Goal: Task Accomplishment & Management: Manage account settings

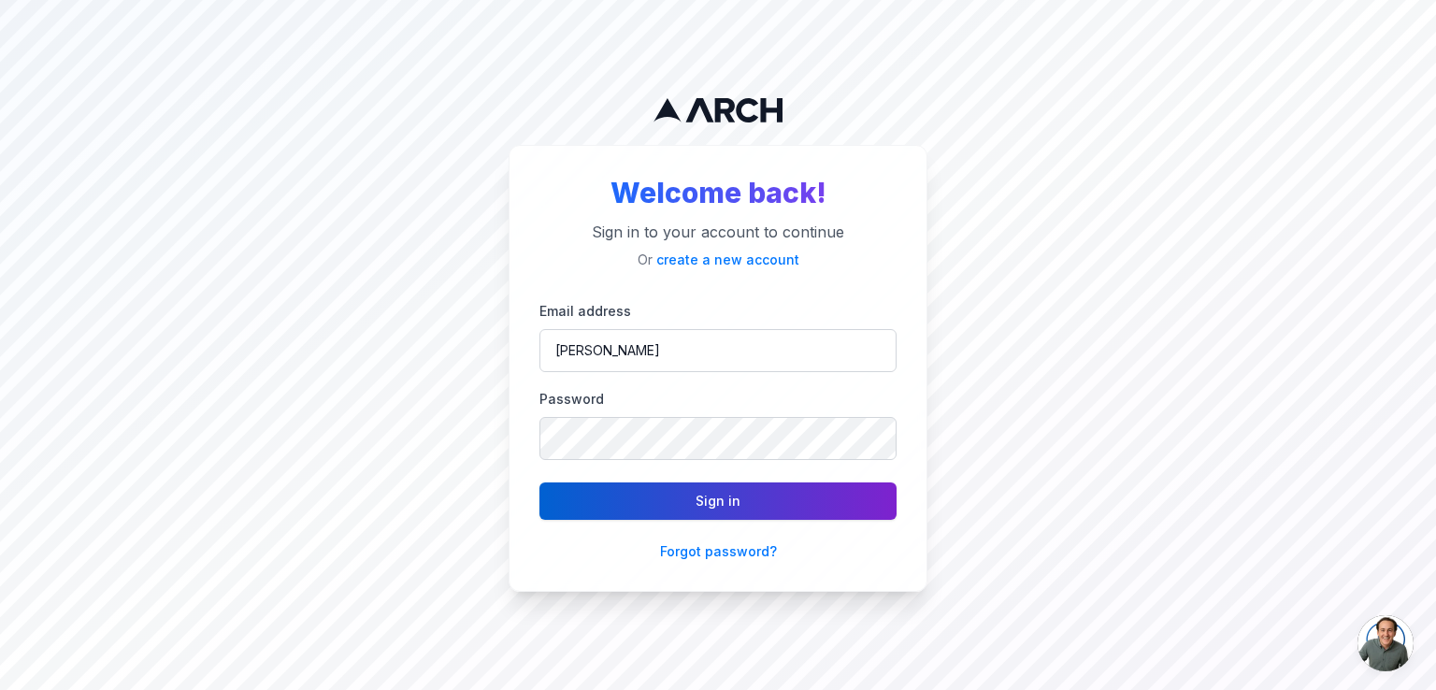
click at [633, 508] on button "Sign in" at bounding box center [718, 500] width 357 height 37
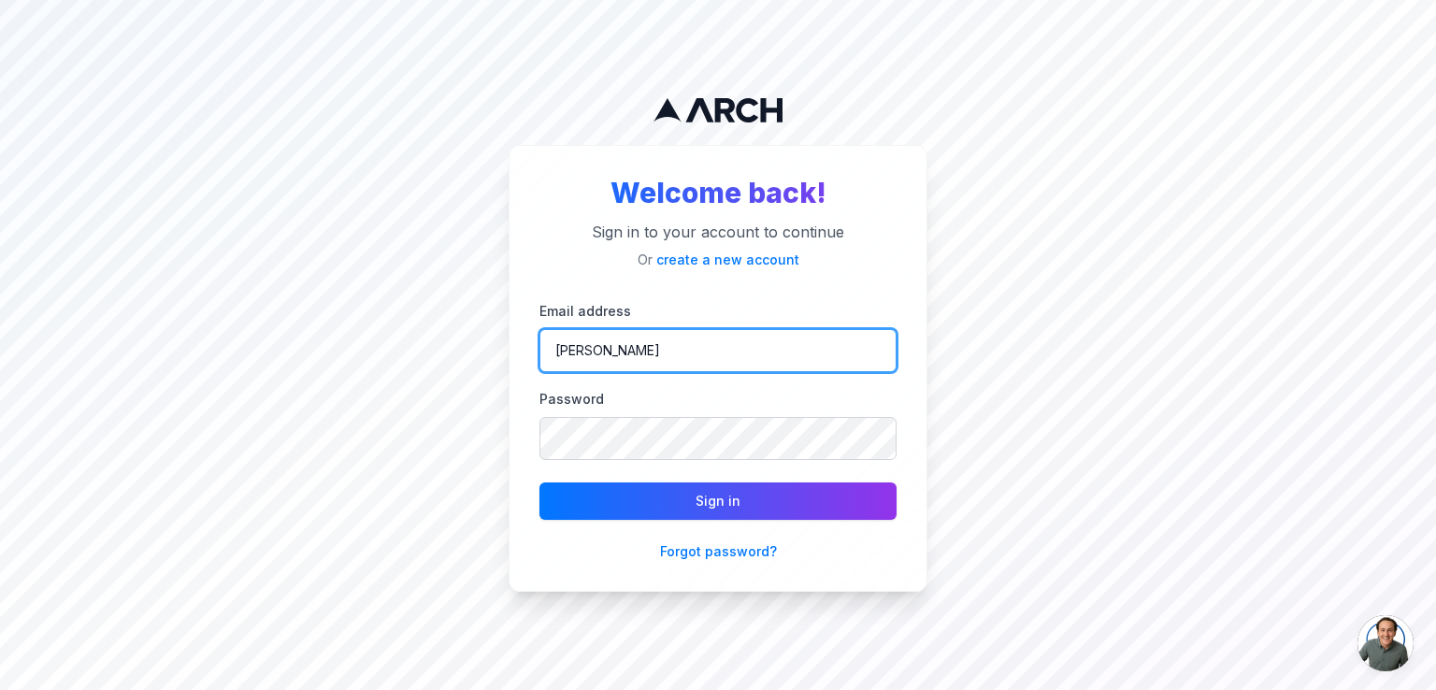
click at [602, 344] on input "[PERSON_NAME]" at bounding box center [718, 350] width 357 height 43
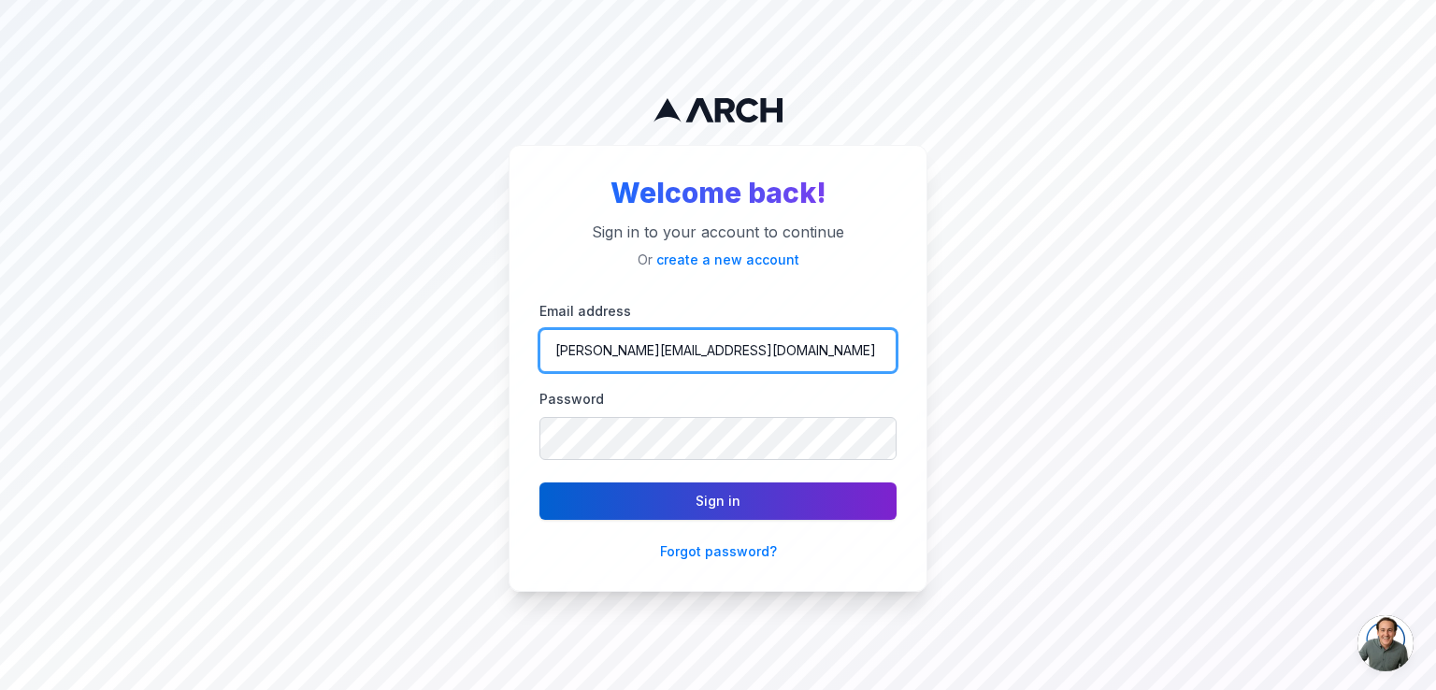
type input "emil@irbishvac.com"
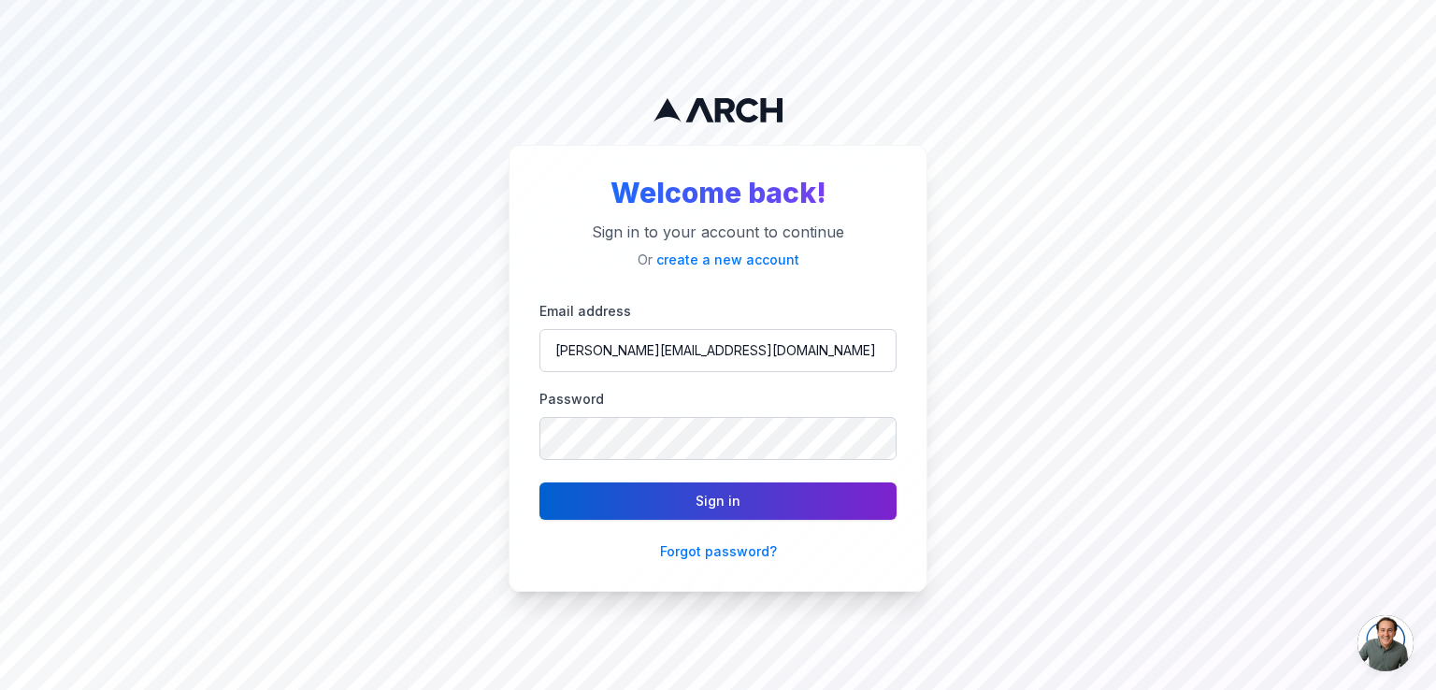
click at [647, 493] on button "Sign in" at bounding box center [718, 500] width 357 height 37
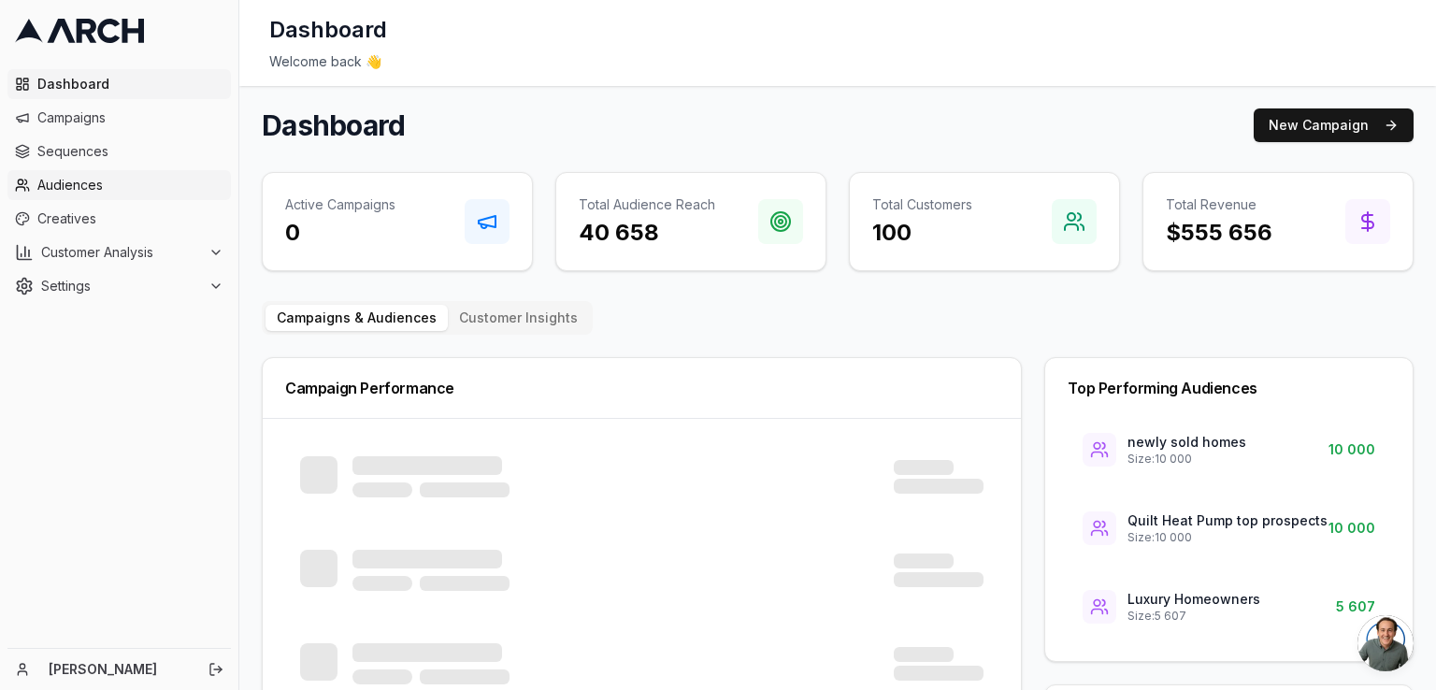
click at [74, 188] on span "Audiences" at bounding box center [130, 185] width 186 height 19
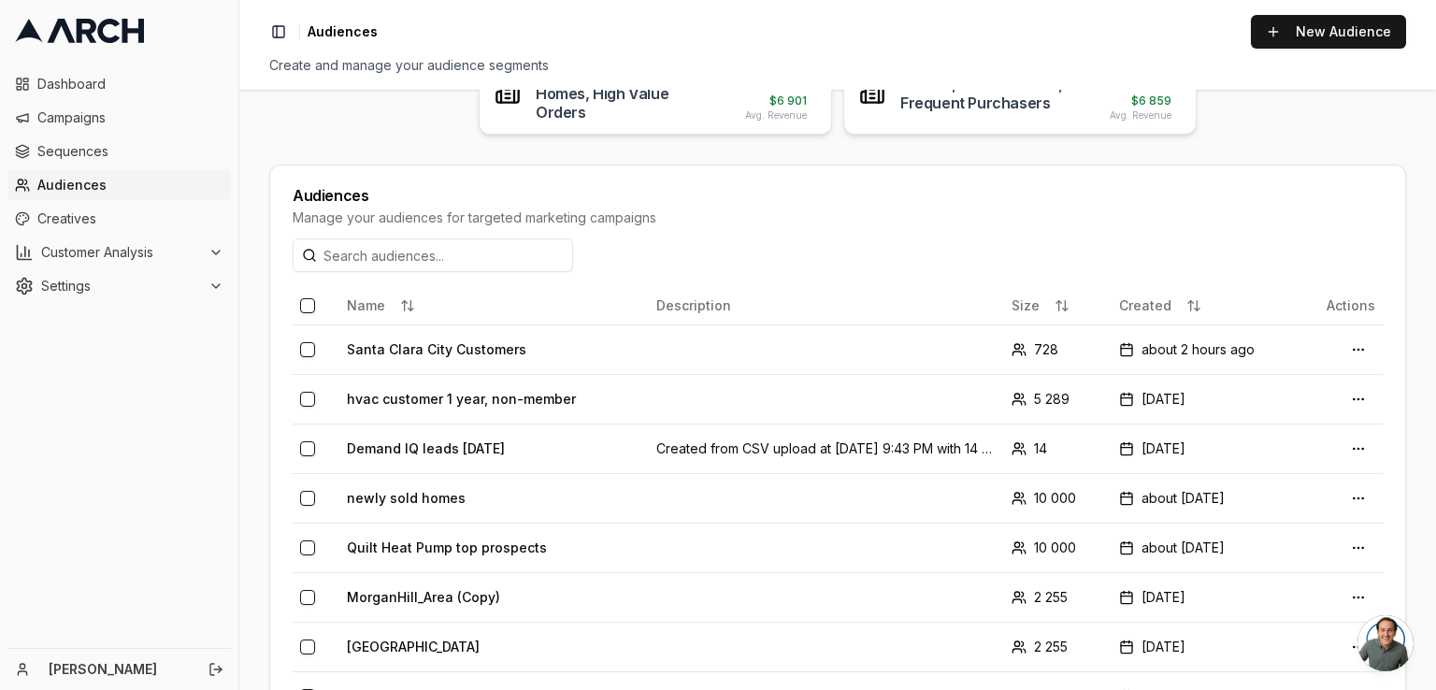
scroll to position [312, 0]
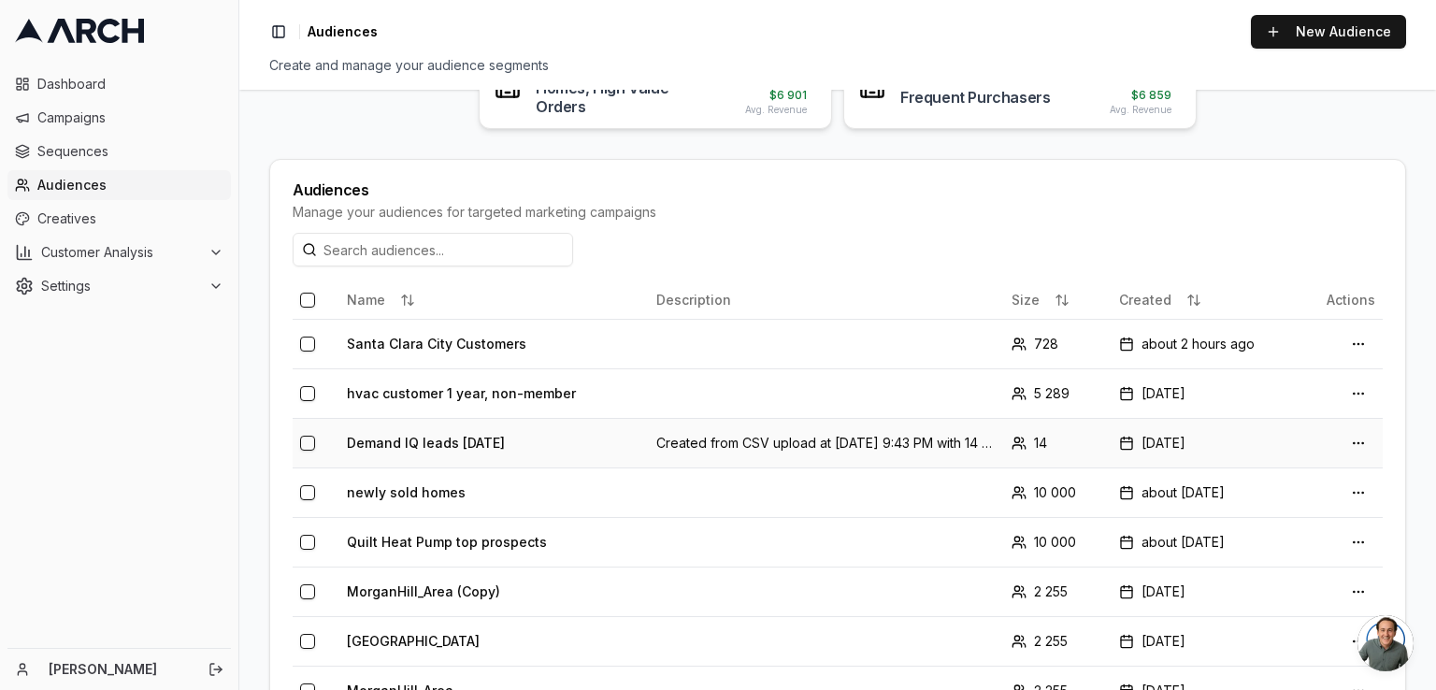
click at [314, 442] on td at bounding box center [316, 443] width 47 height 50
click at [307, 445] on button "button" at bounding box center [307, 443] width 15 height 15
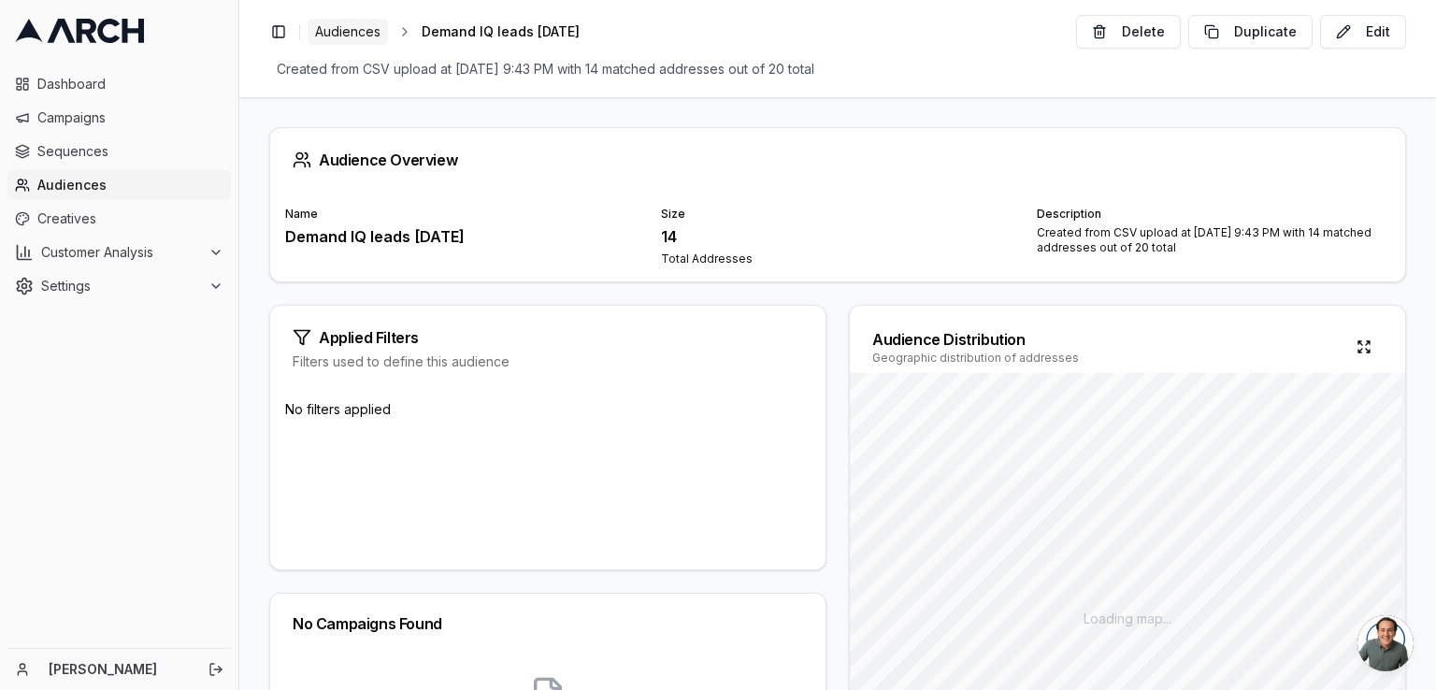
click at [338, 29] on span "Audiences" at bounding box center [347, 31] width 65 height 19
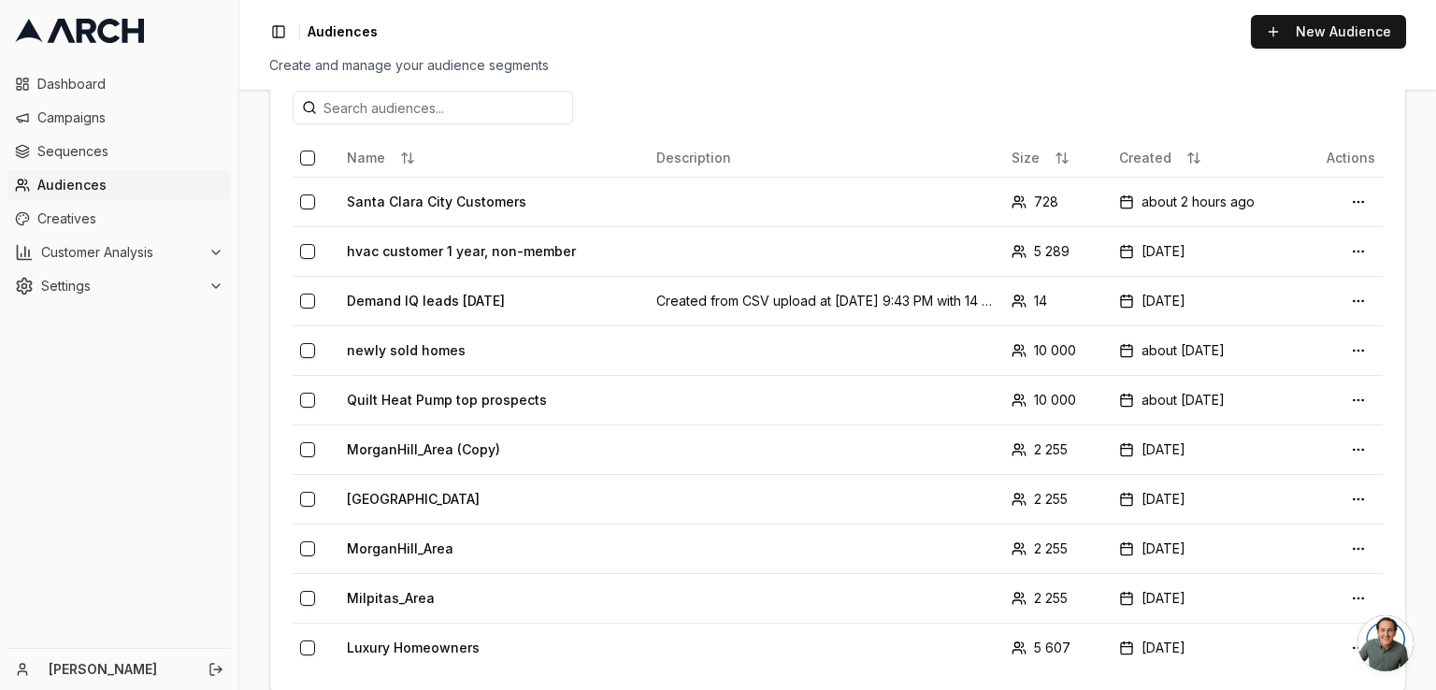
scroll to position [455, 0]
click at [305, 301] on button "button" at bounding box center [307, 300] width 15 height 15
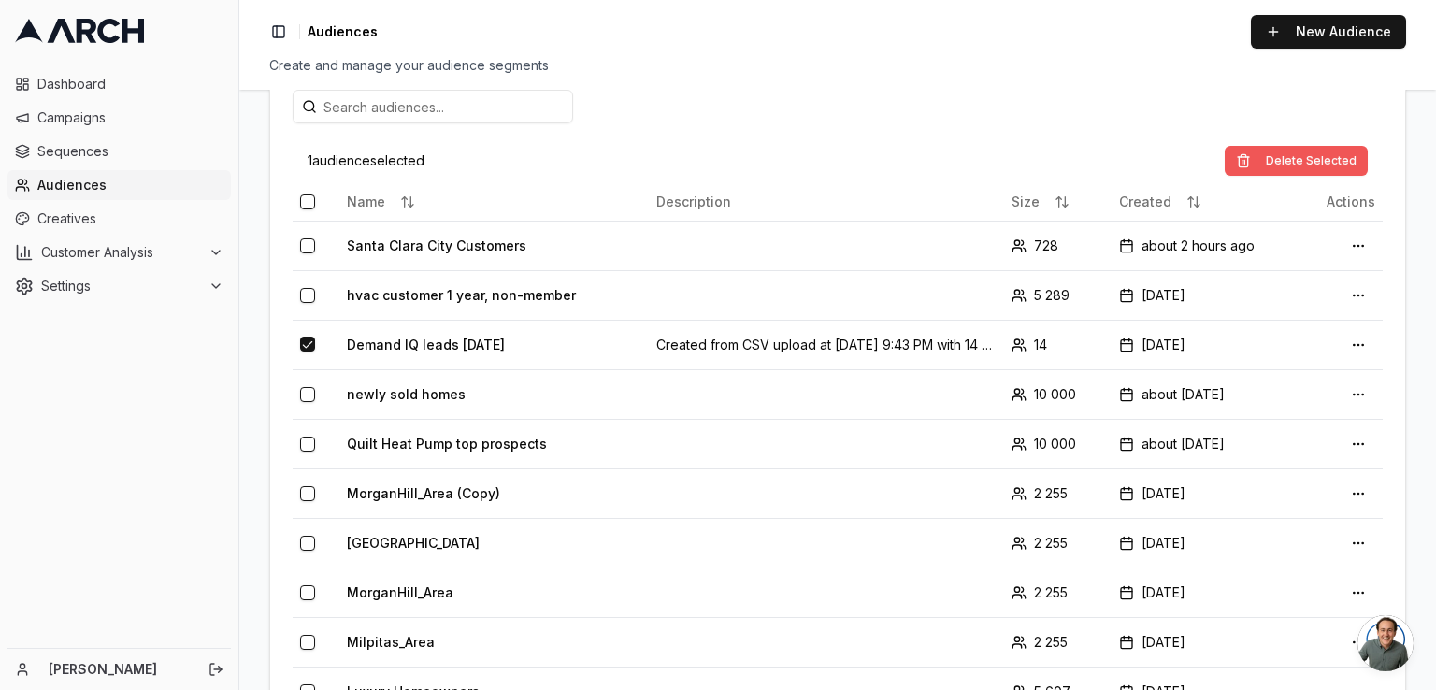
click at [1260, 151] on button "Delete Selected" at bounding box center [1296, 161] width 143 height 30
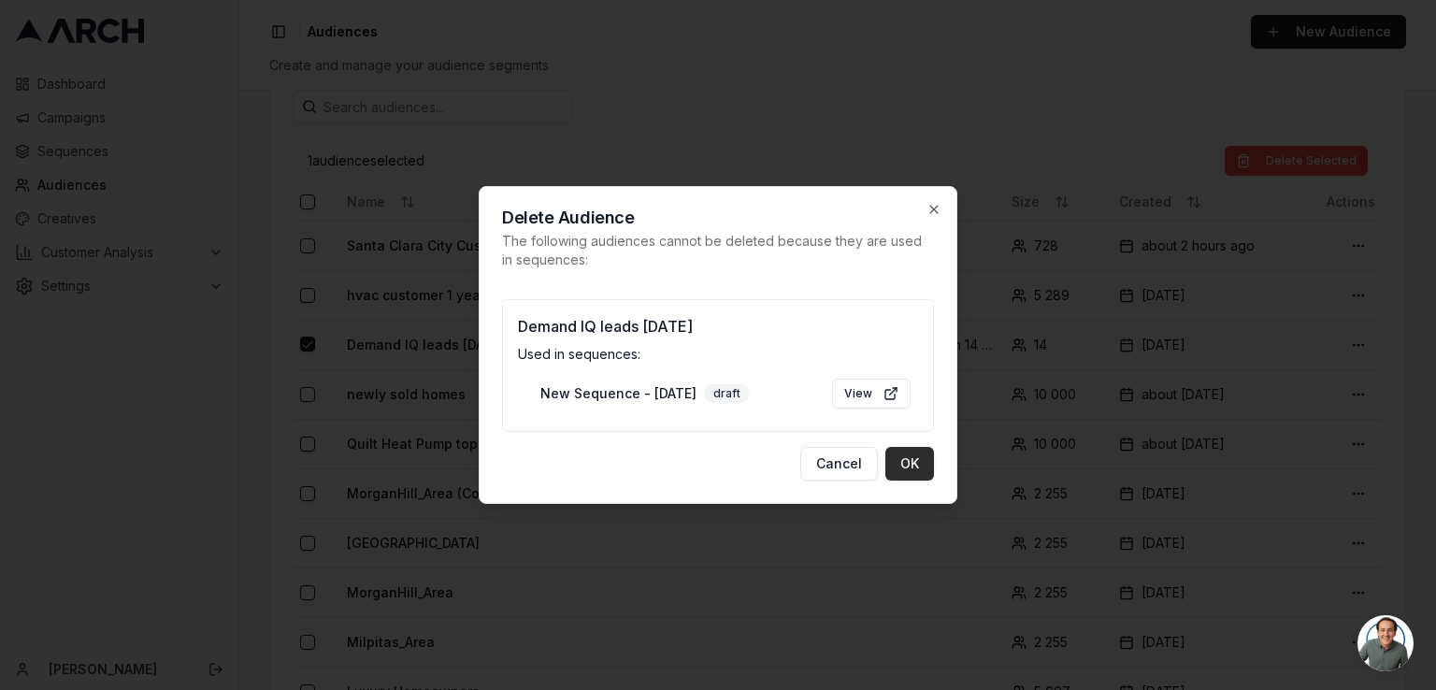
click at [913, 462] on button "OK" at bounding box center [909, 464] width 49 height 34
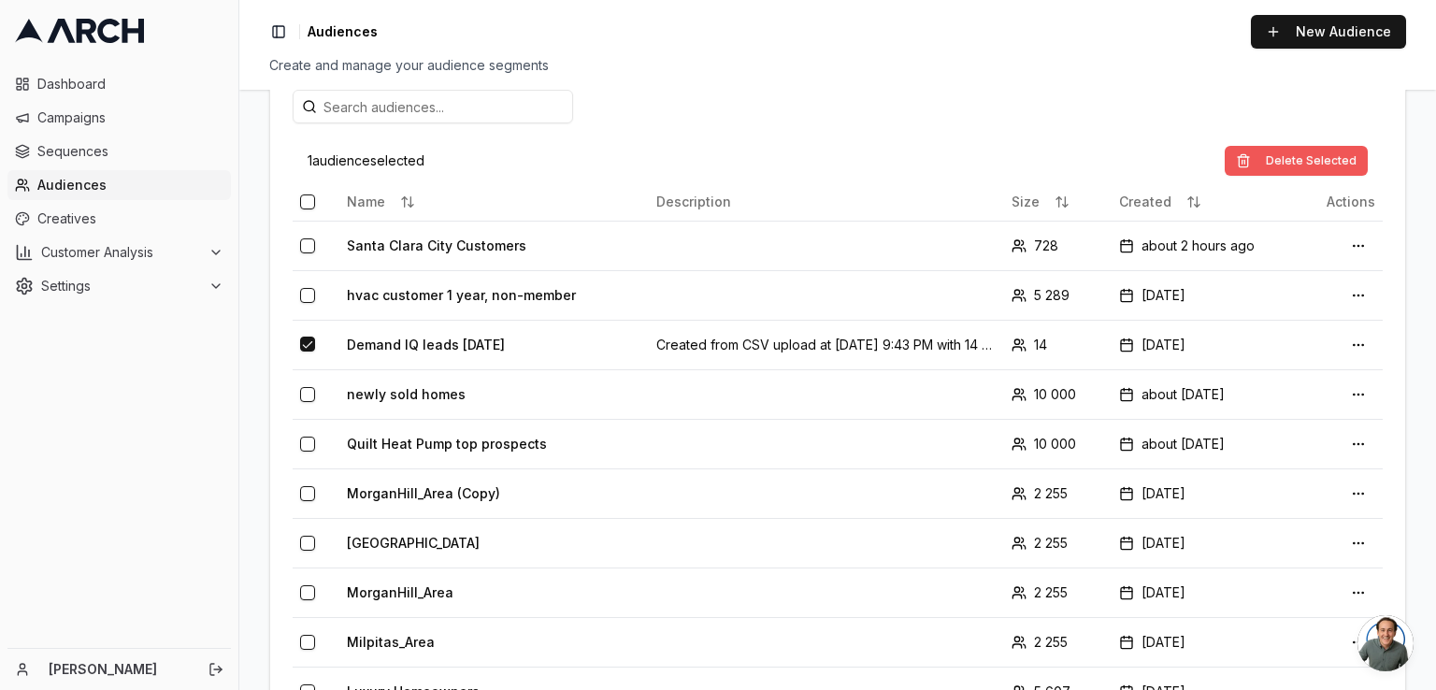
click at [1279, 154] on button "Delete Selected" at bounding box center [1296, 161] width 143 height 30
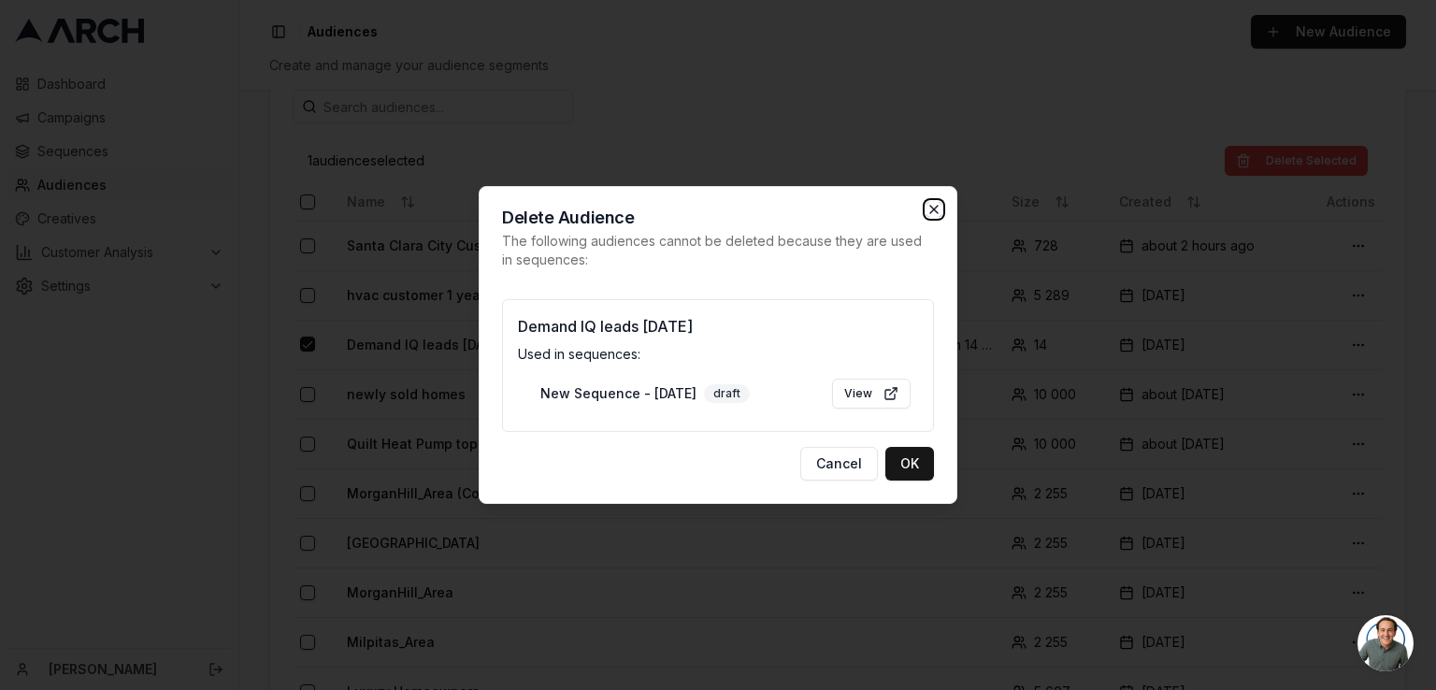
click at [931, 210] on icon "button" at bounding box center [934, 209] width 15 height 15
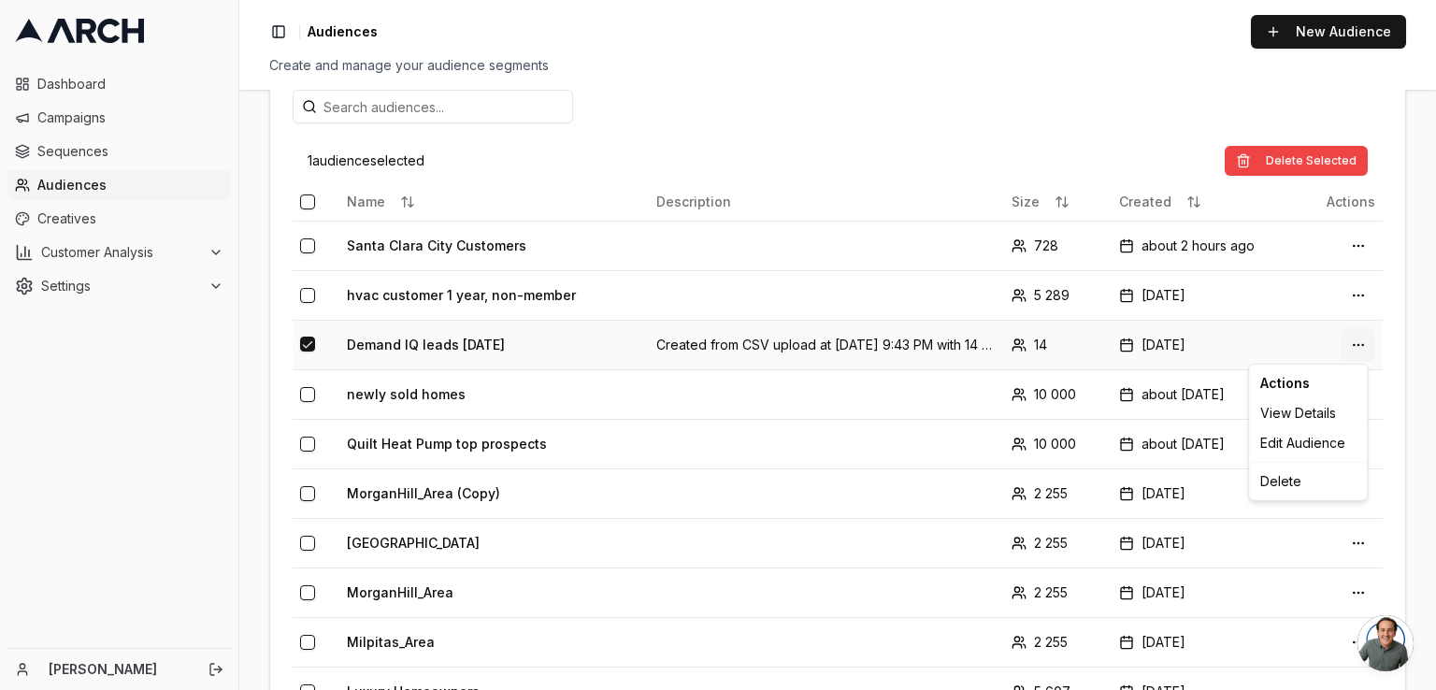
click at [1355, 340] on html "Dashboard Campaigns Sequences Audiences Creatives Customer Analysis Settings Em…" at bounding box center [718, 345] width 1436 height 690
click at [1309, 451] on div "Edit Audience" at bounding box center [1308, 443] width 110 height 30
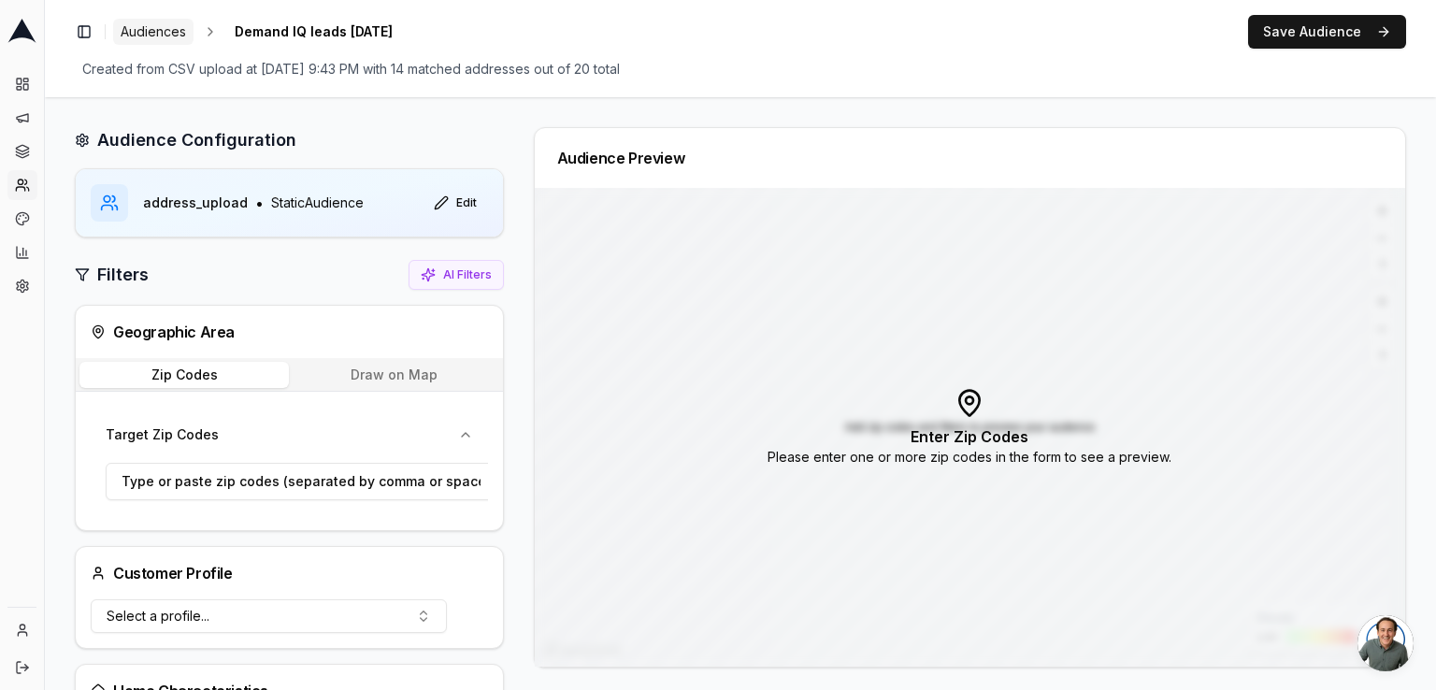
click at [154, 39] on span "Audiences" at bounding box center [153, 31] width 65 height 19
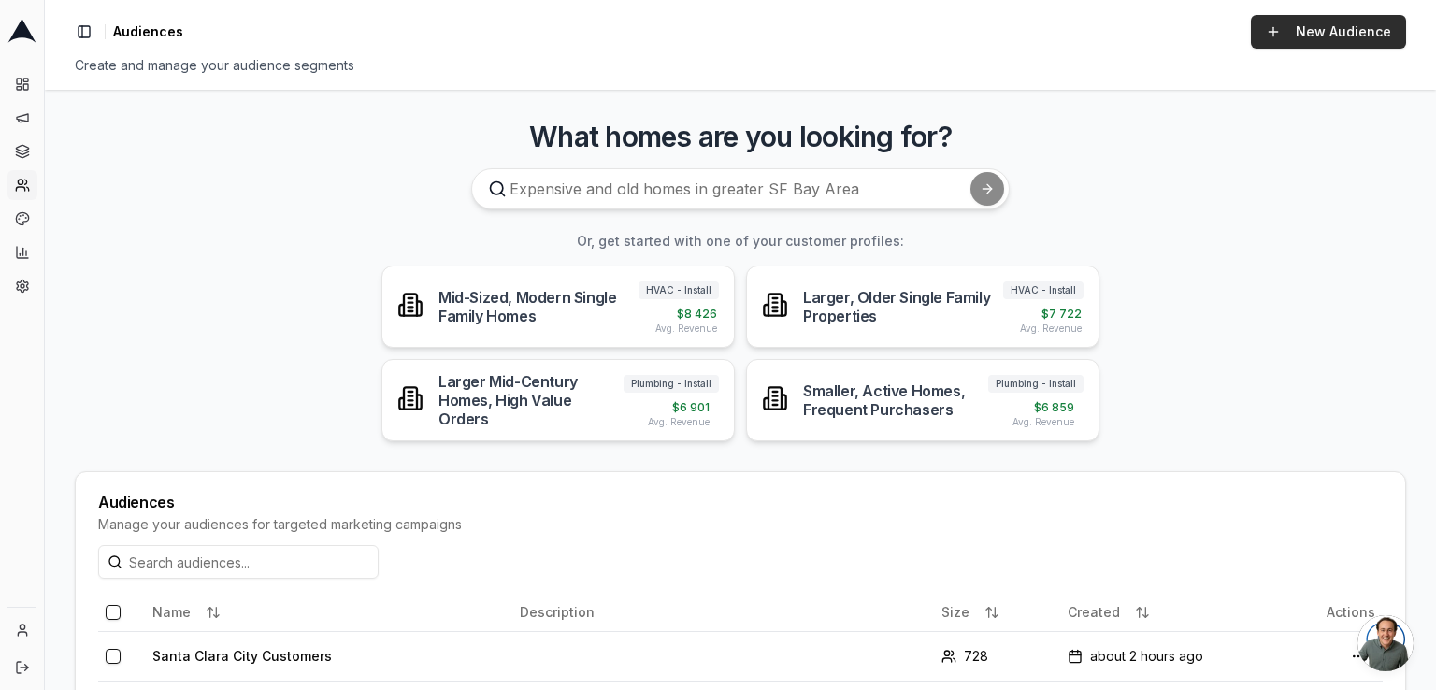
click at [1273, 32] on link "New Audience" at bounding box center [1328, 32] width 155 height 34
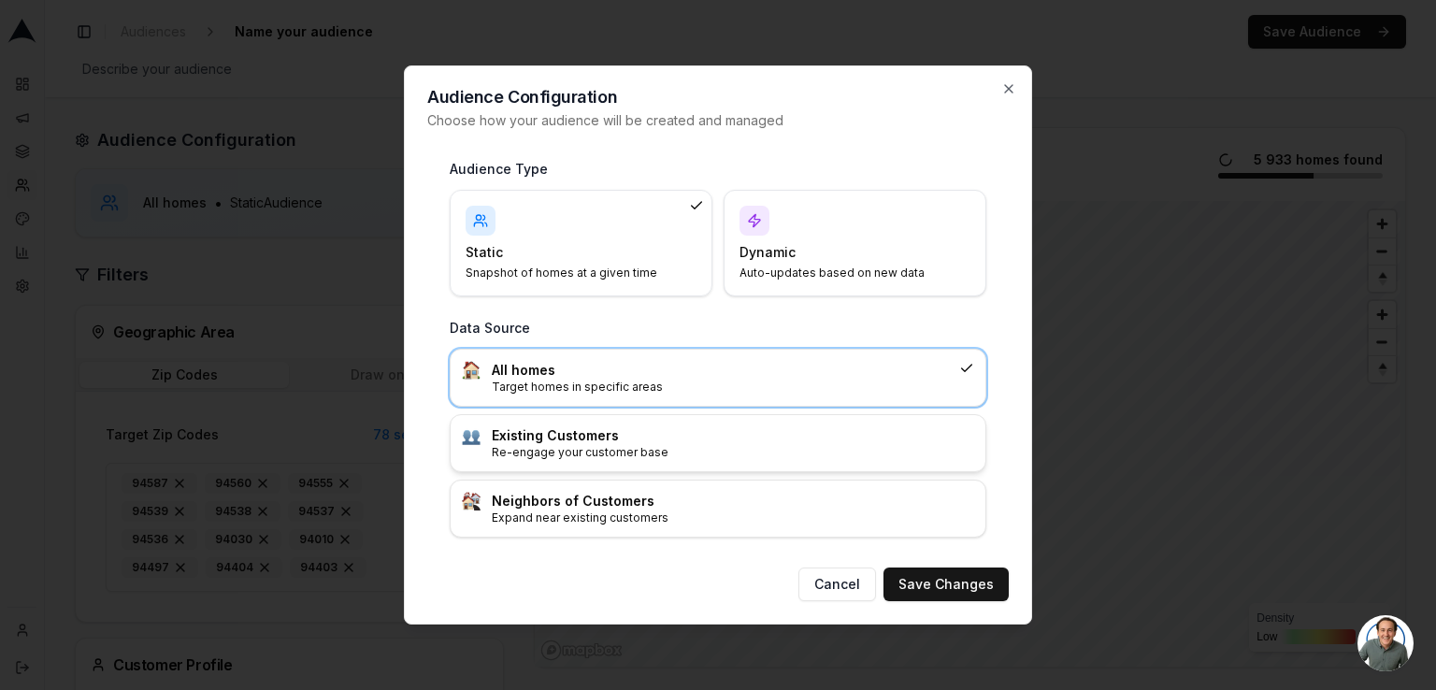
click at [586, 446] on p "Re-engage your customer base" at bounding box center [733, 452] width 482 height 15
click at [954, 580] on button "Save Changes" at bounding box center [946, 585] width 125 height 34
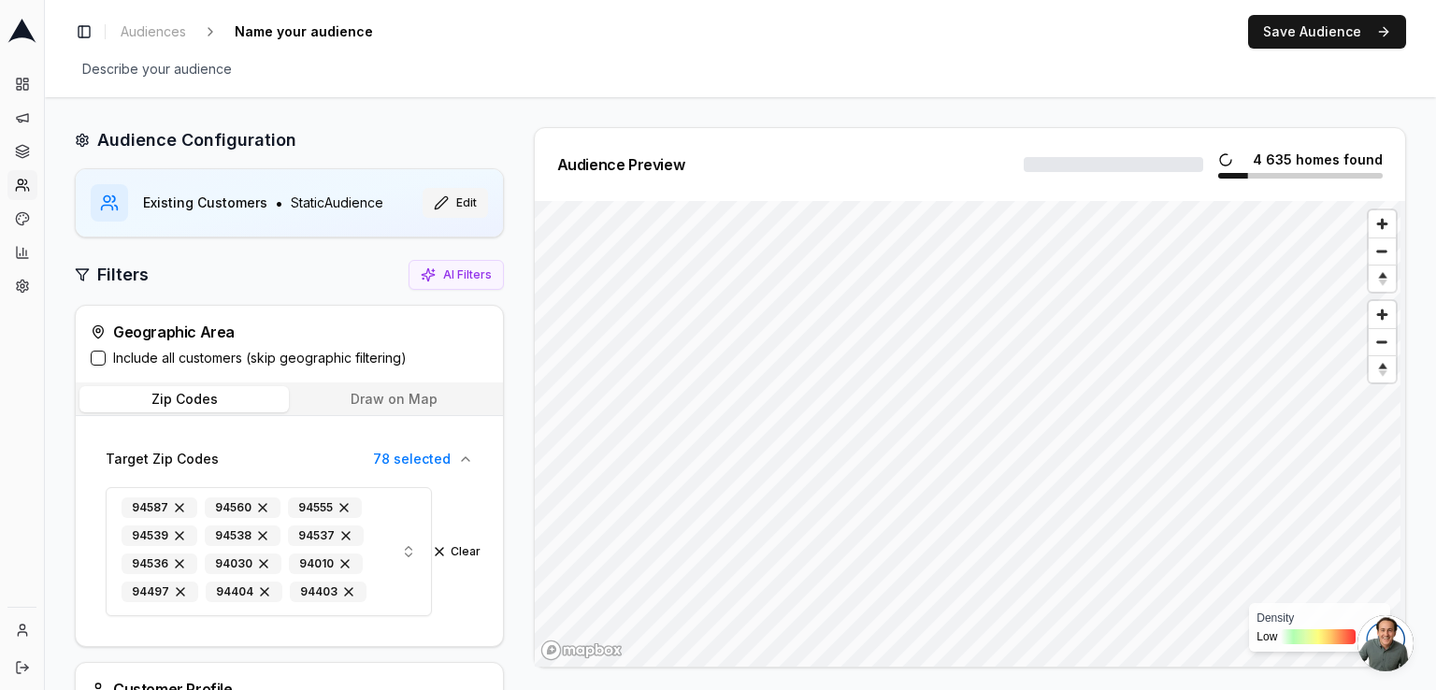
click at [449, 202] on button "Edit" at bounding box center [455, 203] width 65 height 30
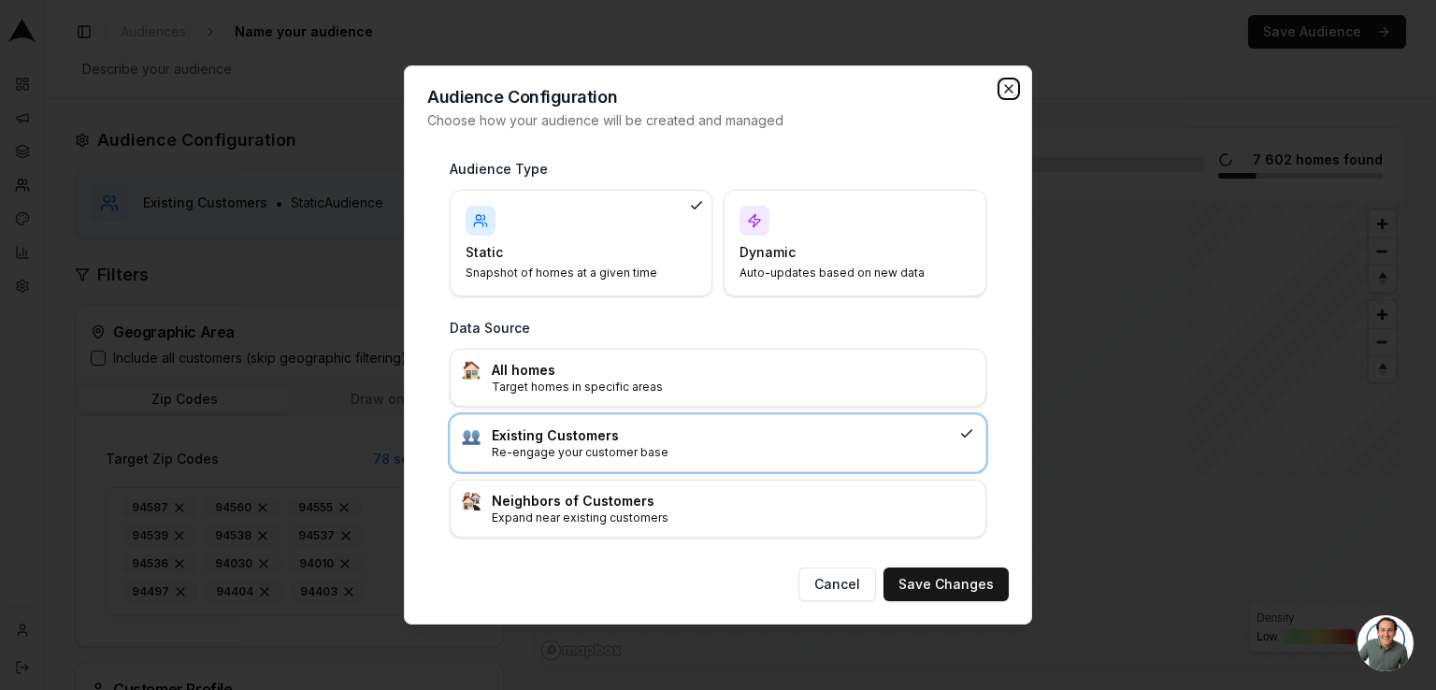
click at [1011, 83] on icon "button" at bounding box center [1008, 88] width 15 height 15
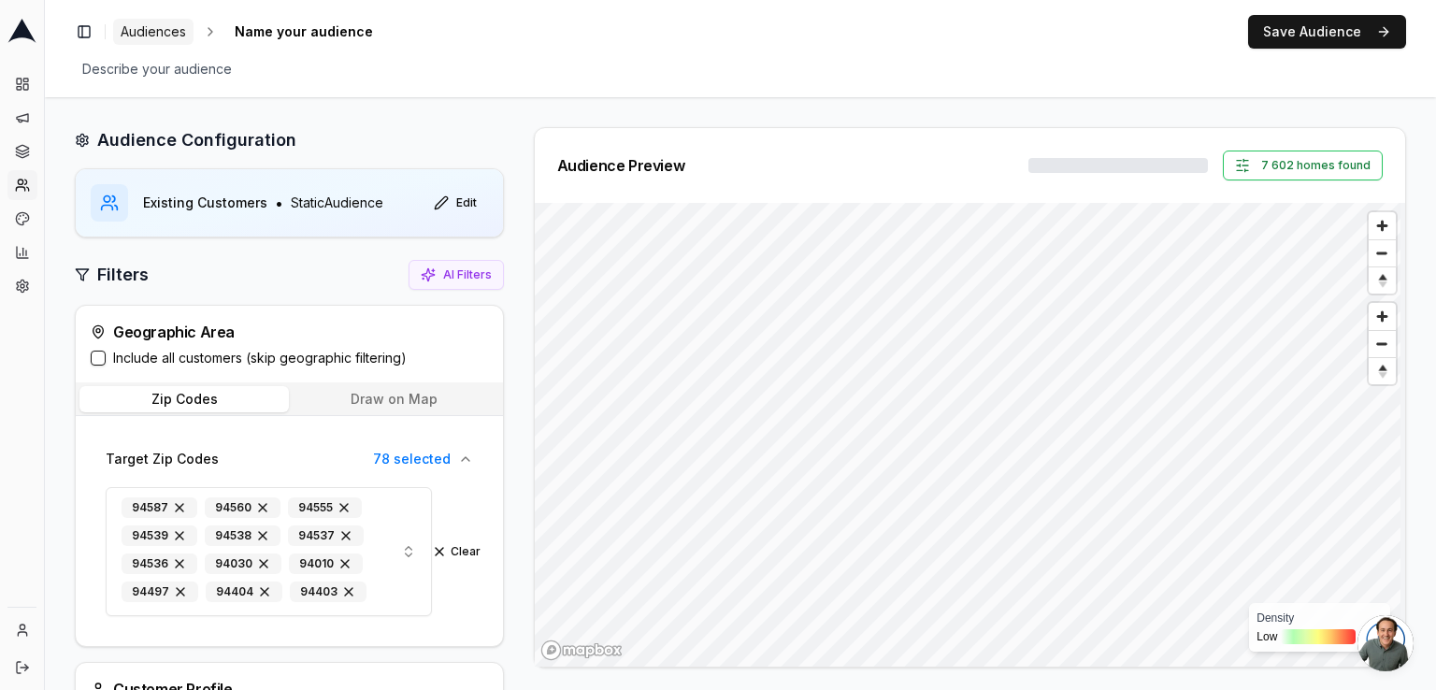
click at [151, 33] on span "Audiences" at bounding box center [153, 31] width 65 height 19
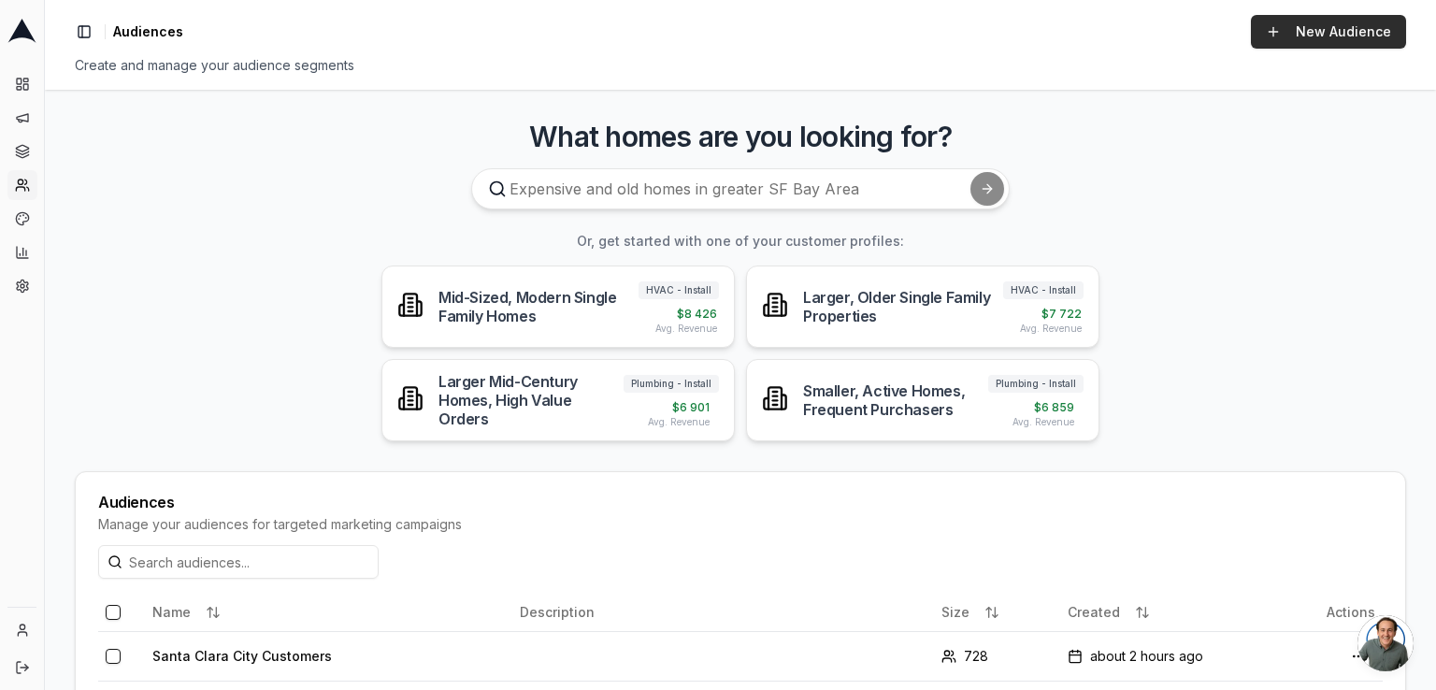
click at [1313, 30] on link "New Audience" at bounding box center [1328, 32] width 155 height 34
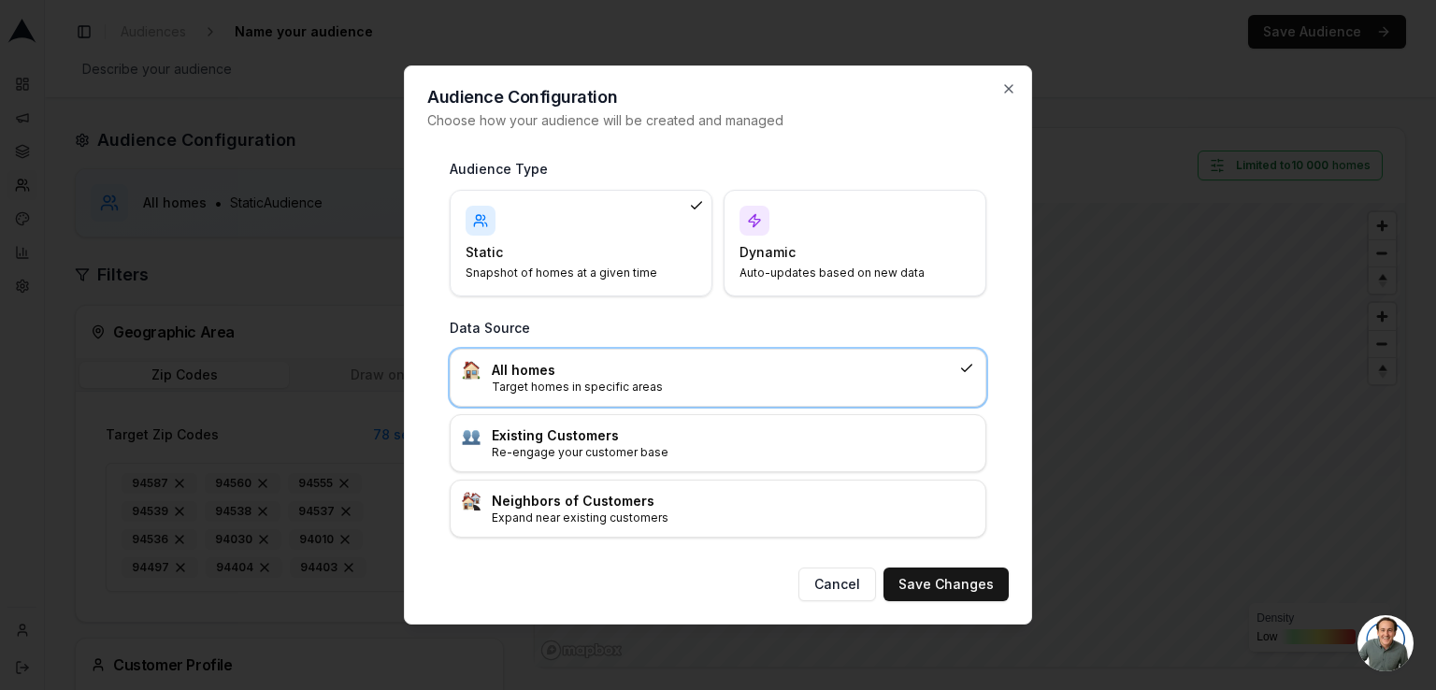
click at [557, 262] on h4 "Static" at bounding box center [570, 252] width 209 height 19
click at [641, 442] on h3 "Existing Customers" at bounding box center [733, 435] width 482 height 19
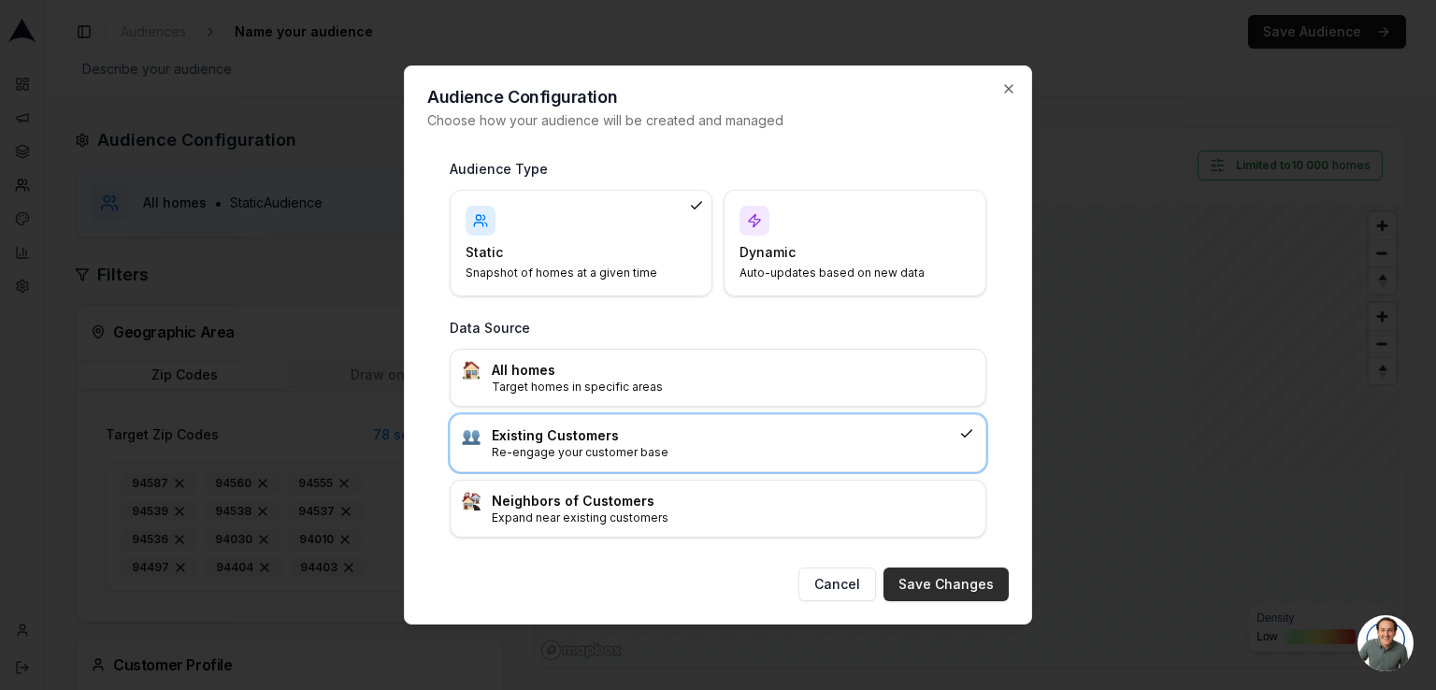
click at [938, 591] on button "Save Changes" at bounding box center [946, 585] width 125 height 34
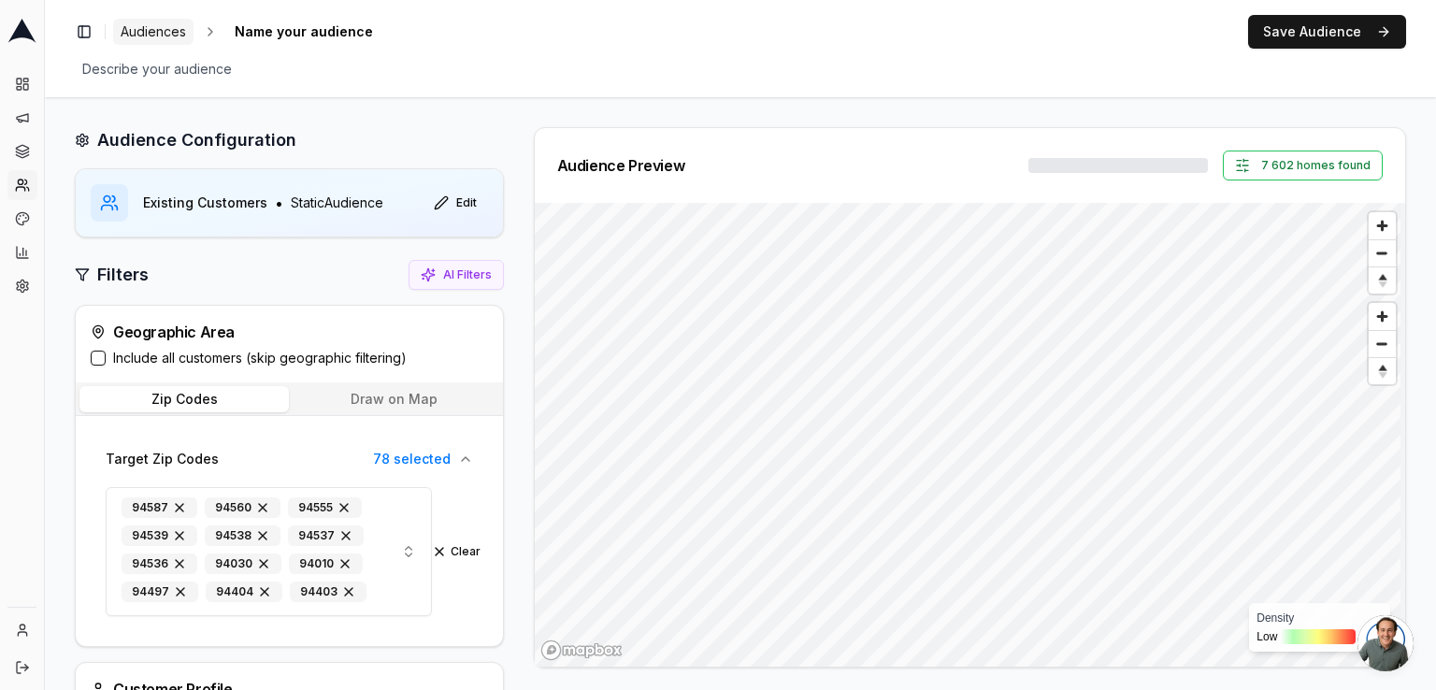
click at [153, 28] on span "Audiences" at bounding box center [153, 31] width 65 height 19
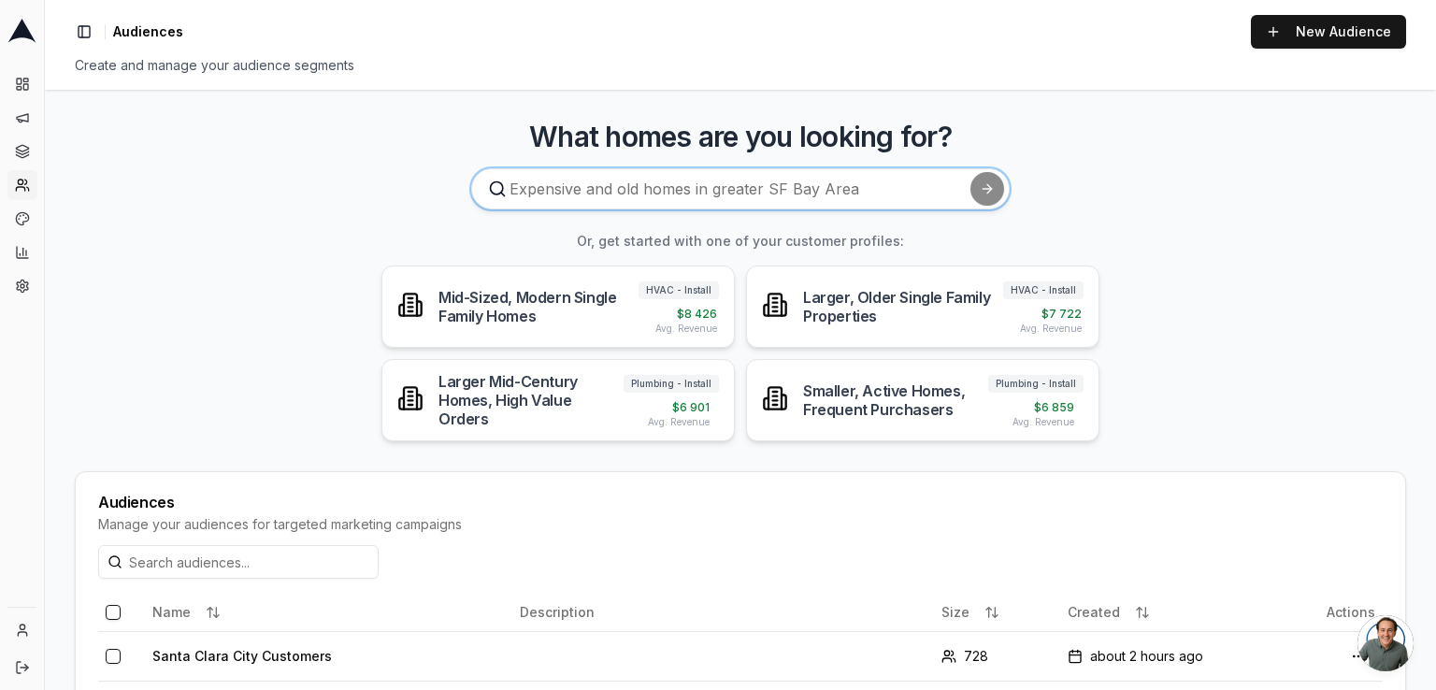
click at [752, 184] on input at bounding box center [740, 188] width 539 height 41
click at [82, 33] on button "Toggle Sidebar" at bounding box center [84, 32] width 26 height 26
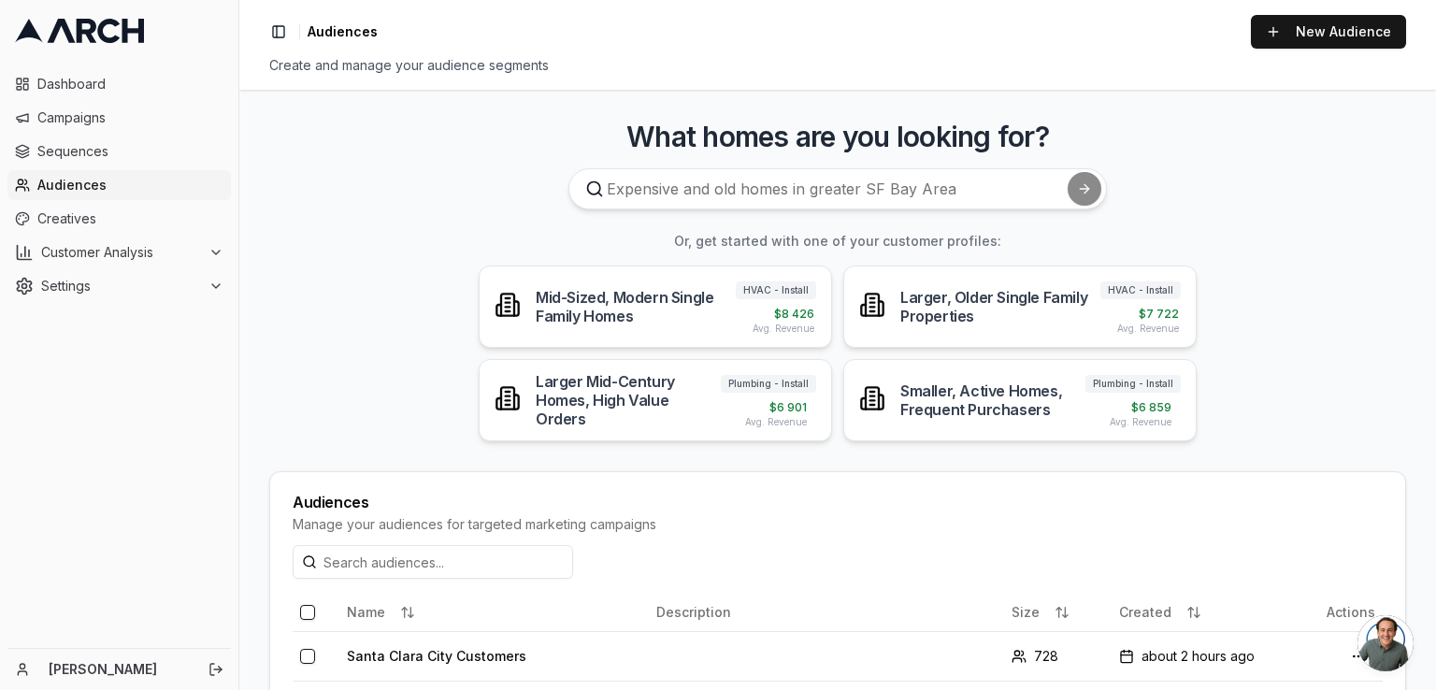
click at [98, 192] on span "Audiences" at bounding box center [130, 185] width 186 height 19
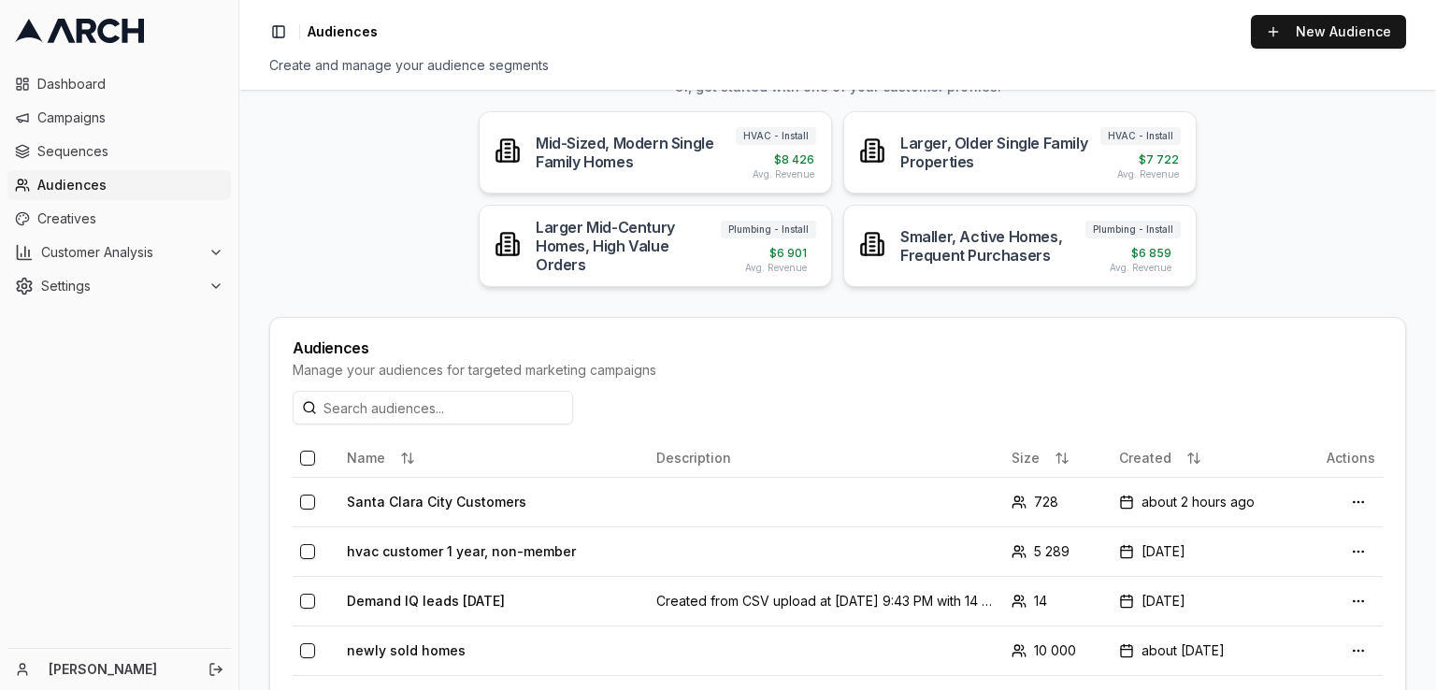
scroll to position [486, 0]
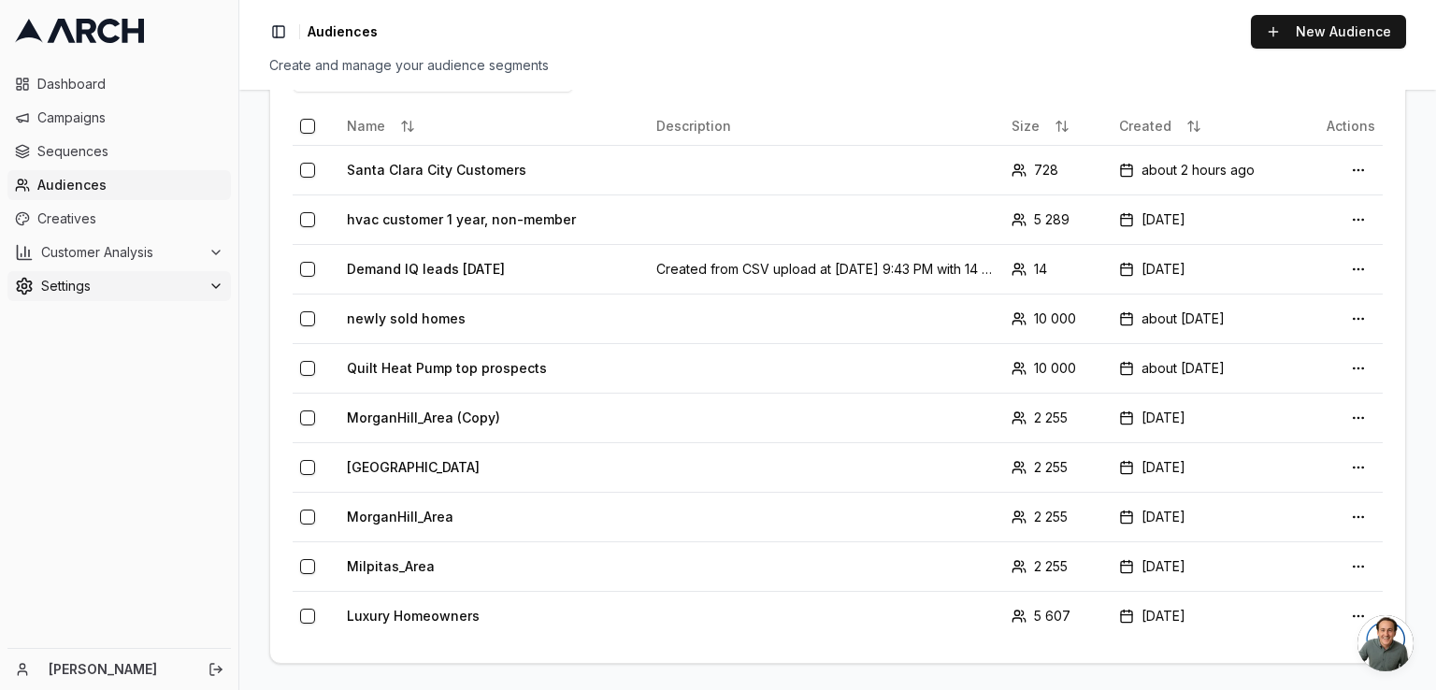
click at [58, 289] on span "Settings" at bounding box center [121, 286] width 160 height 19
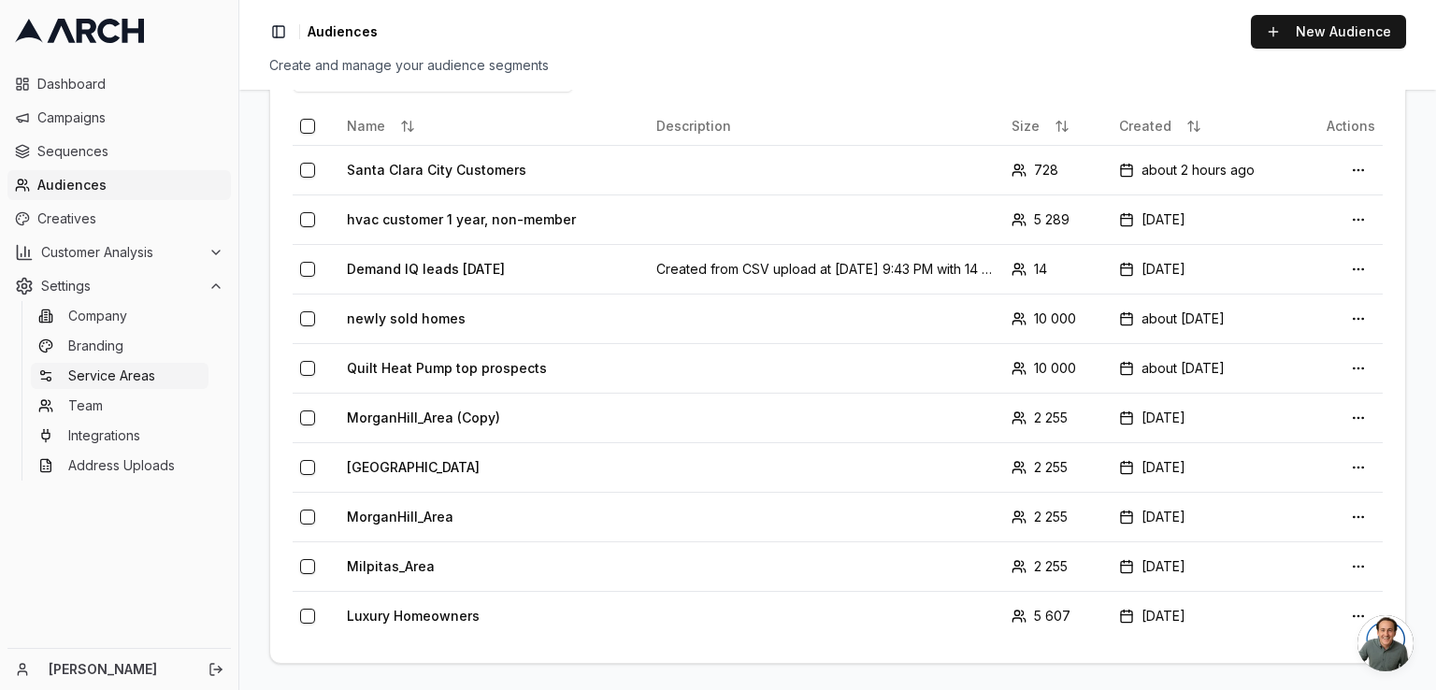
click at [115, 383] on span "Service Areas" at bounding box center [111, 376] width 87 height 19
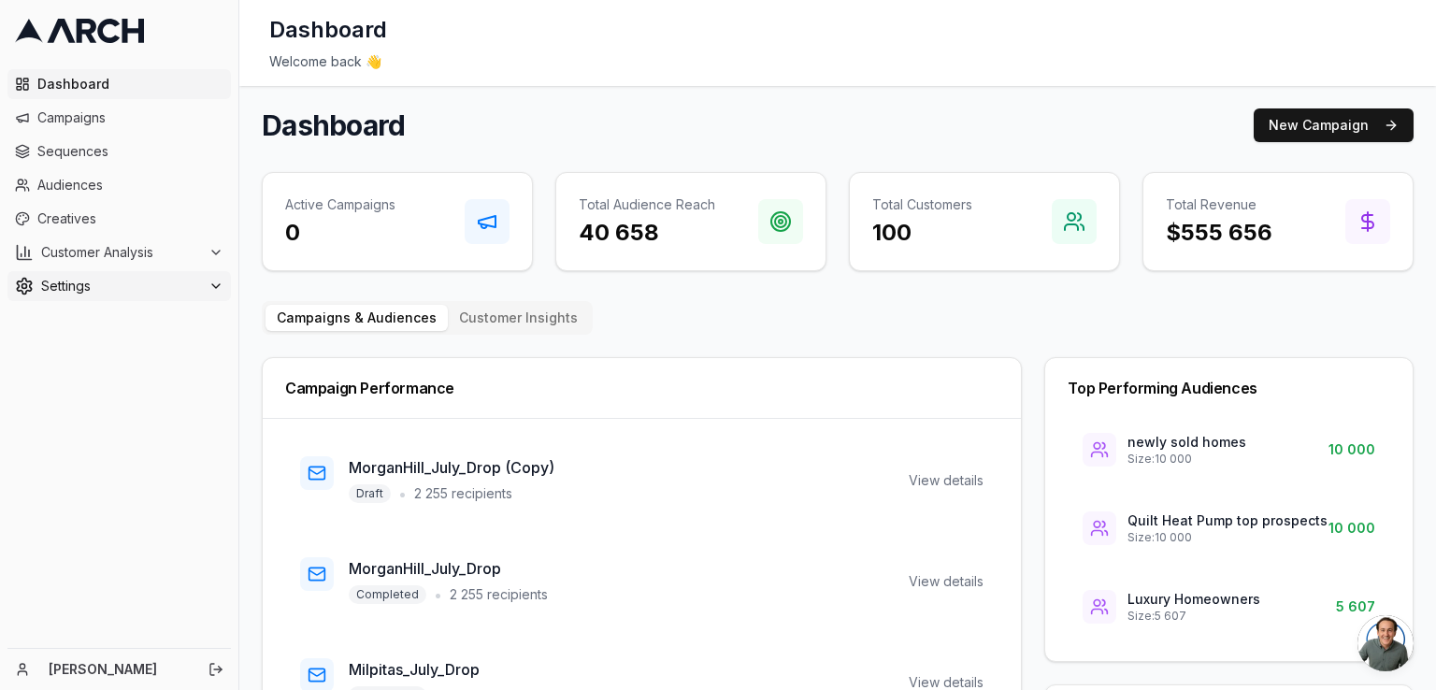
click at [215, 283] on icon at bounding box center [216, 286] width 15 height 15
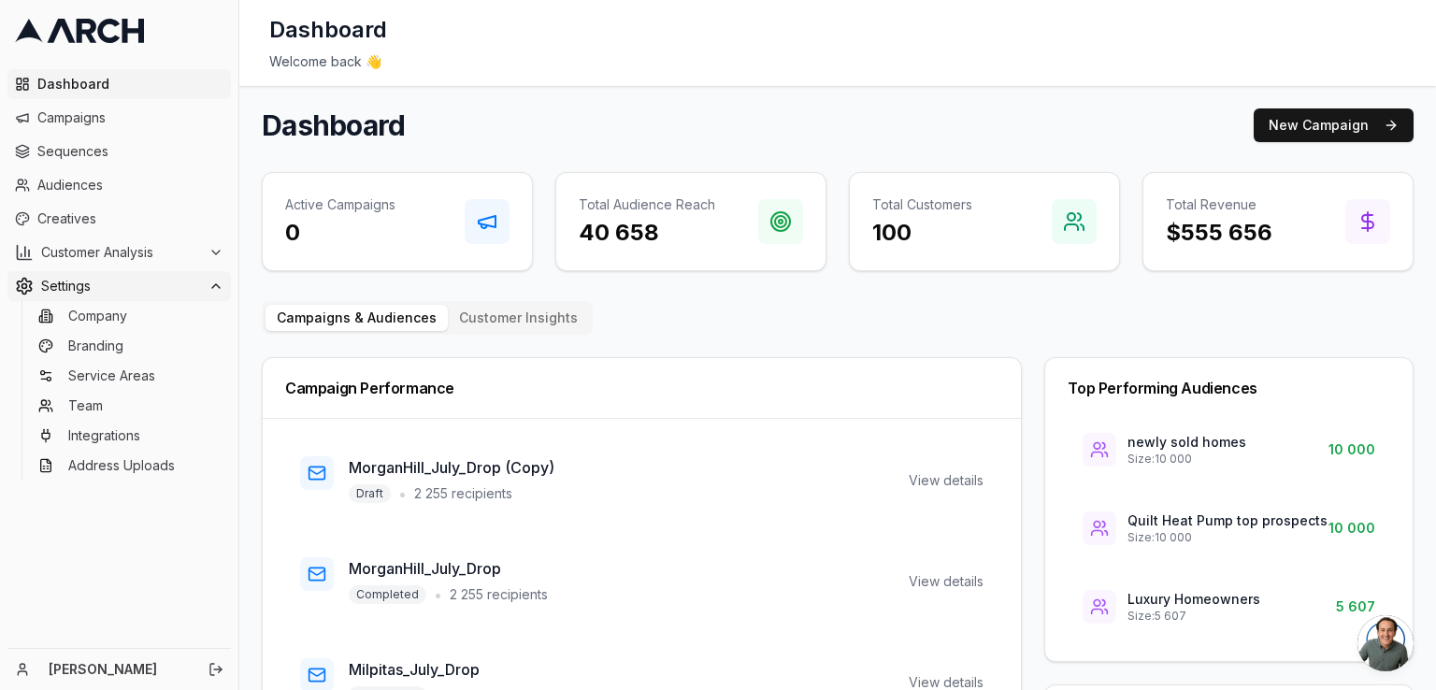
click at [209, 289] on icon at bounding box center [216, 286] width 15 height 15
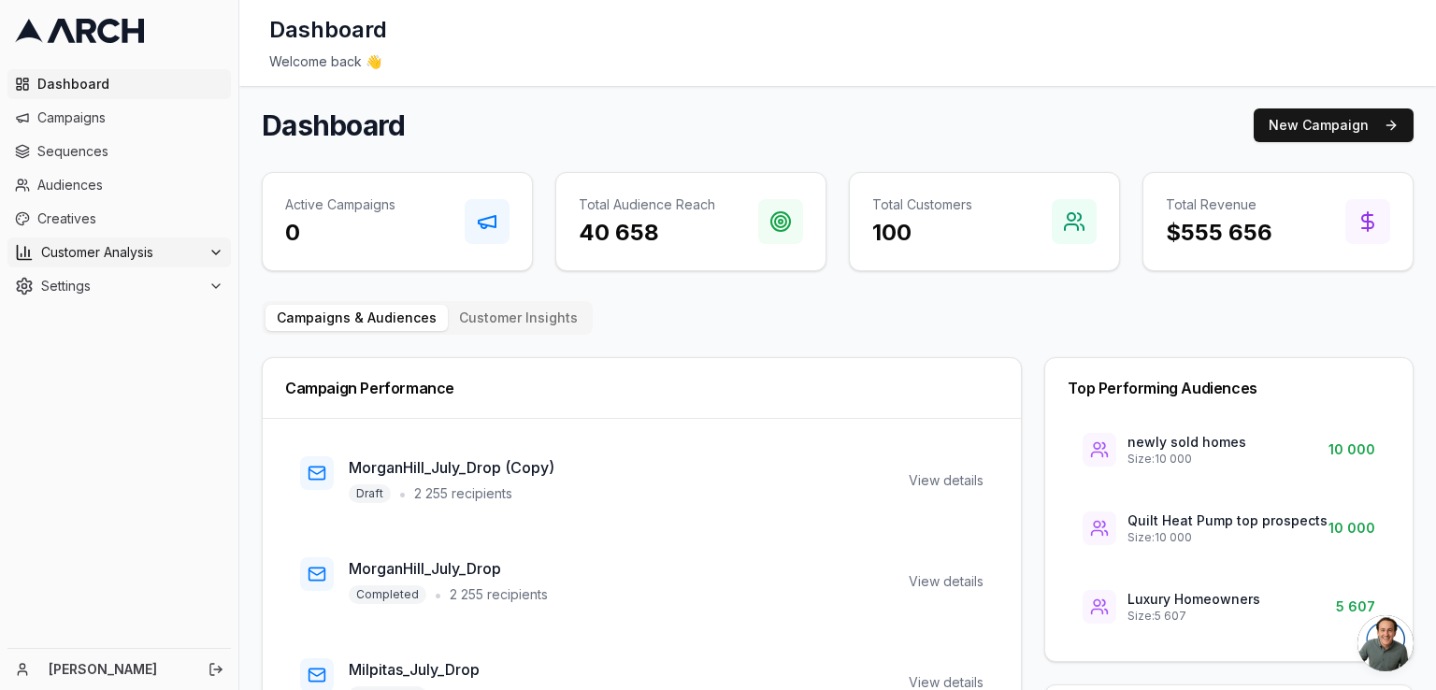
click at [221, 258] on icon at bounding box center [216, 252] width 15 height 15
click at [74, 182] on span "Audiences" at bounding box center [130, 185] width 186 height 19
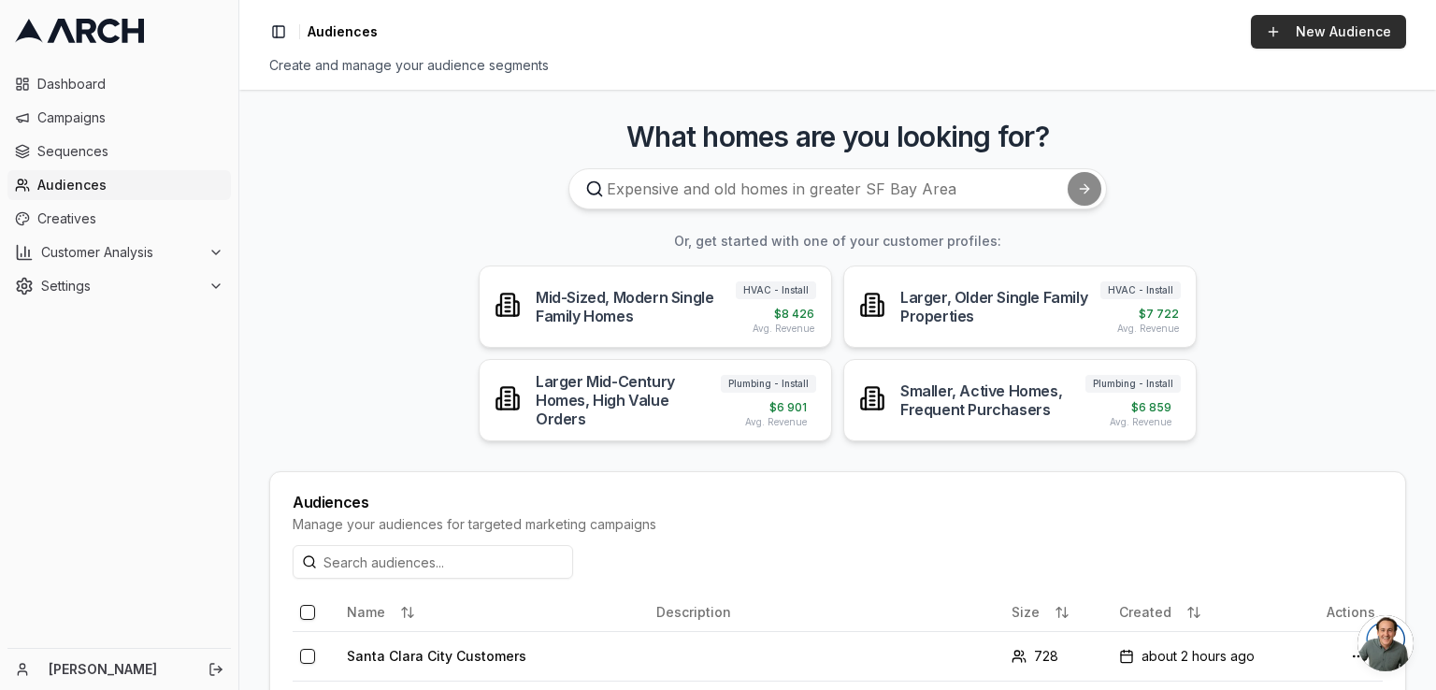
click at [1283, 33] on link "New Audience" at bounding box center [1328, 32] width 155 height 34
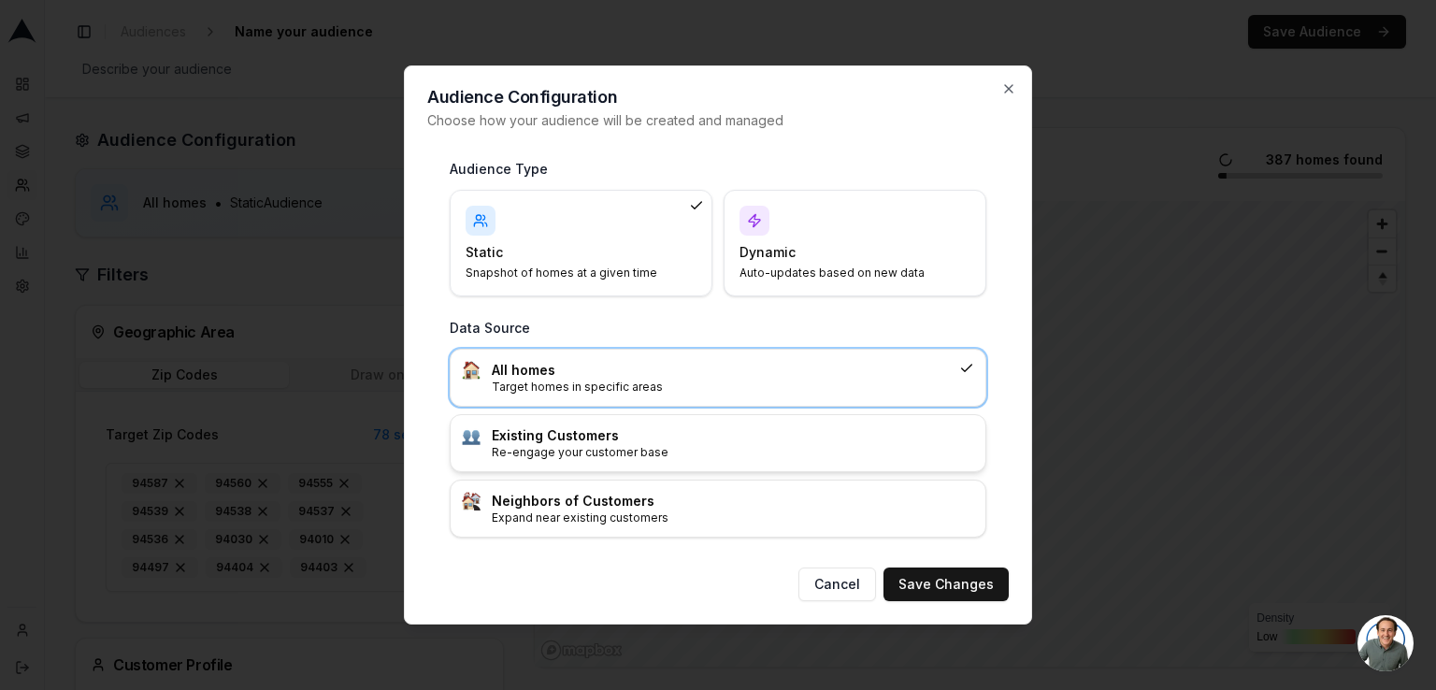
click at [661, 450] on p "Re-engage your customer base" at bounding box center [733, 452] width 482 height 15
click at [947, 586] on button "Save Changes" at bounding box center [946, 585] width 125 height 34
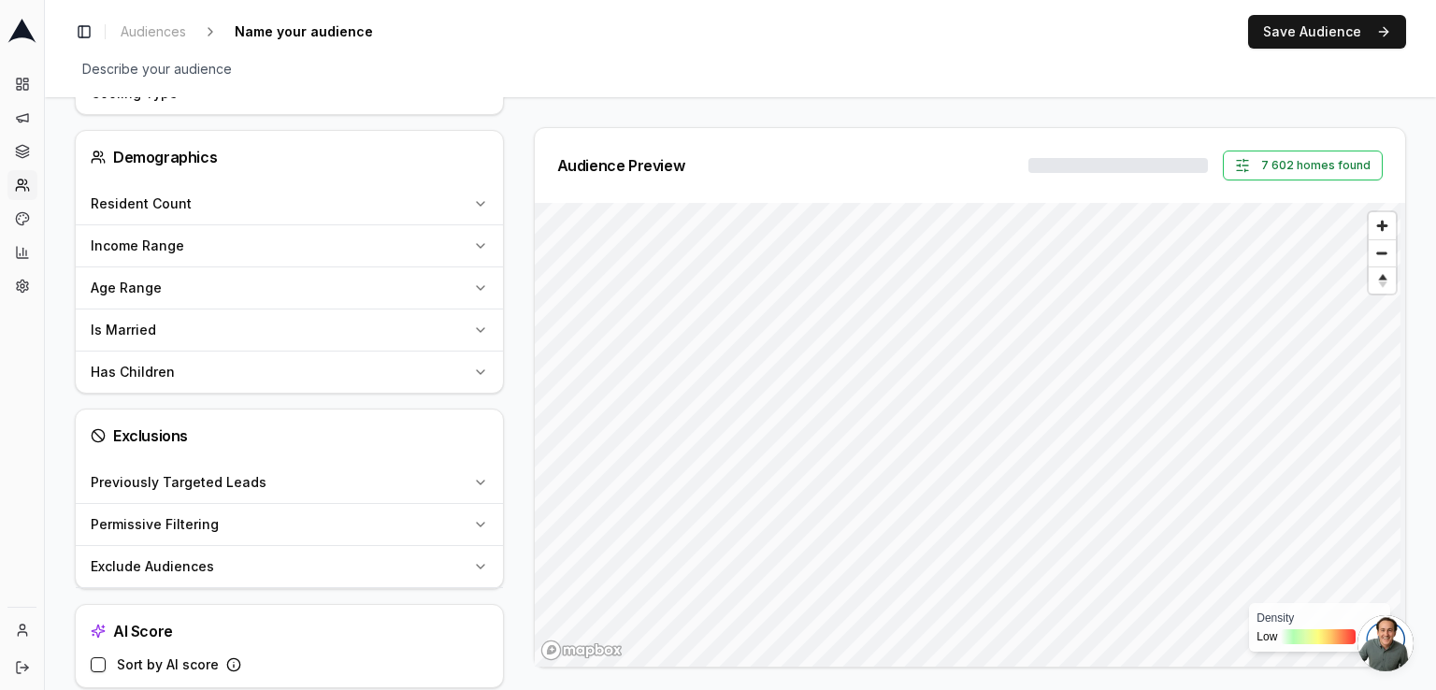
scroll to position [1814, 0]
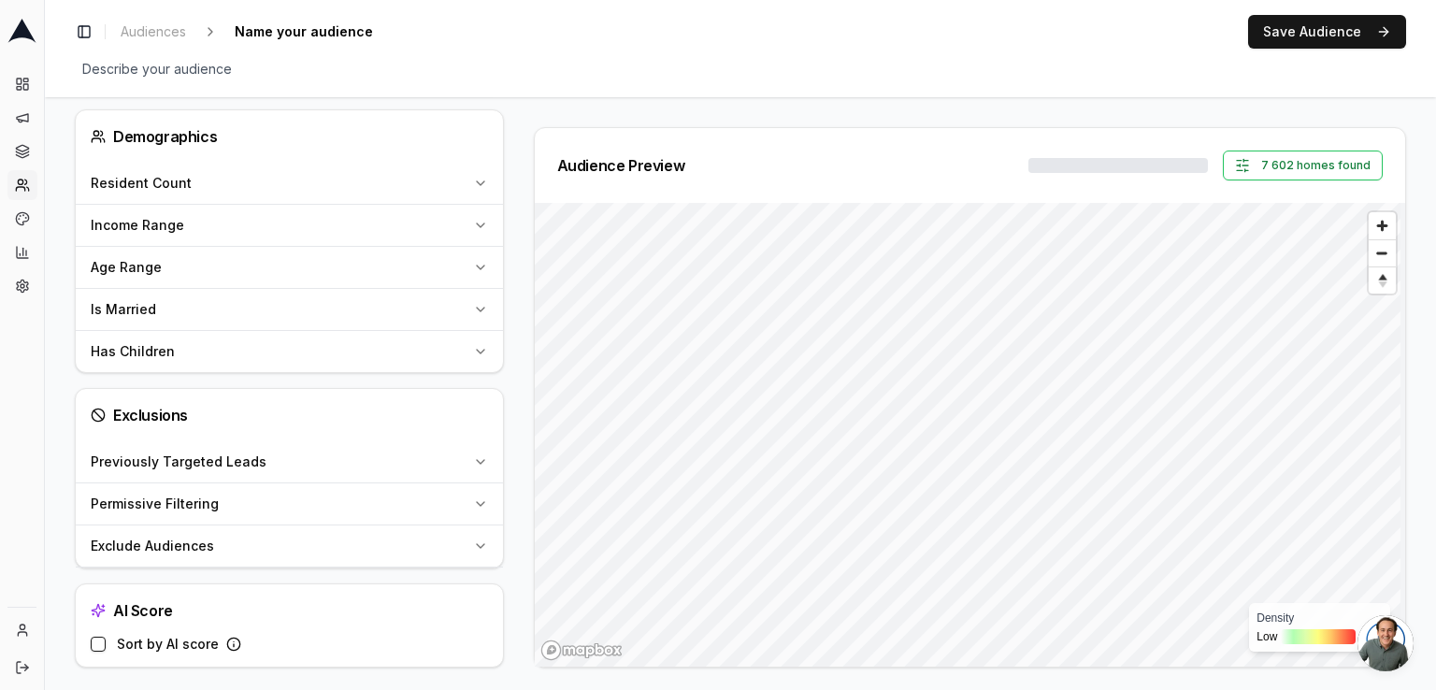
click at [477, 457] on icon "button" at bounding box center [480, 461] width 15 height 15
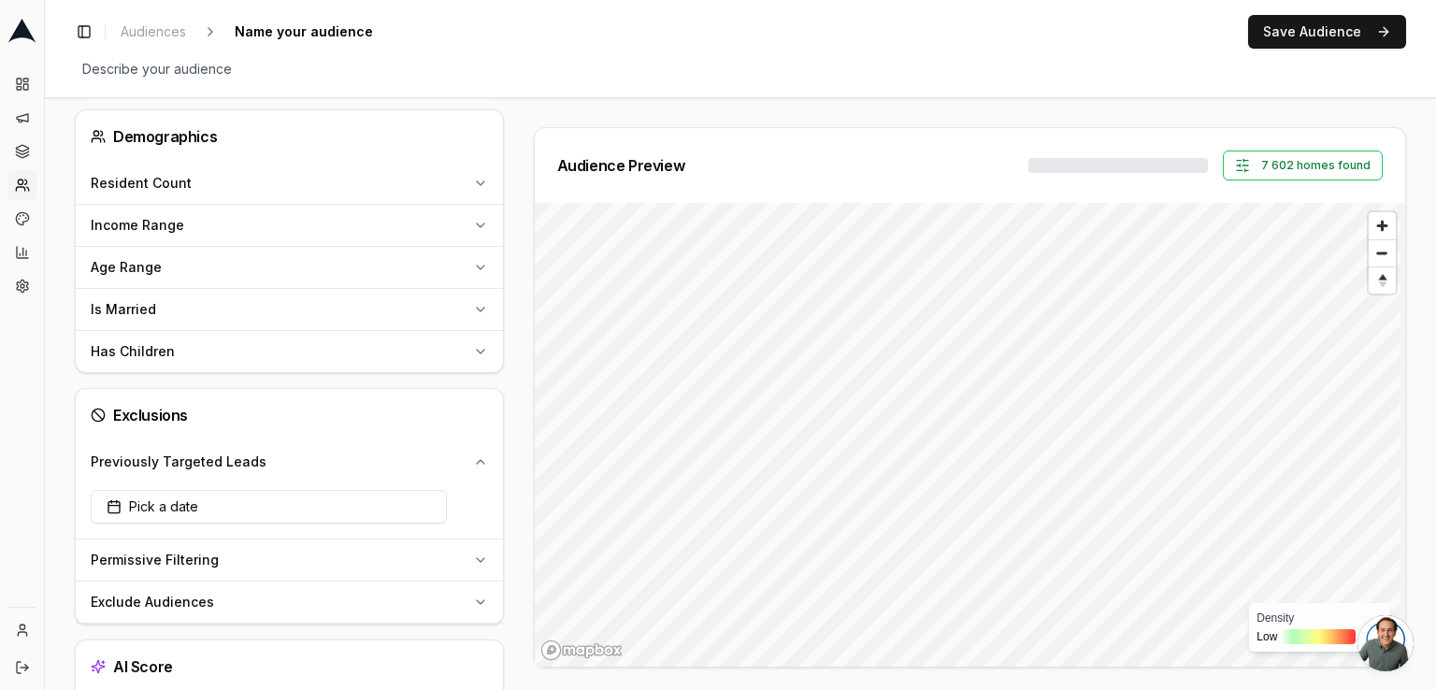
click at [477, 457] on icon "button" at bounding box center [480, 461] width 15 height 15
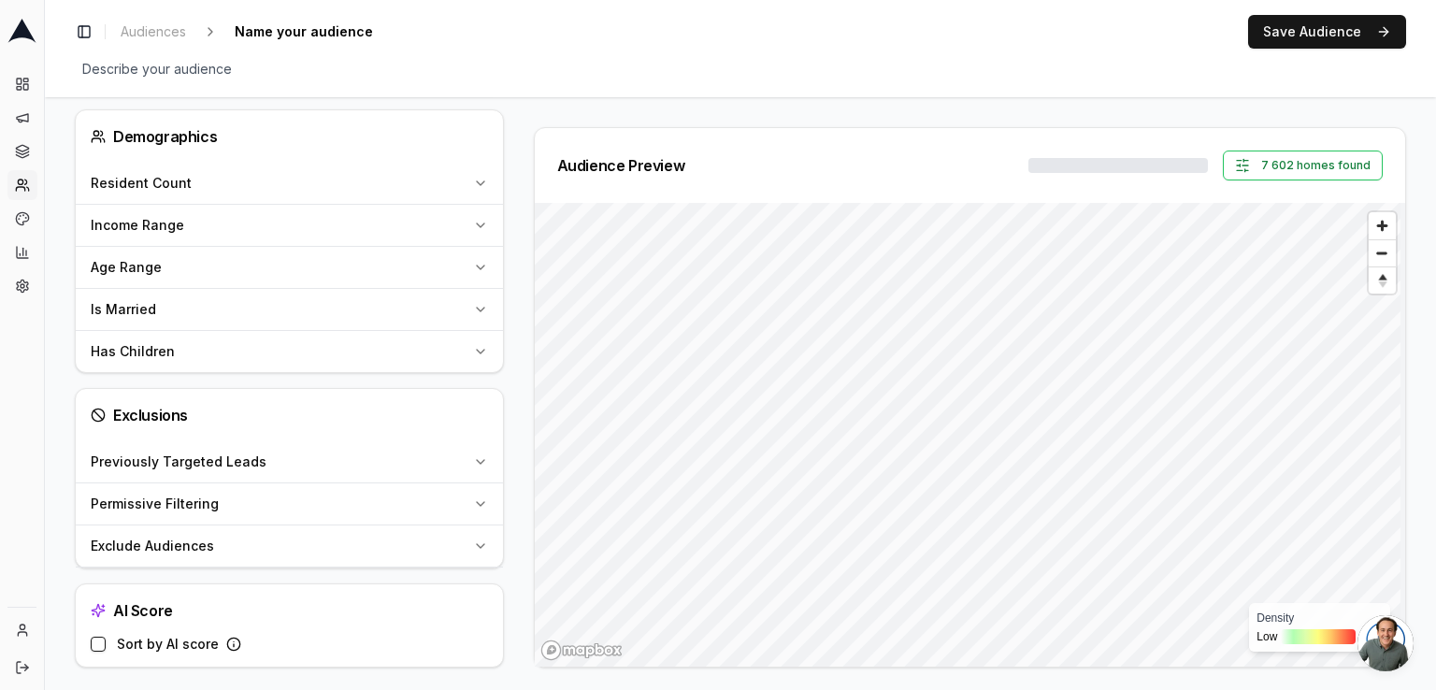
click at [470, 486] on button "Permissive Filtering" at bounding box center [289, 503] width 427 height 41
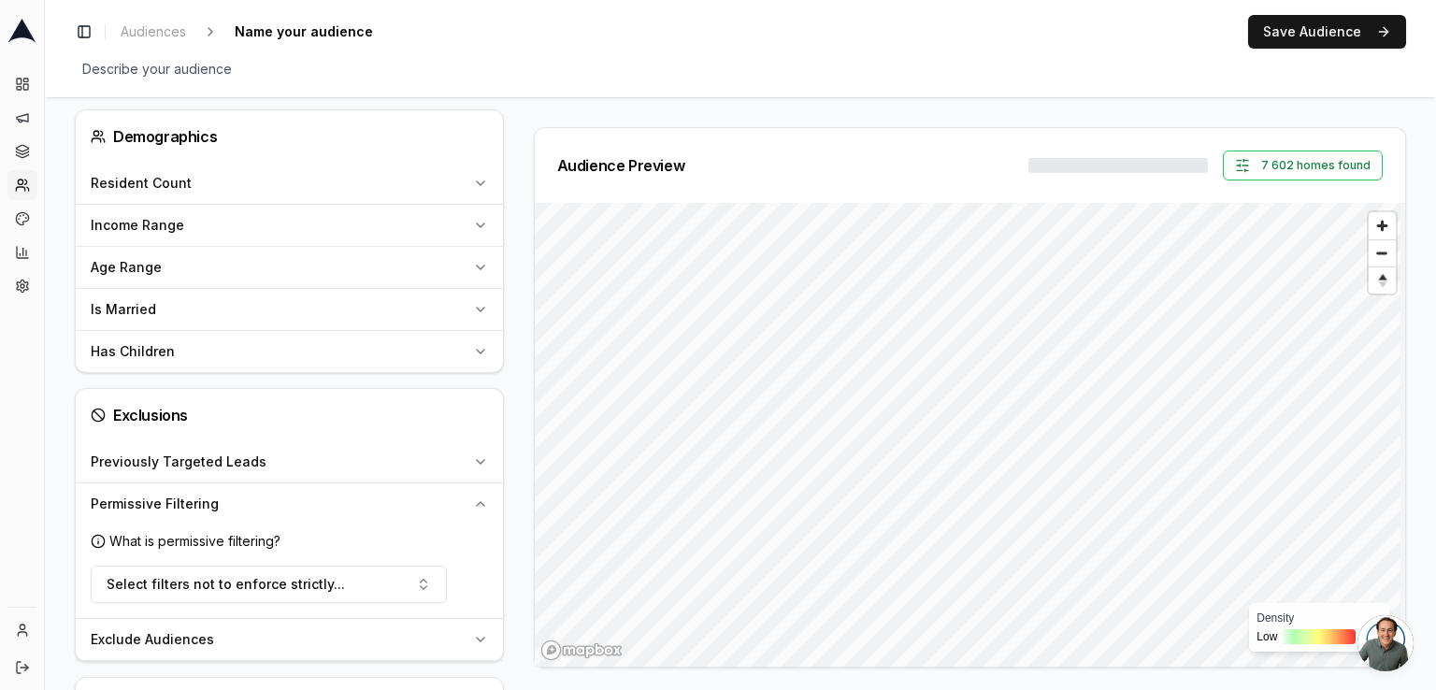
click at [470, 486] on button "Permissive Filtering" at bounding box center [289, 503] width 427 height 41
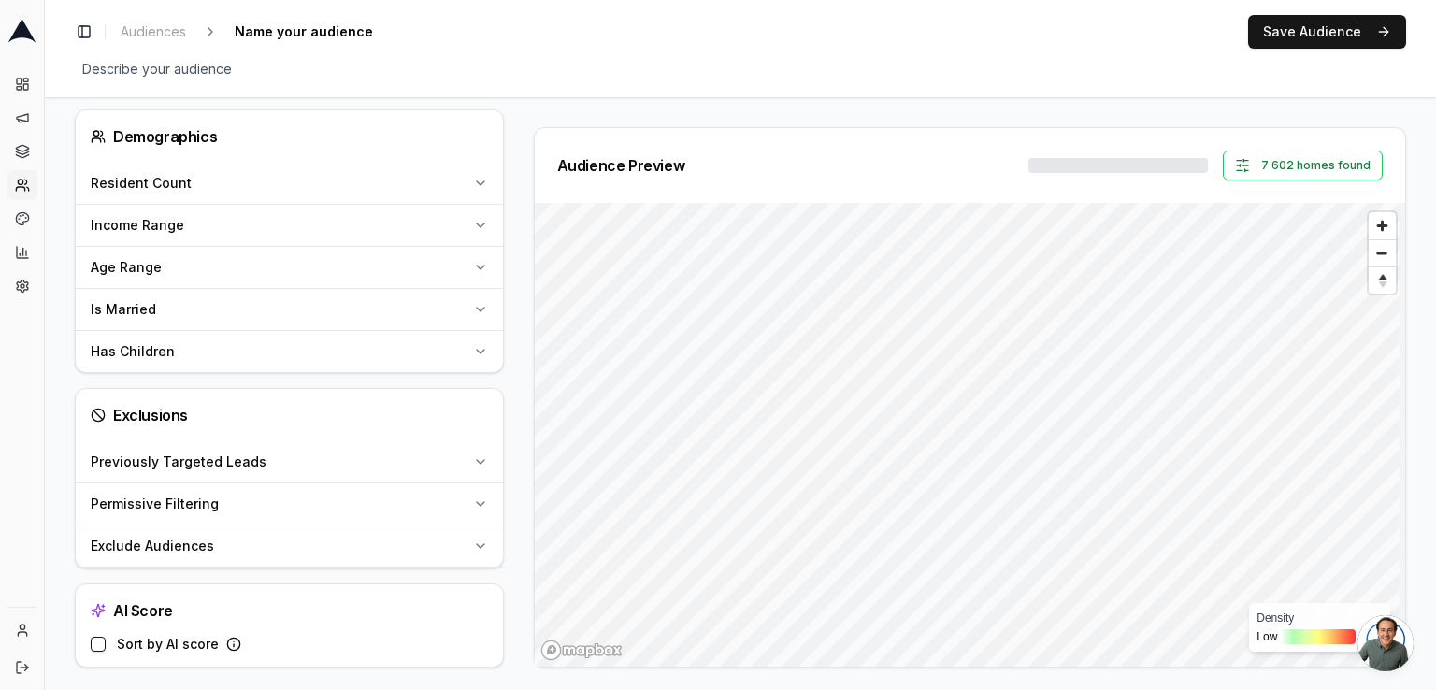
click at [466, 532] on button "Exclude Audiences" at bounding box center [289, 545] width 427 height 41
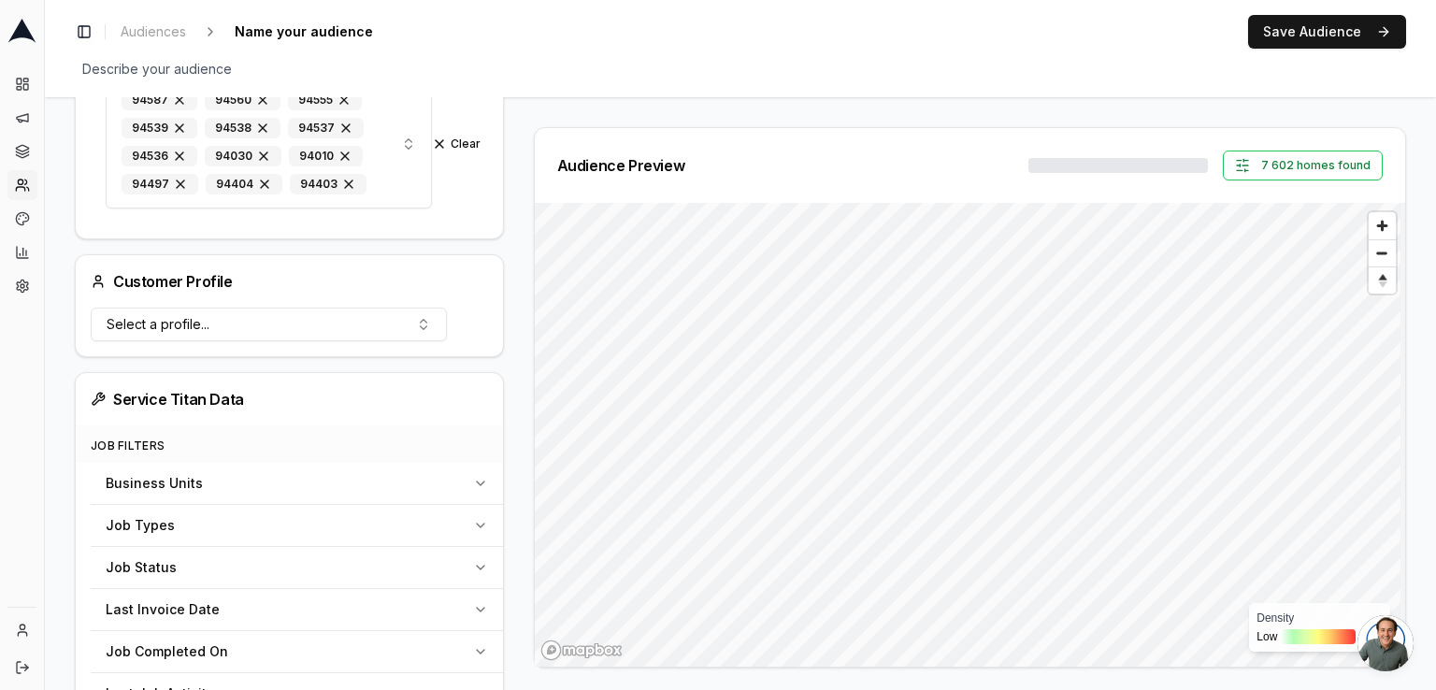
scroll to position [254, 0]
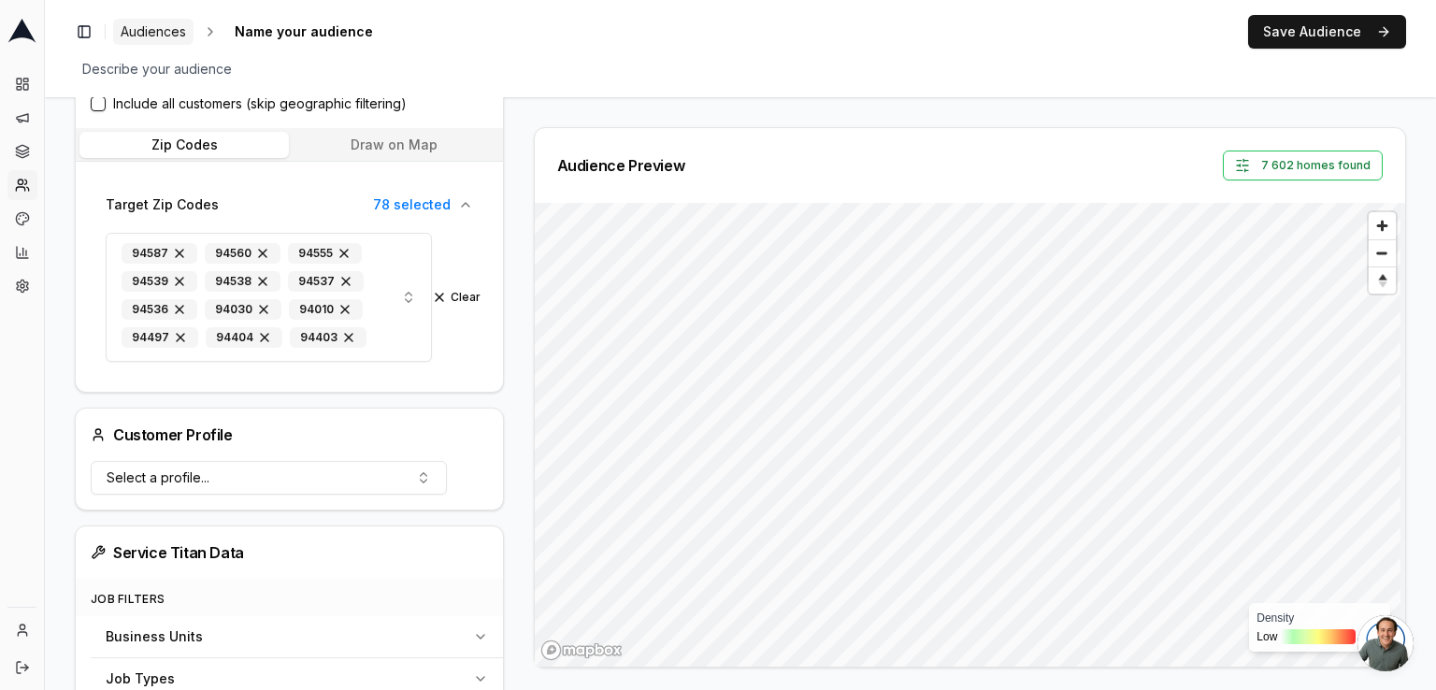
click at [162, 39] on span "Audiences" at bounding box center [153, 31] width 65 height 19
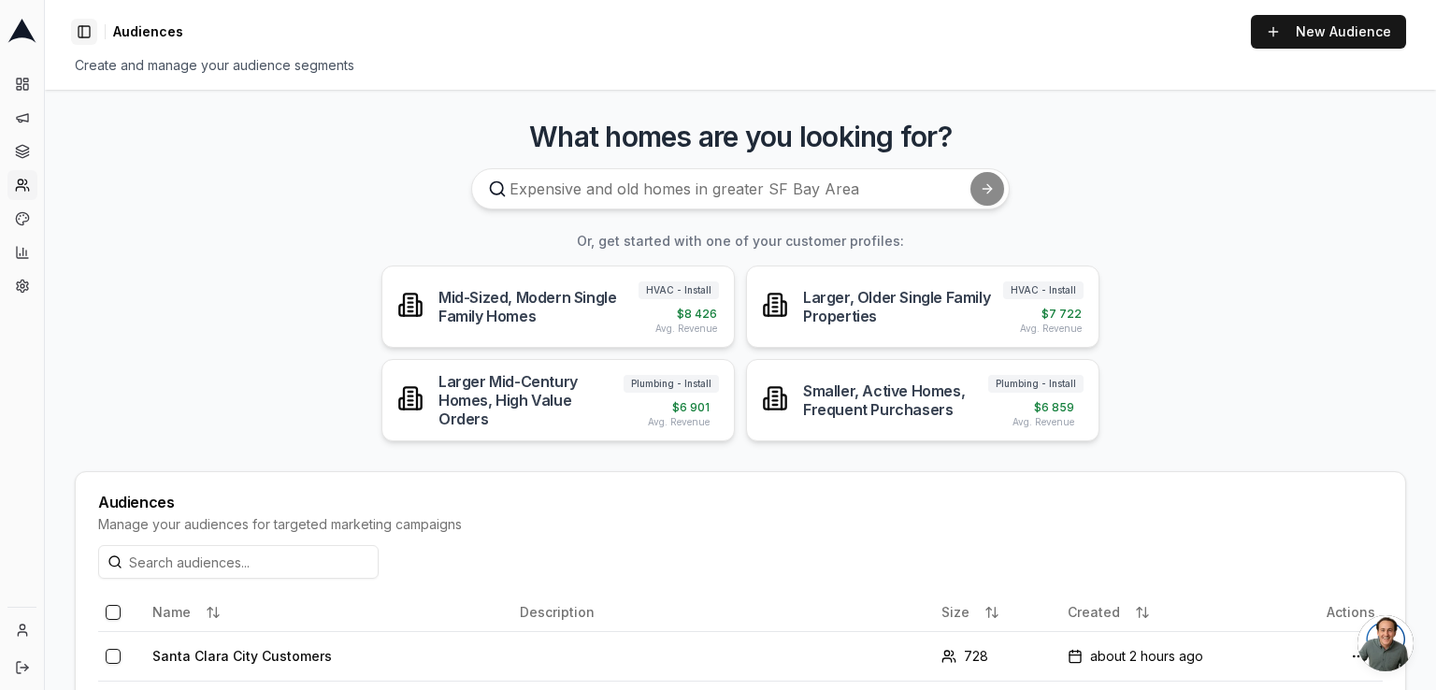
click at [79, 34] on button "Toggle Sidebar" at bounding box center [84, 32] width 26 height 26
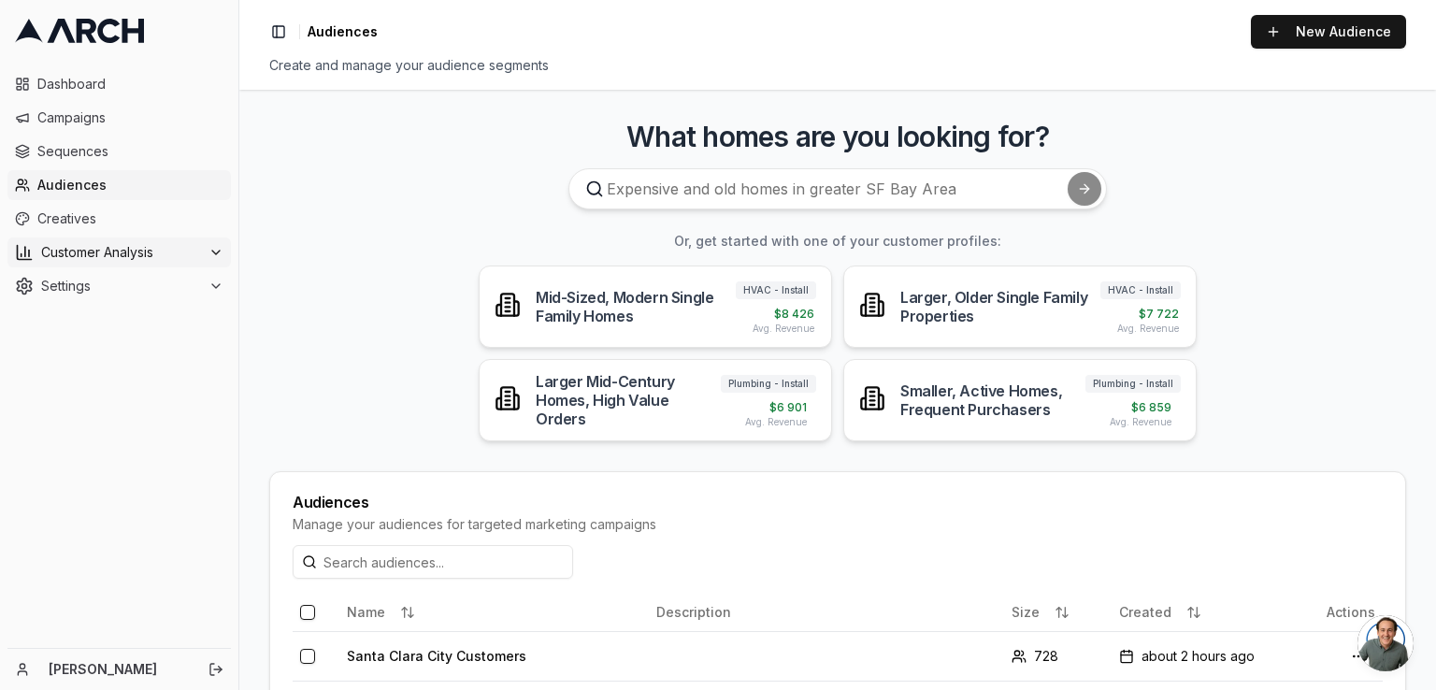
click at [135, 247] on span "Customer Analysis" at bounding box center [121, 252] width 160 height 19
click at [93, 311] on span "Customer Profiles" at bounding box center [122, 312] width 109 height 19
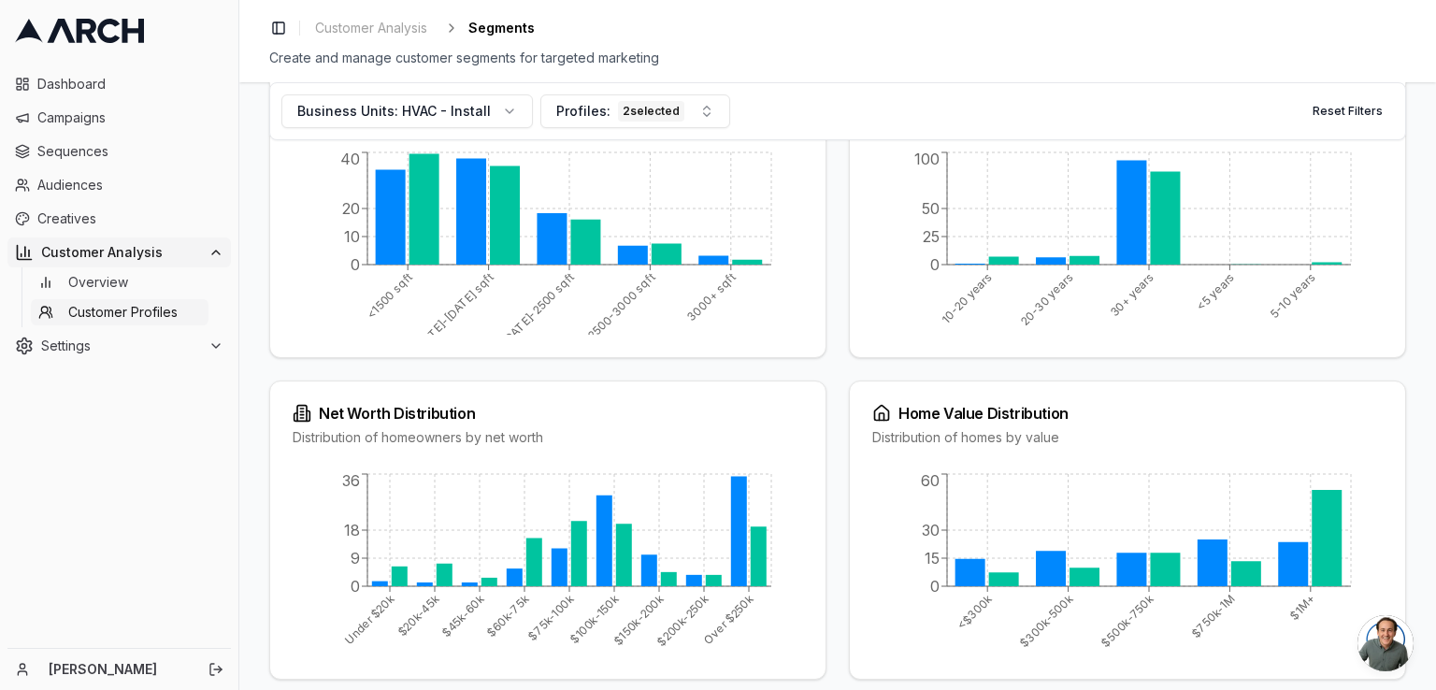
scroll to position [1339, 0]
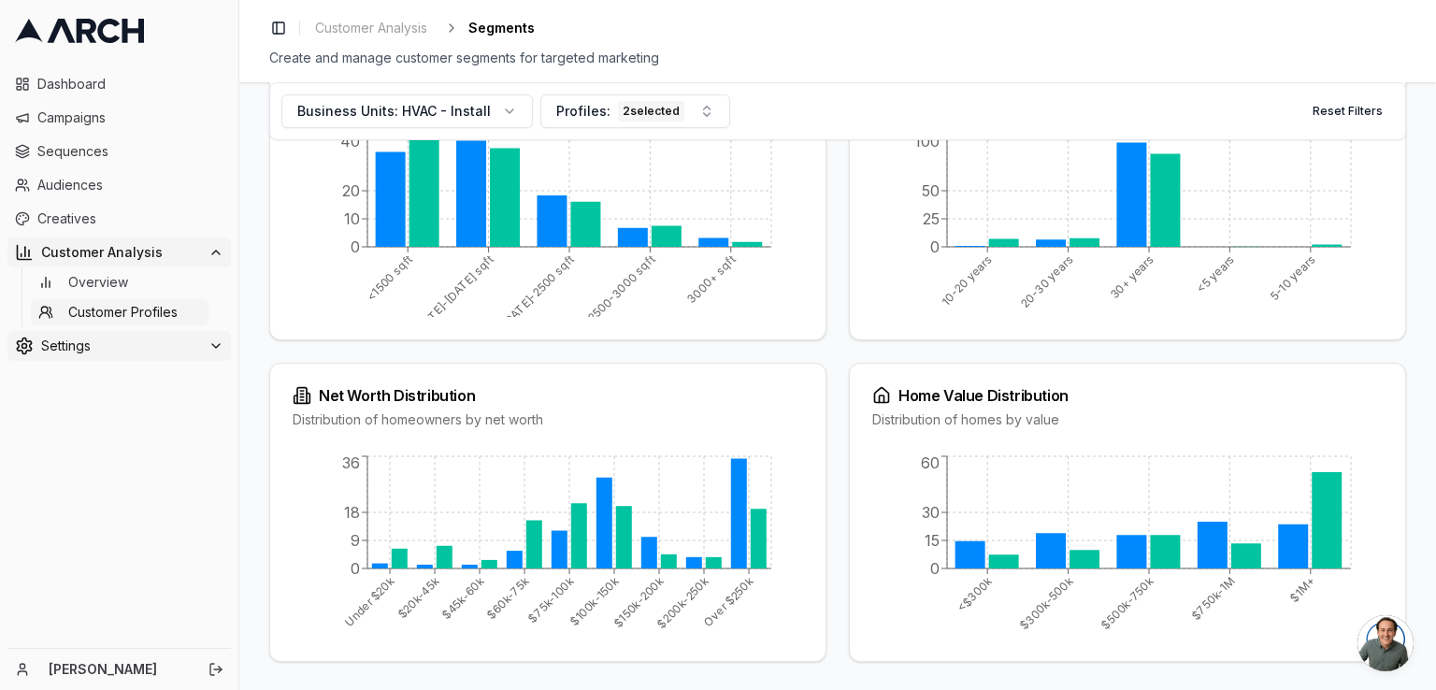
click at [49, 342] on span "Settings" at bounding box center [121, 346] width 160 height 19
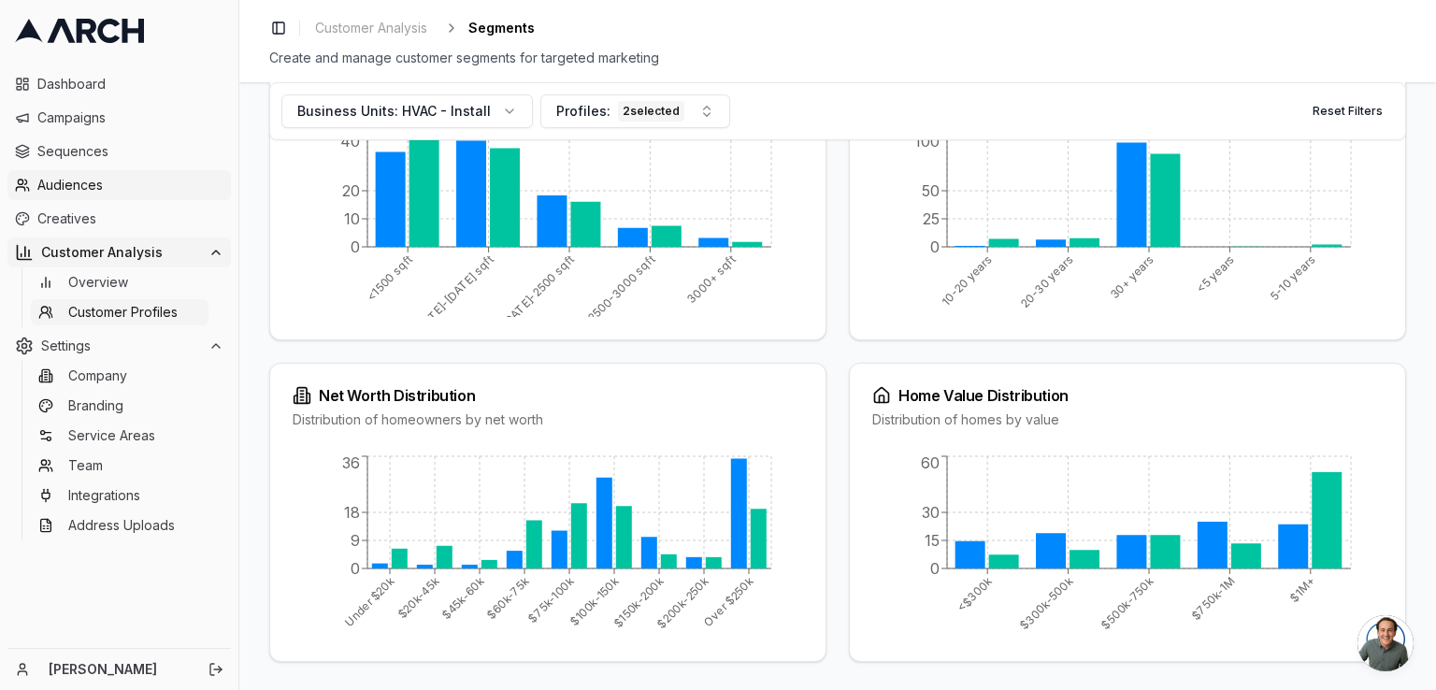
click at [79, 181] on span "Audiences" at bounding box center [130, 185] width 186 height 19
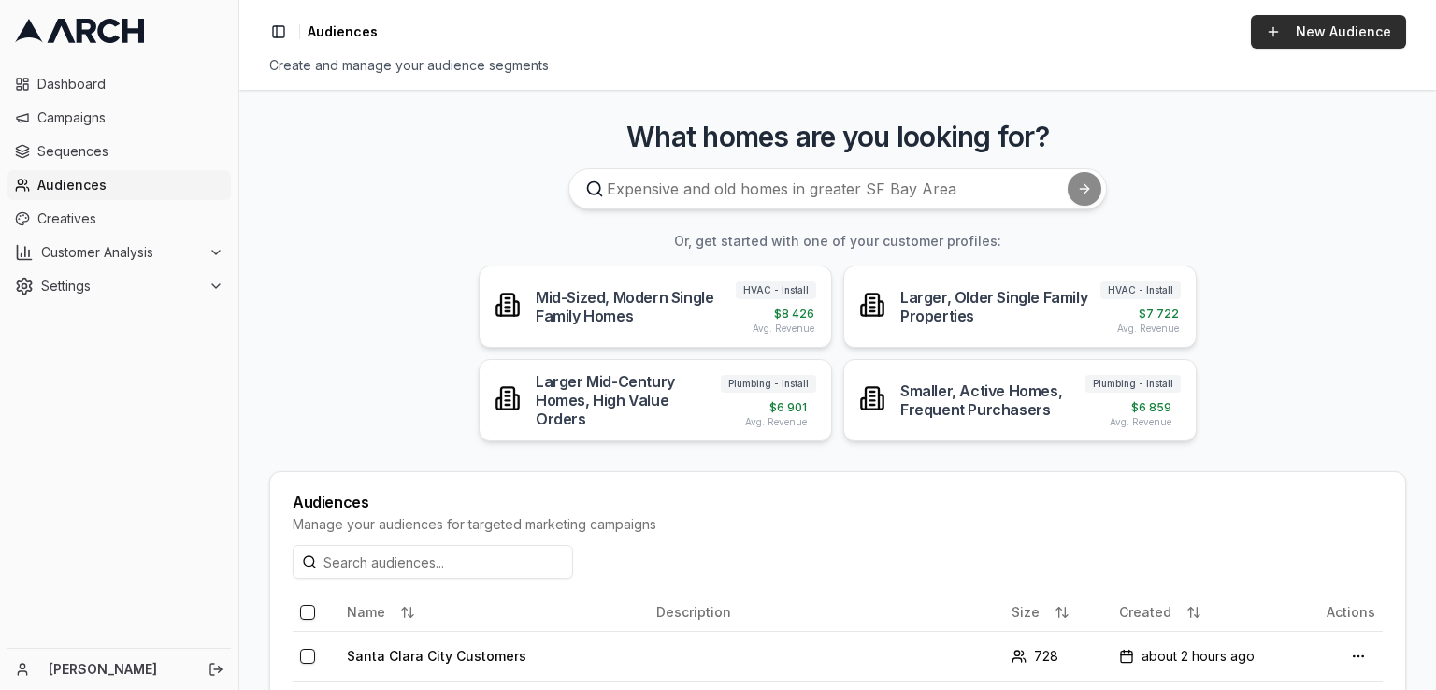
click at [1304, 25] on link "New Audience" at bounding box center [1328, 32] width 155 height 34
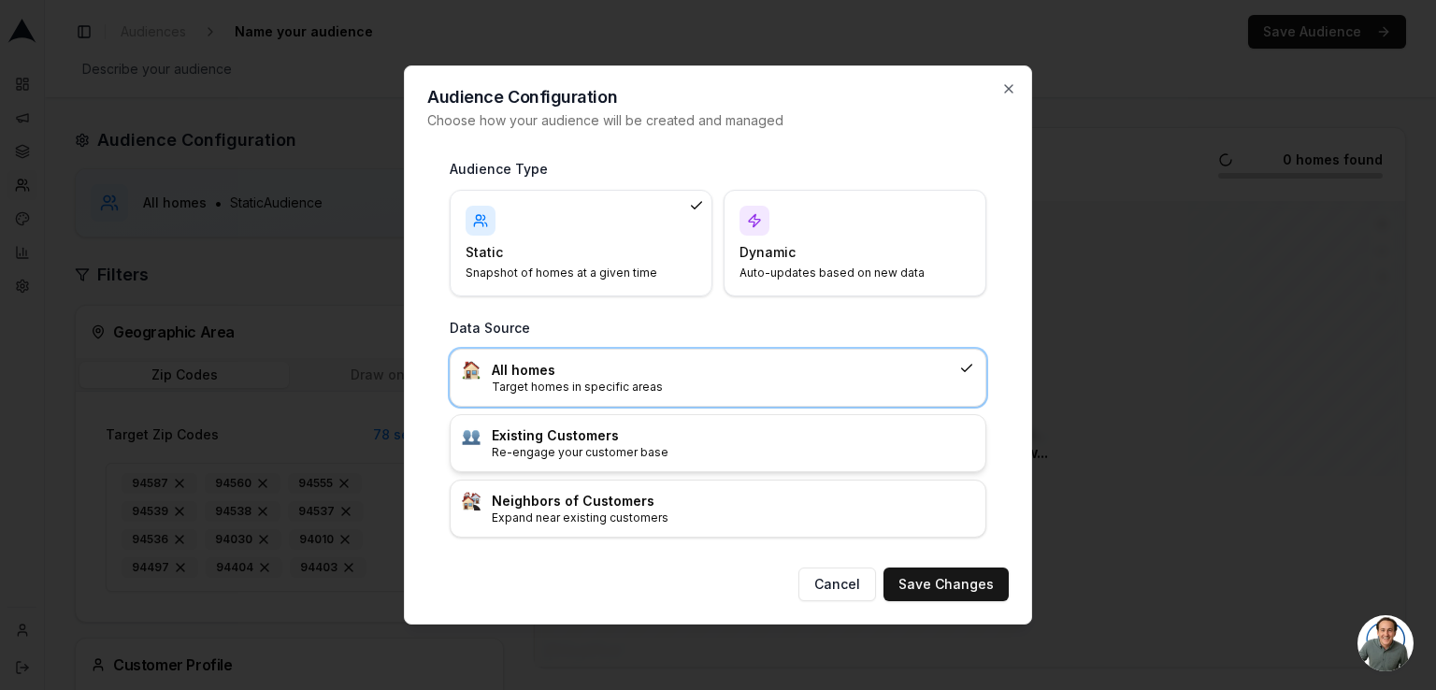
click at [562, 436] on h3 "Existing Customers" at bounding box center [733, 435] width 482 height 19
click at [856, 225] on div "Dynamic Auto-updates based on new data" at bounding box center [855, 243] width 231 height 75
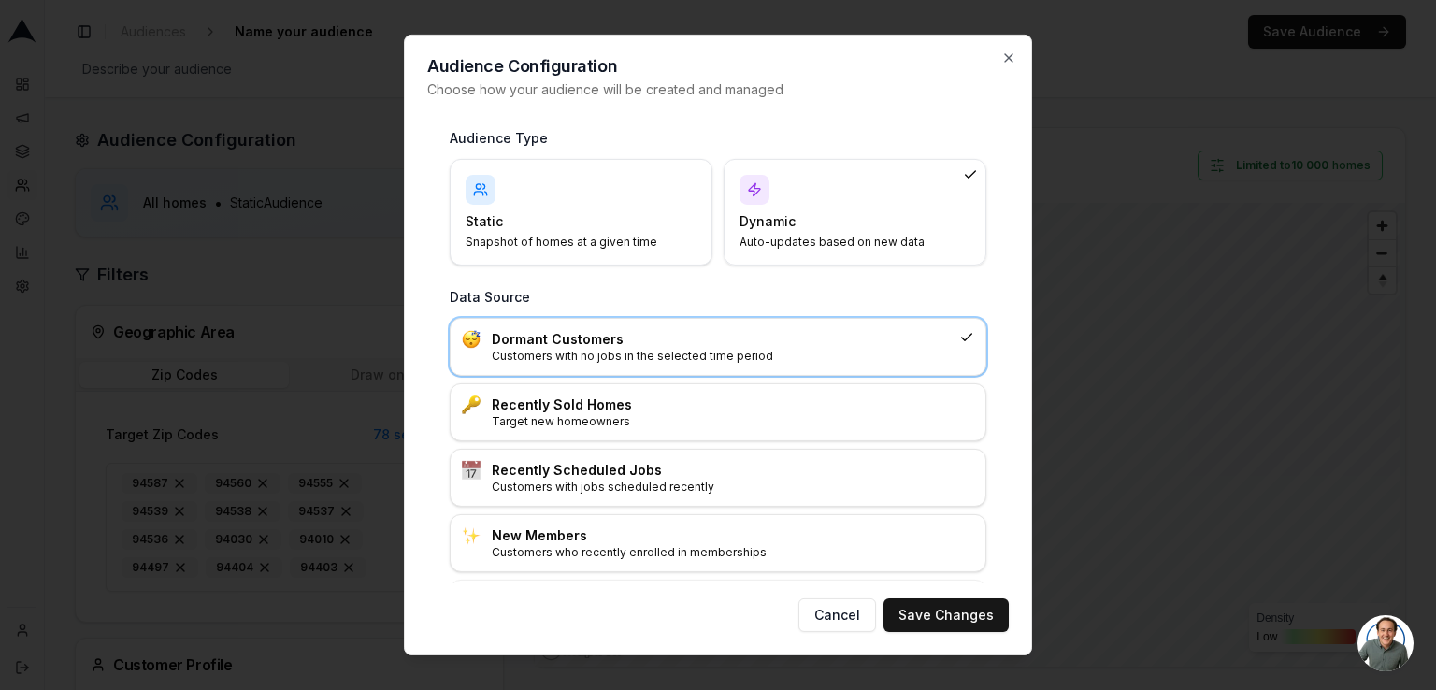
click at [566, 220] on h4 "Static" at bounding box center [570, 221] width 209 height 19
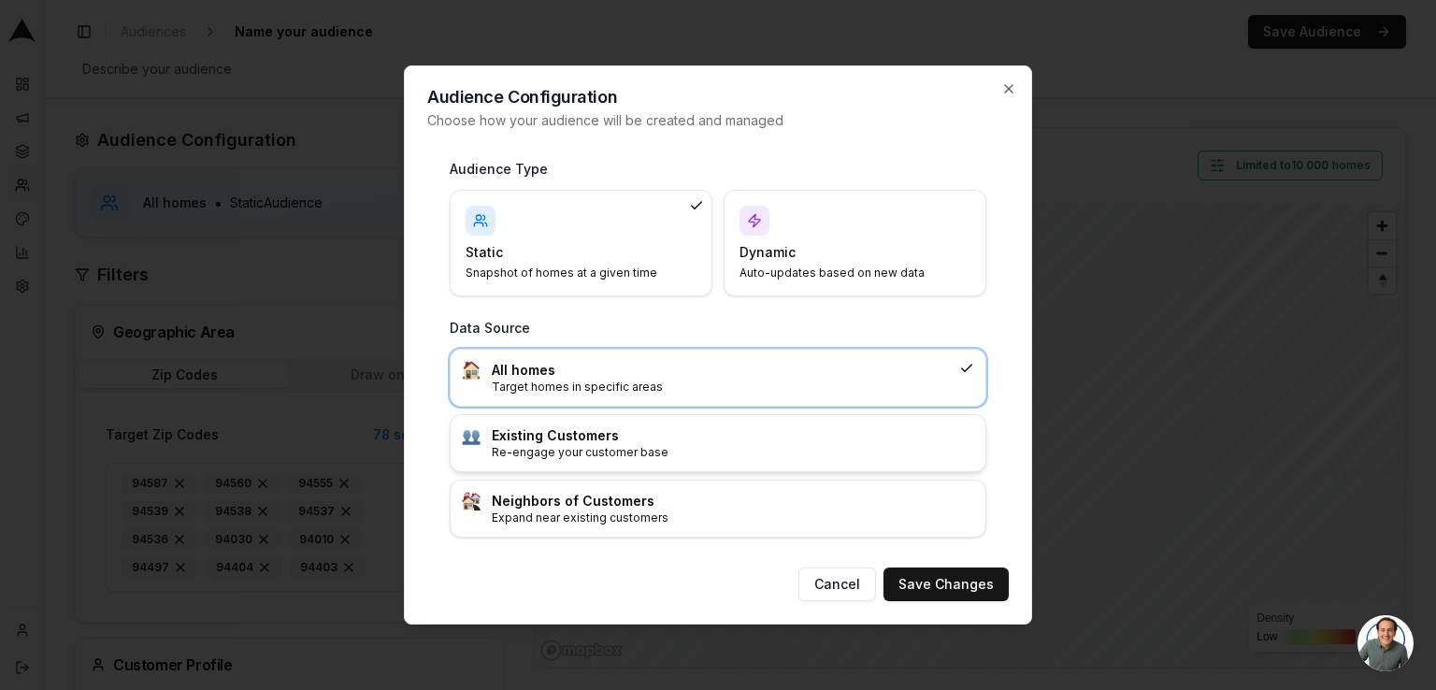
click at [580, 438] on h3 "Existing Customers" at bounding box center [733, 435] width 482 height 19
click at [928, 569] on button "Save Changes" at bounding box center [946, 585] width 125 height 34
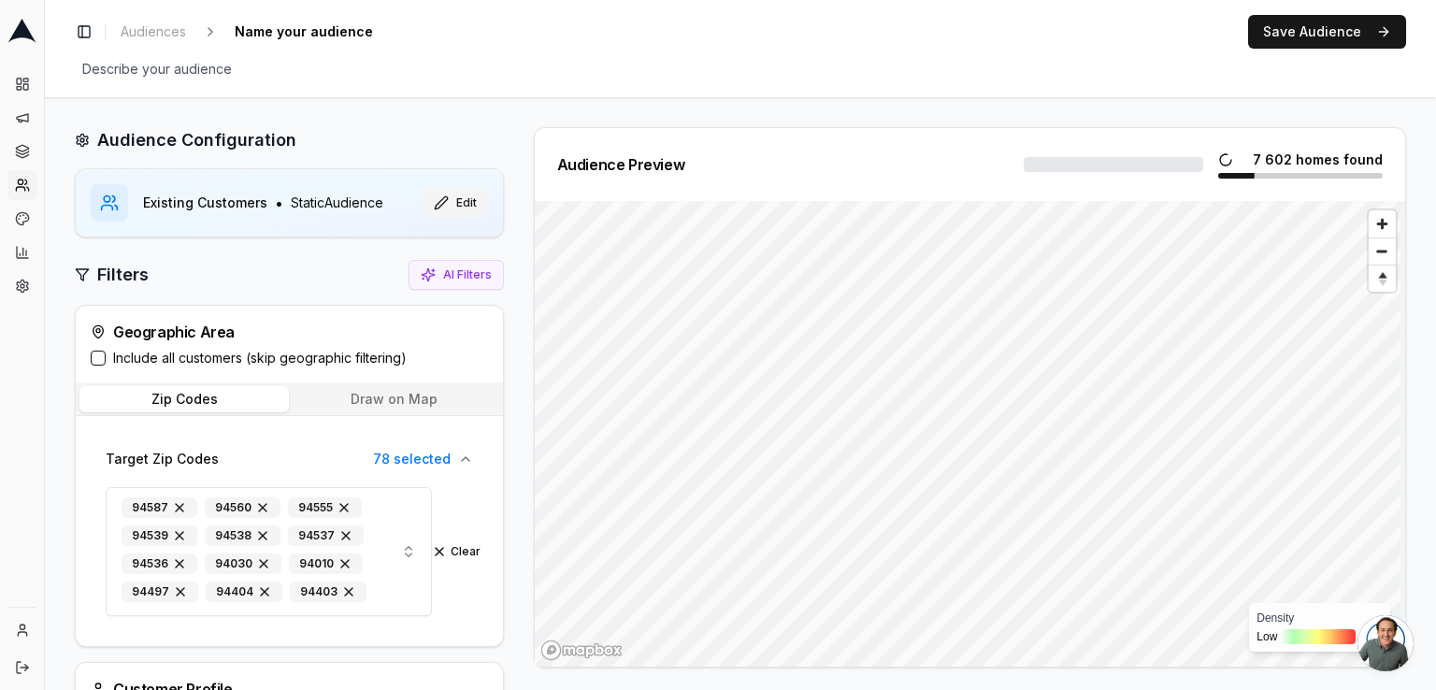
click at [457, 201] on button "Edit" at bounding box center [455, 203] width 65 height 30
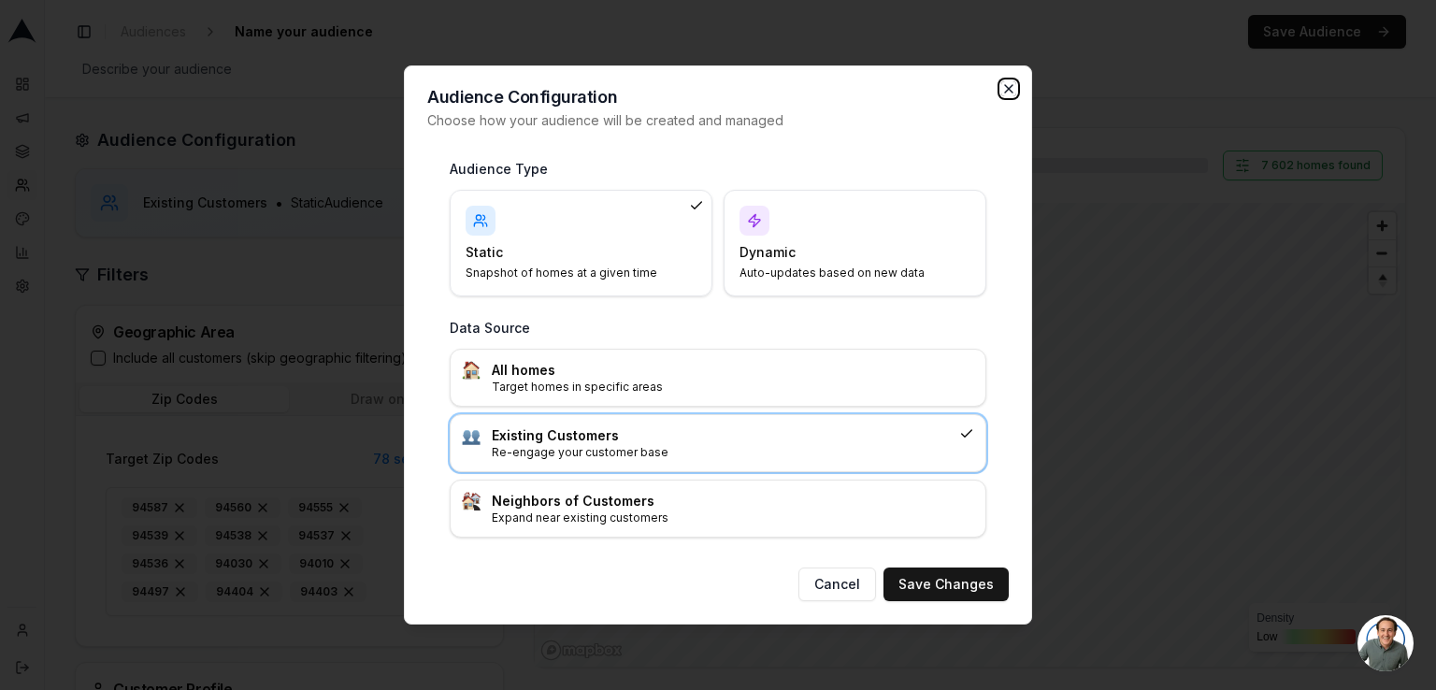
click at [1014, 96] on icon "button" at bounding box center [1008, 88] width 15 height 15
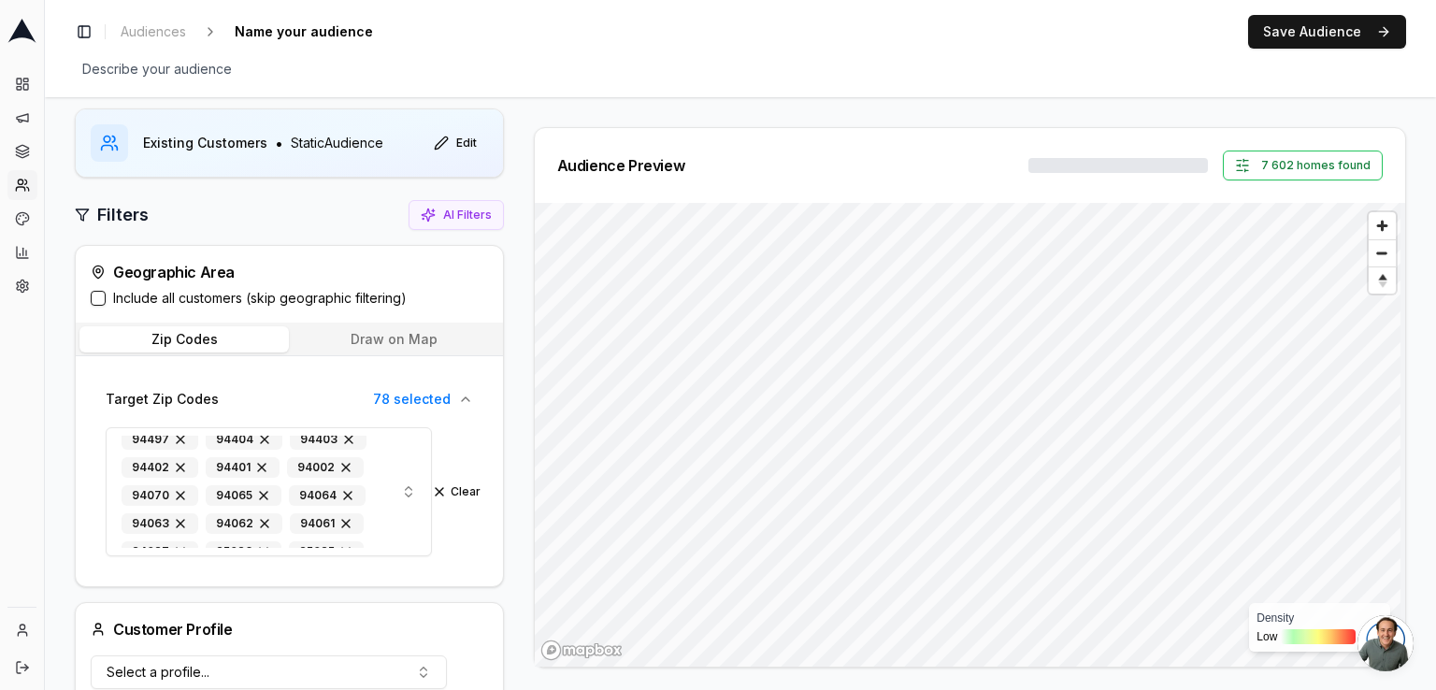
scroll to position [60, 0]
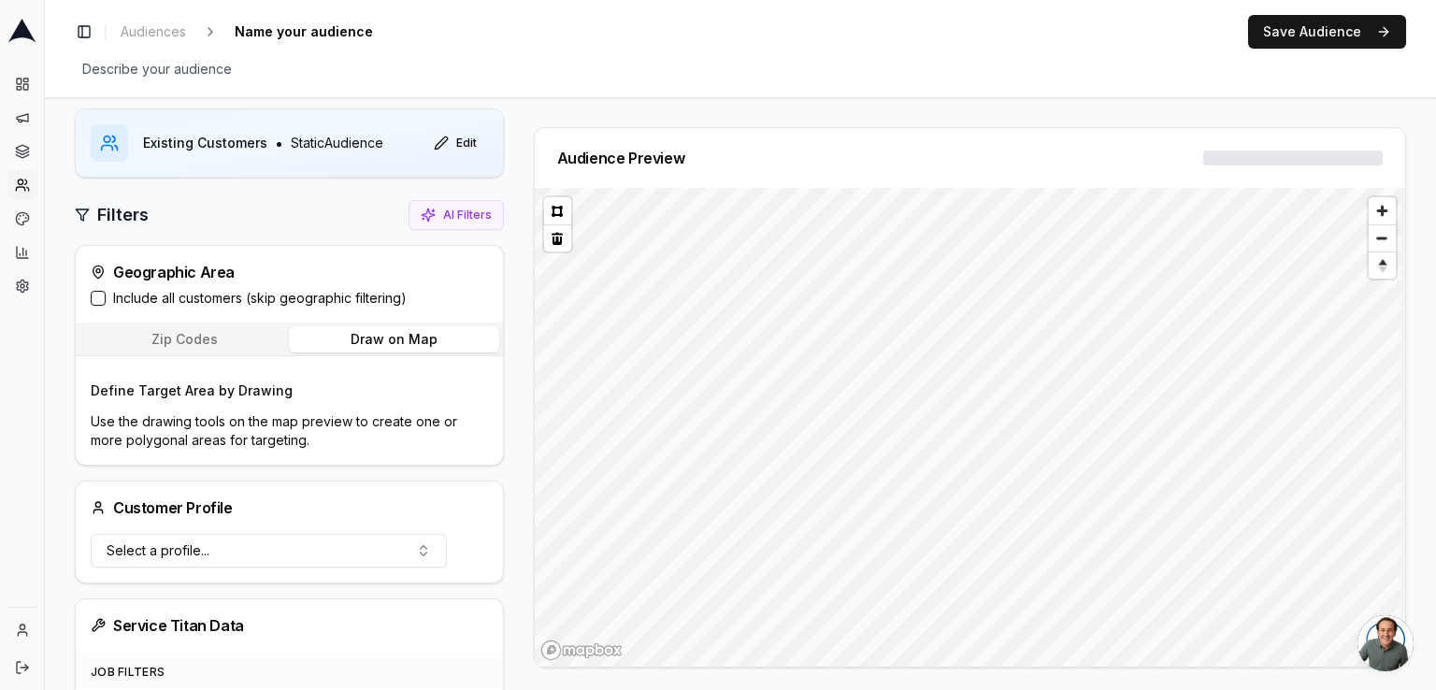
click at [395, 336] on button "Draw on Map" at bounding box center [393, 339] width 209 height 26
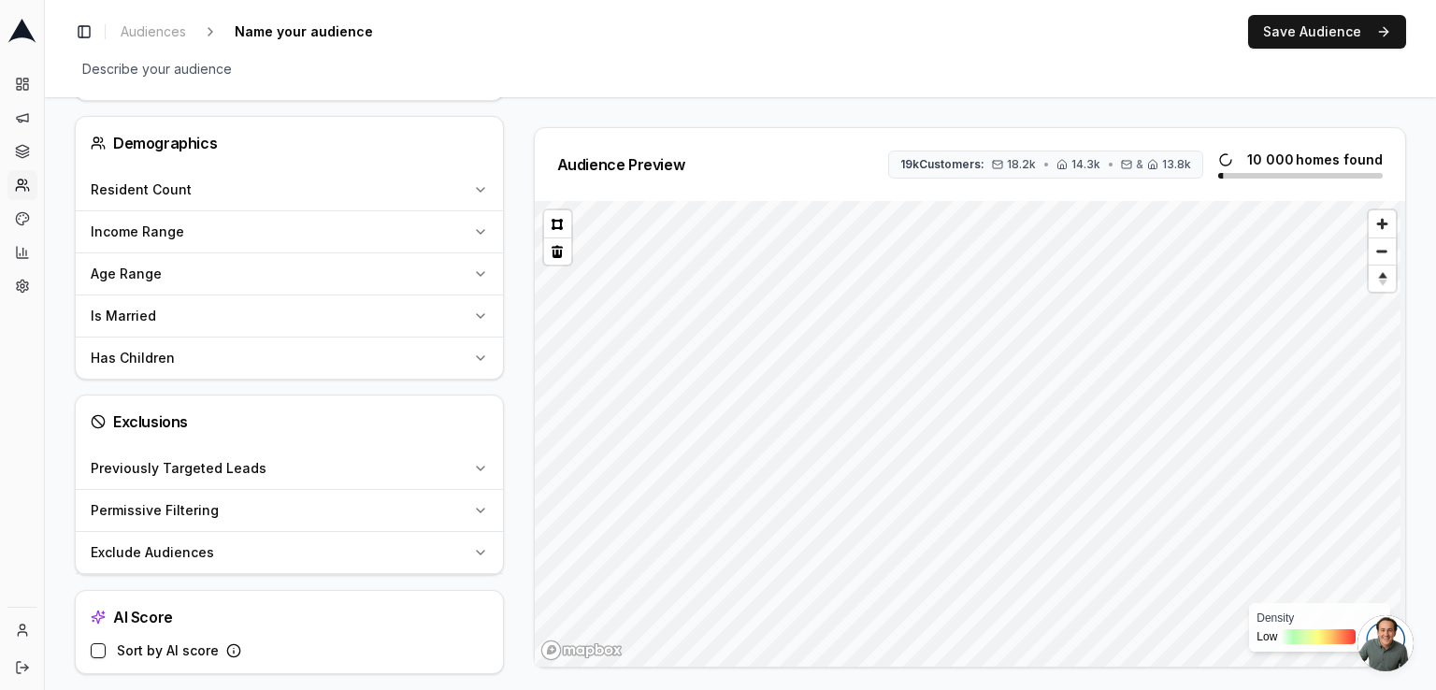
scroll to position [1692, 0]
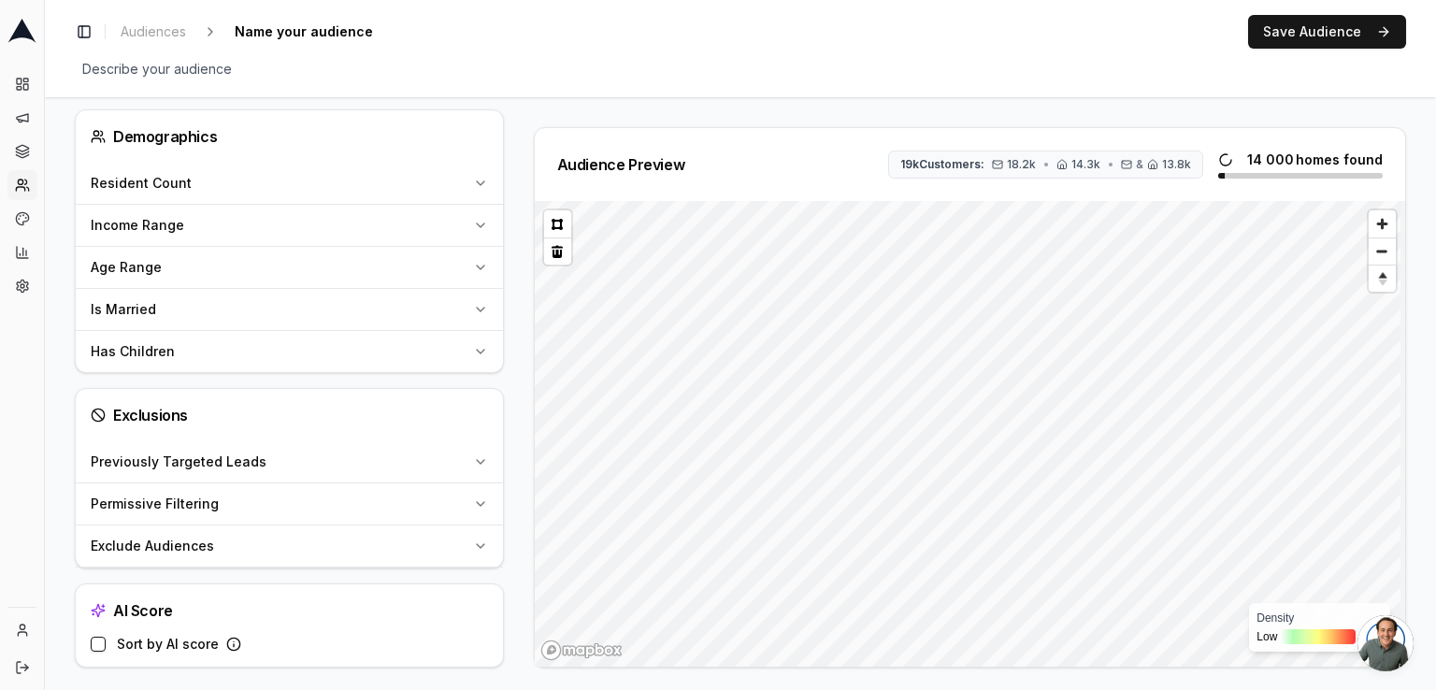
click at [320, 457] on div "Previously Targeted Leads" at bounding box center [278, 462] width 375 height 19
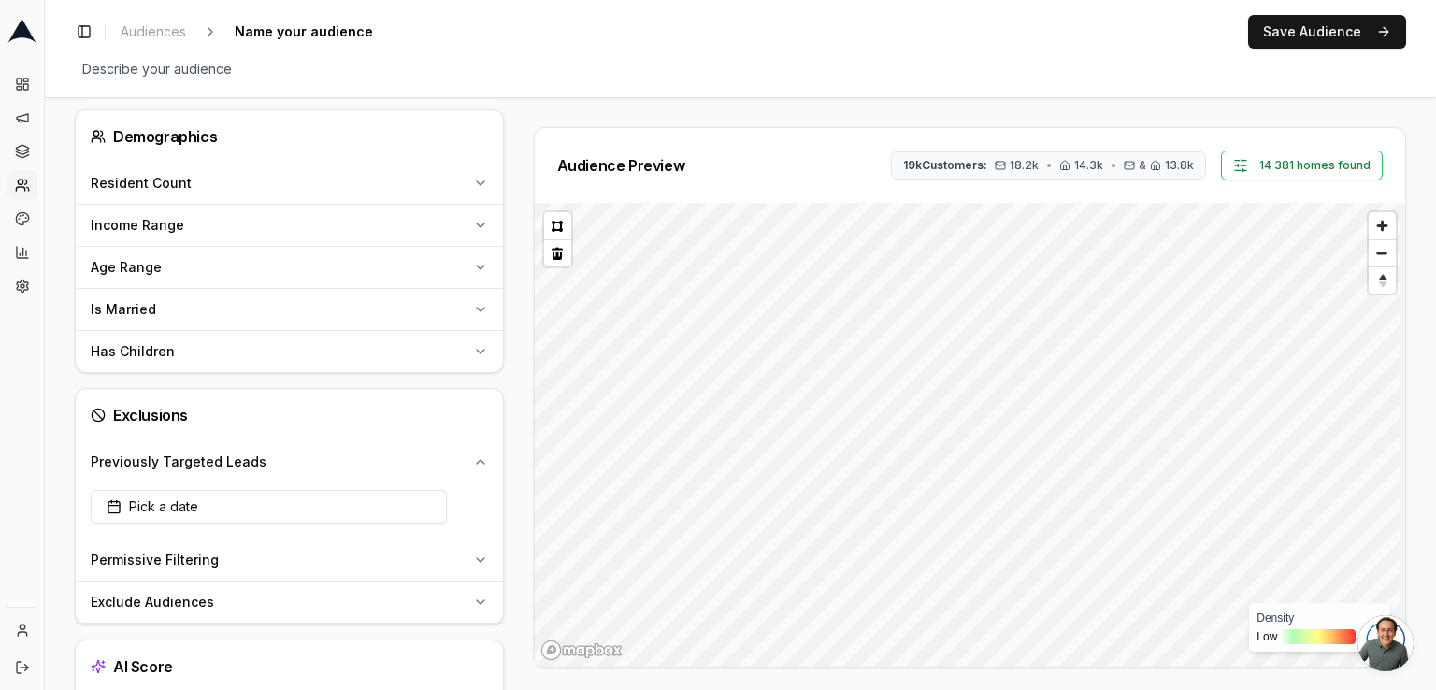
click at [320, 457] on div "Previously Targeted Leads" at bounding box center [278, 462] width 375 height 19
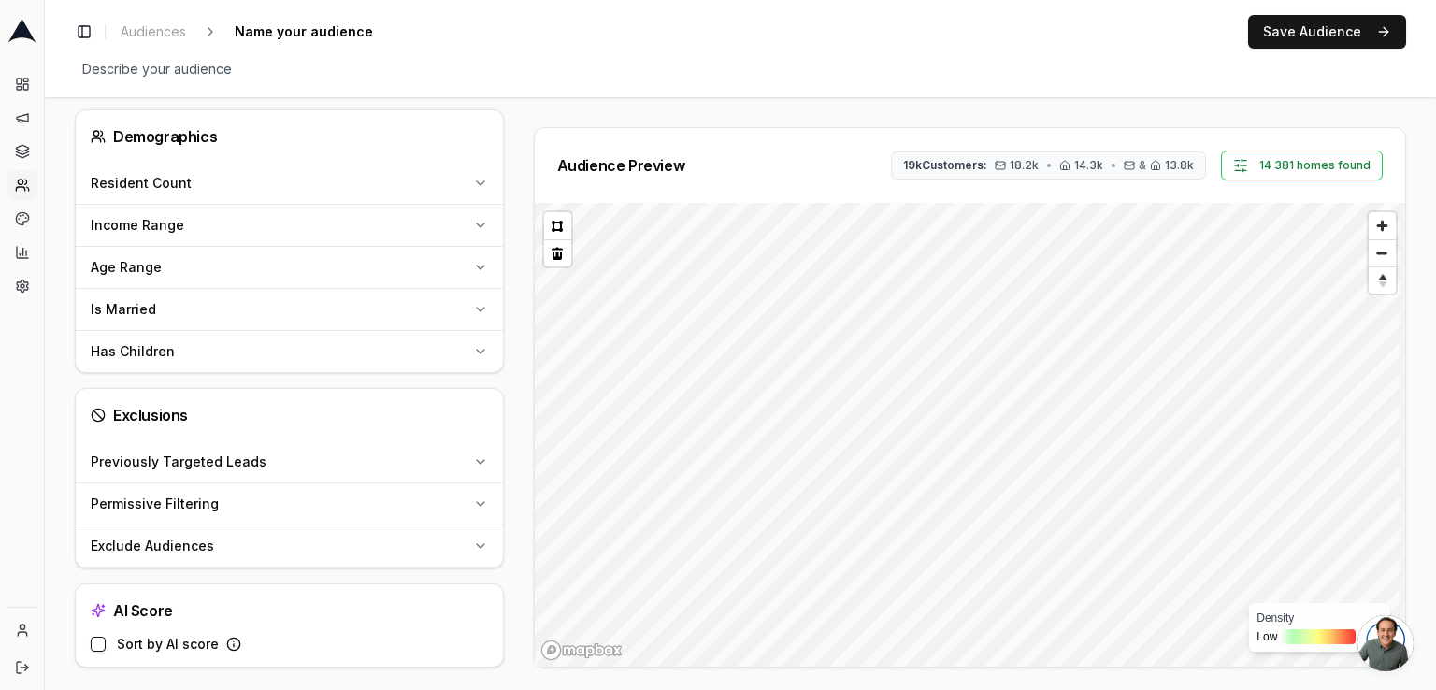
click at [292, 502] on div "Permissive Filtering" at bounding box center [278, 504] width 375 height 19
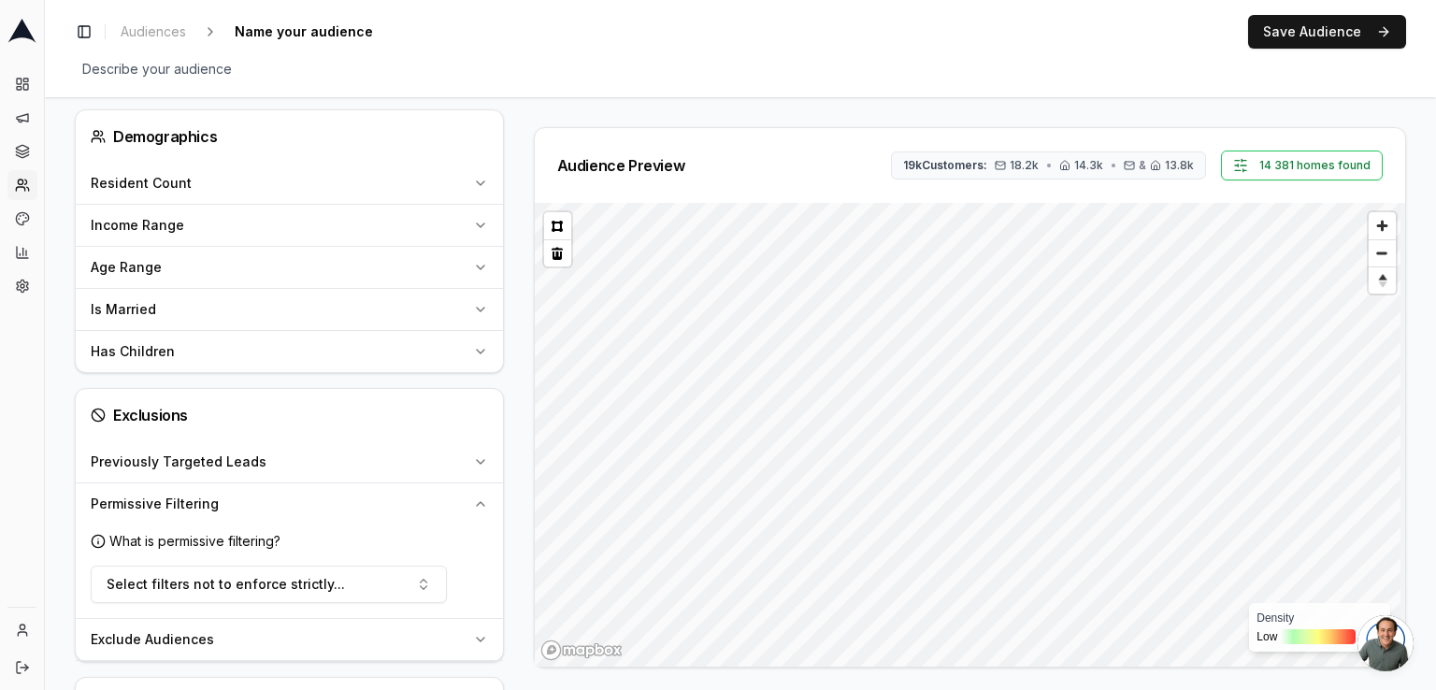
click at [292, 502] on div "Permissive Filtering" at bounding box center [278, 504] width 375 height 19
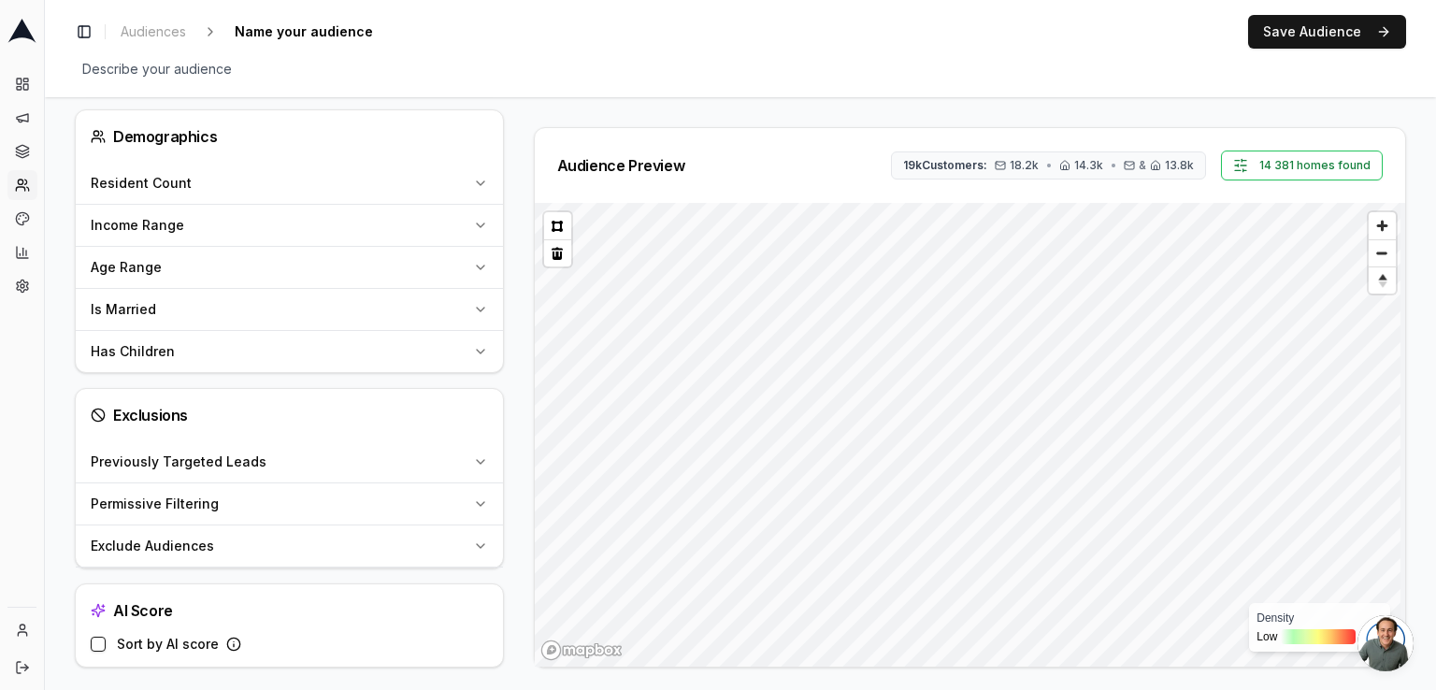
click at [309, 537] on div "Exclude Audiences" at bounding box center [278, 546] width 375 height 19
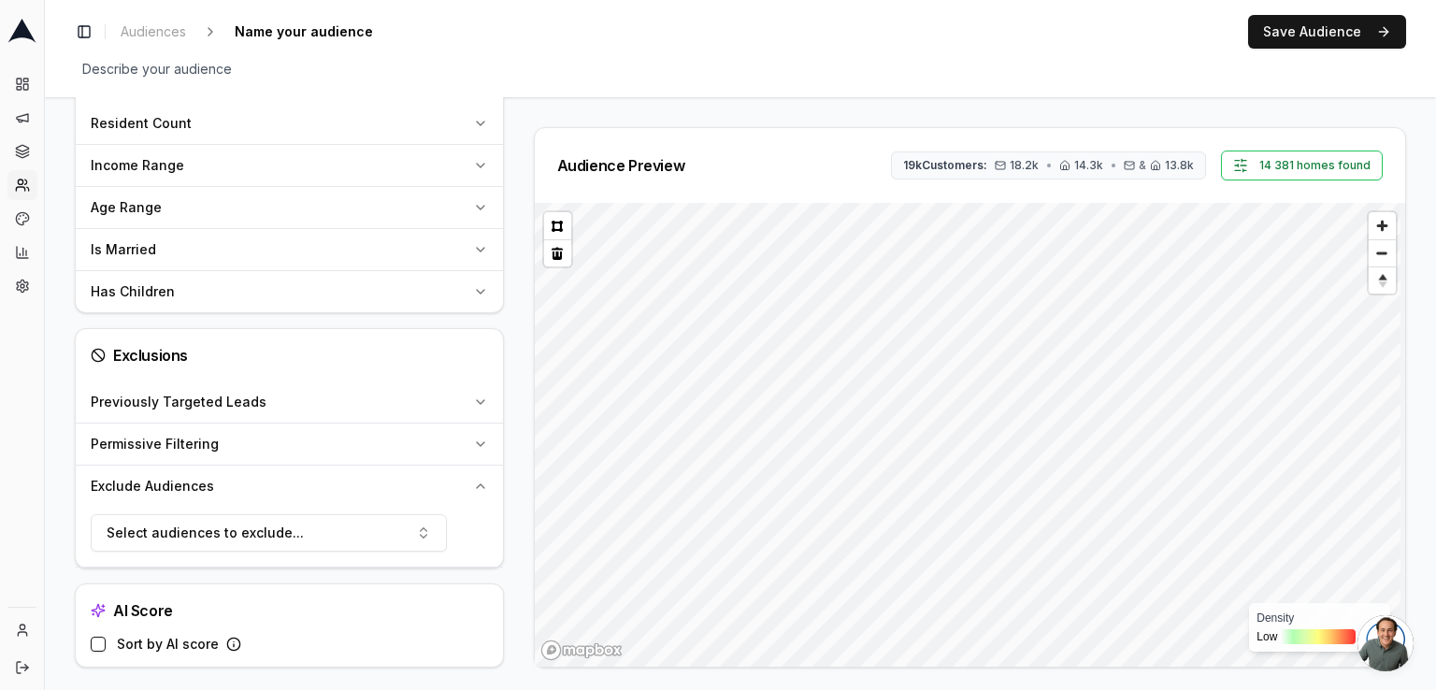
click at [439, 486] on div "Exclude Audiences" at bounding box center [278, 486] width 375 height 19
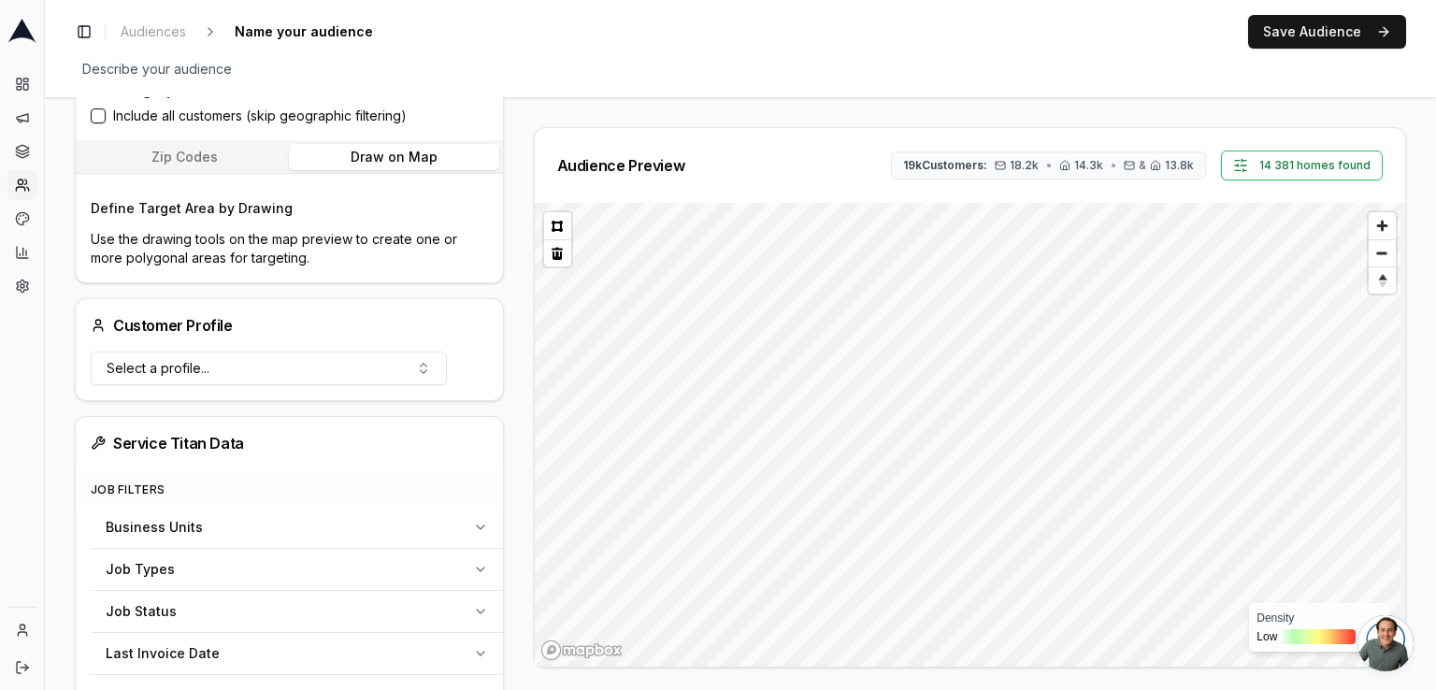
scroll to position [0, 0]
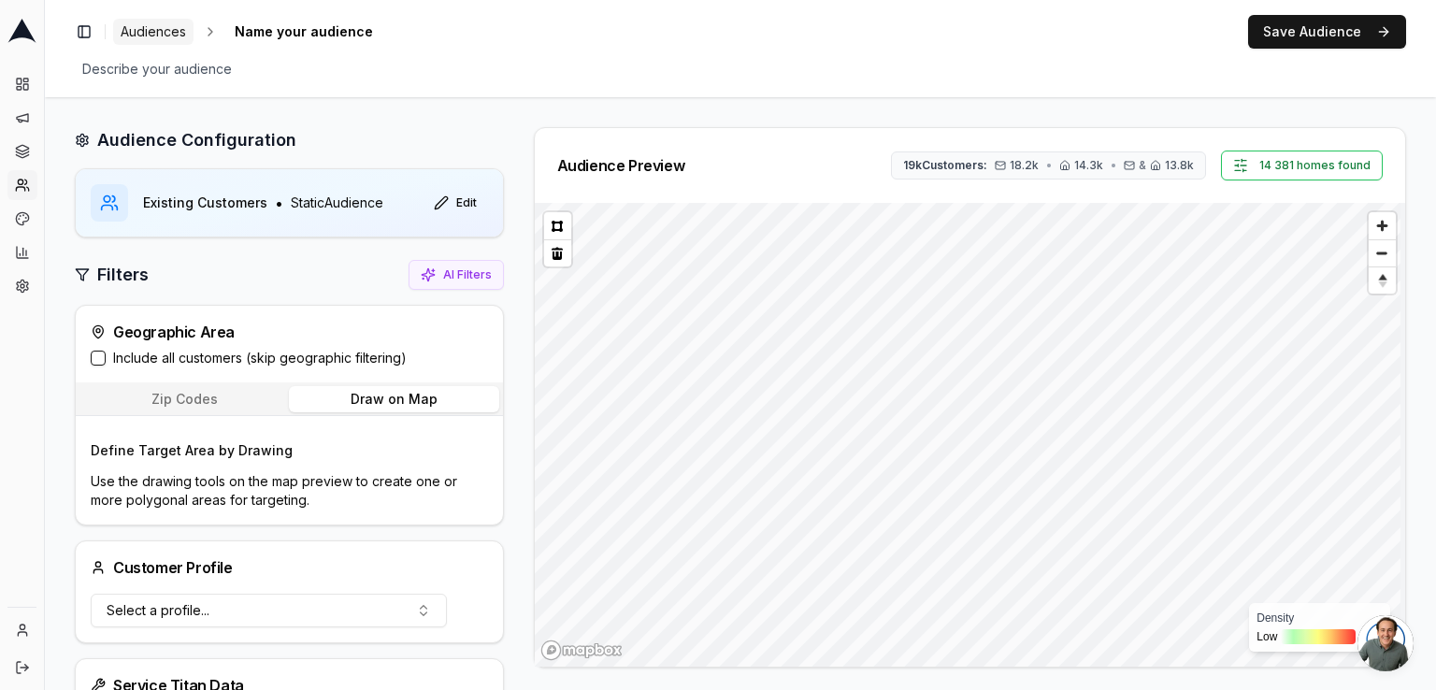
click at [142, 35] on span "Audiences" at bounding box center [153, 31] width 65 height 19
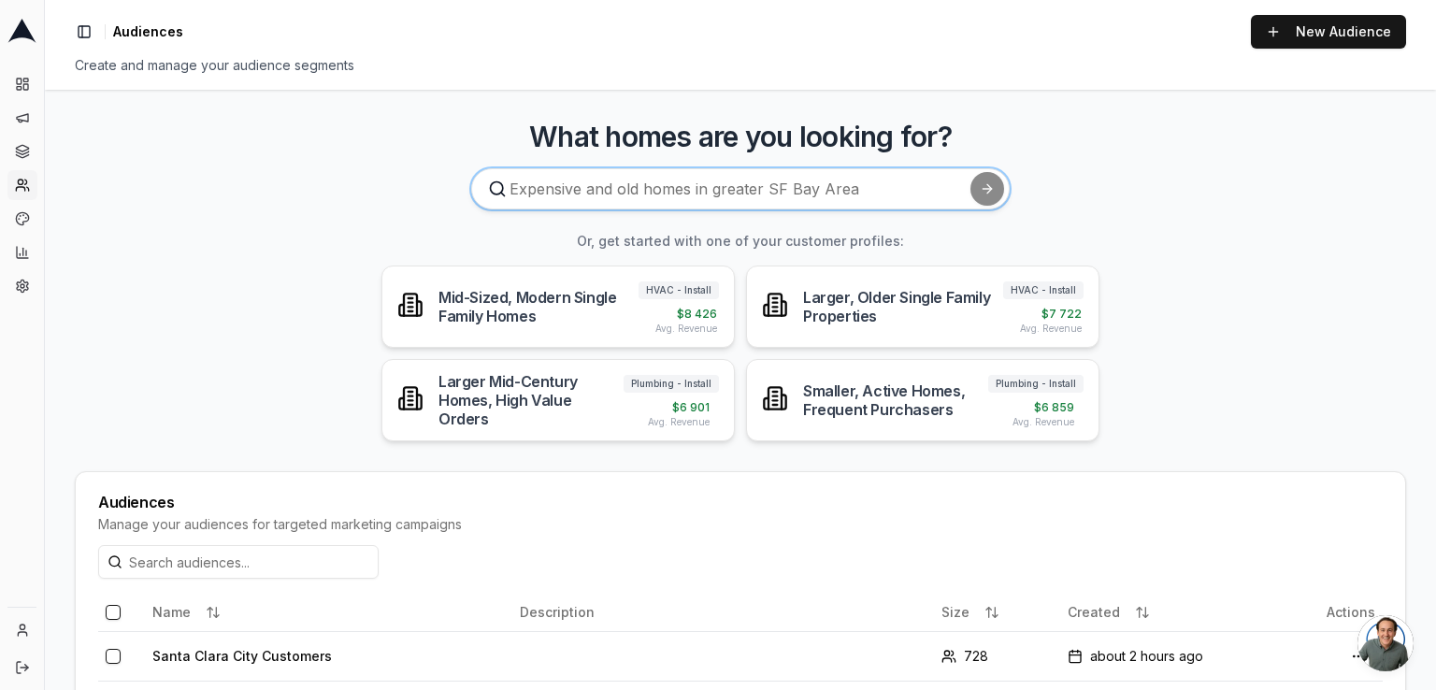
click at [790, 182] on input at bounding box center [740, 188] width 539 height 41
click at [964, 188] on input at bounding box center [740, 188] width 539 height 41
click at [1273, 28] on link "New Audience" at bounding box center [1328, 32] width 155 height 34
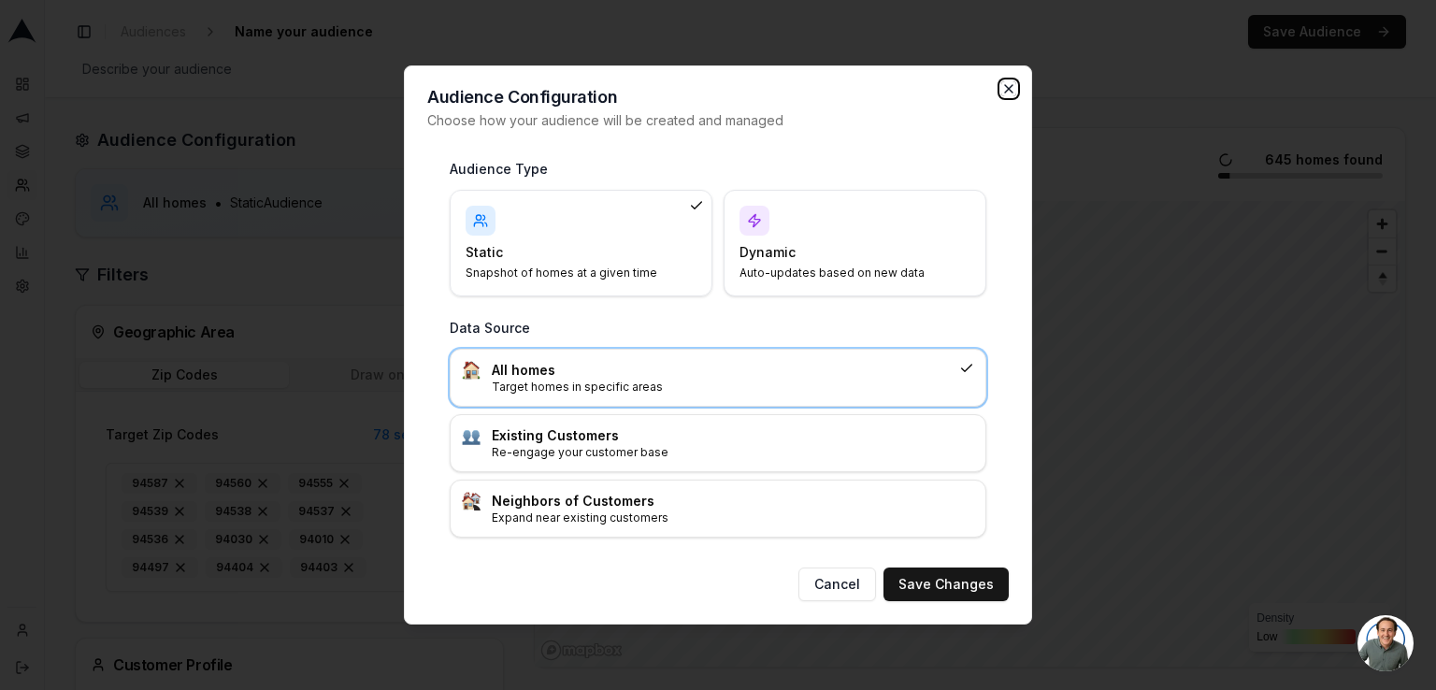
click at [1012, 92] on icon "button" at bounding box center [1008, 88] width 7 height 7
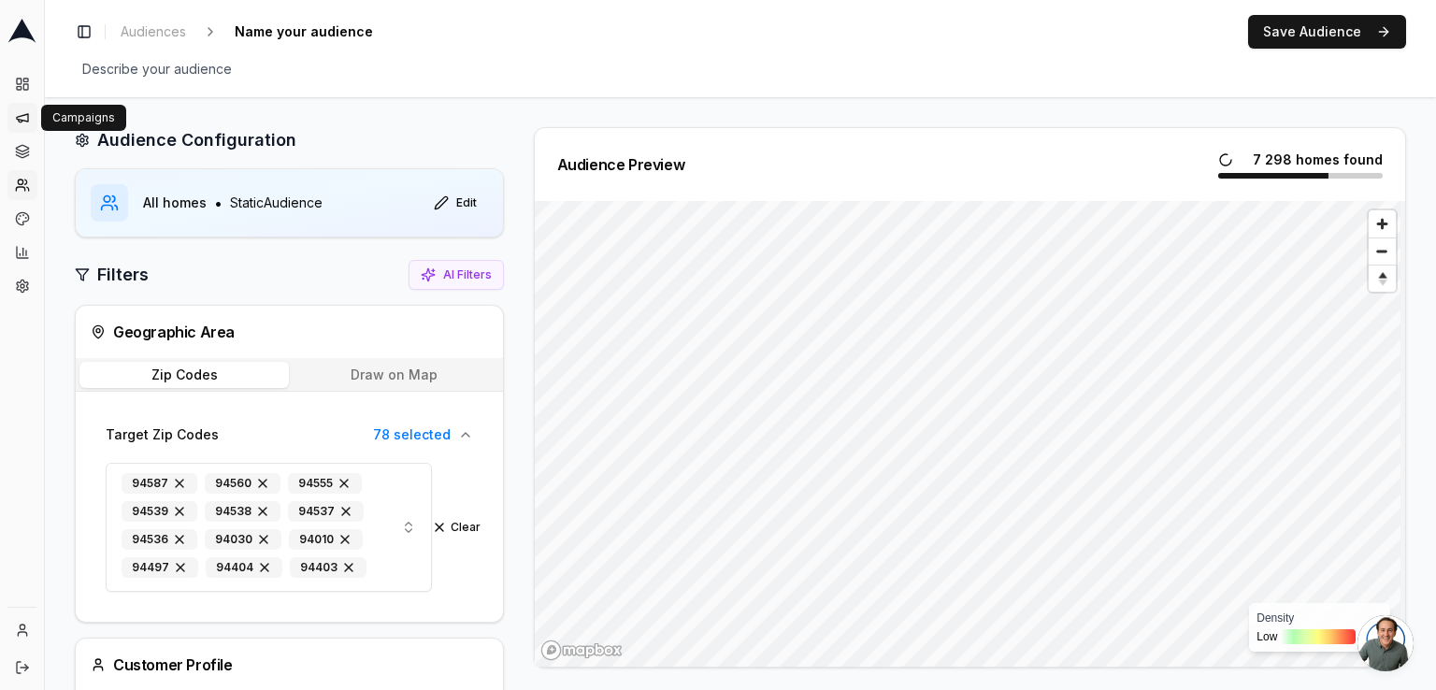
click at [25, 108] on link "Campaigns" at bounding box center [22, 118] width 30 height 30
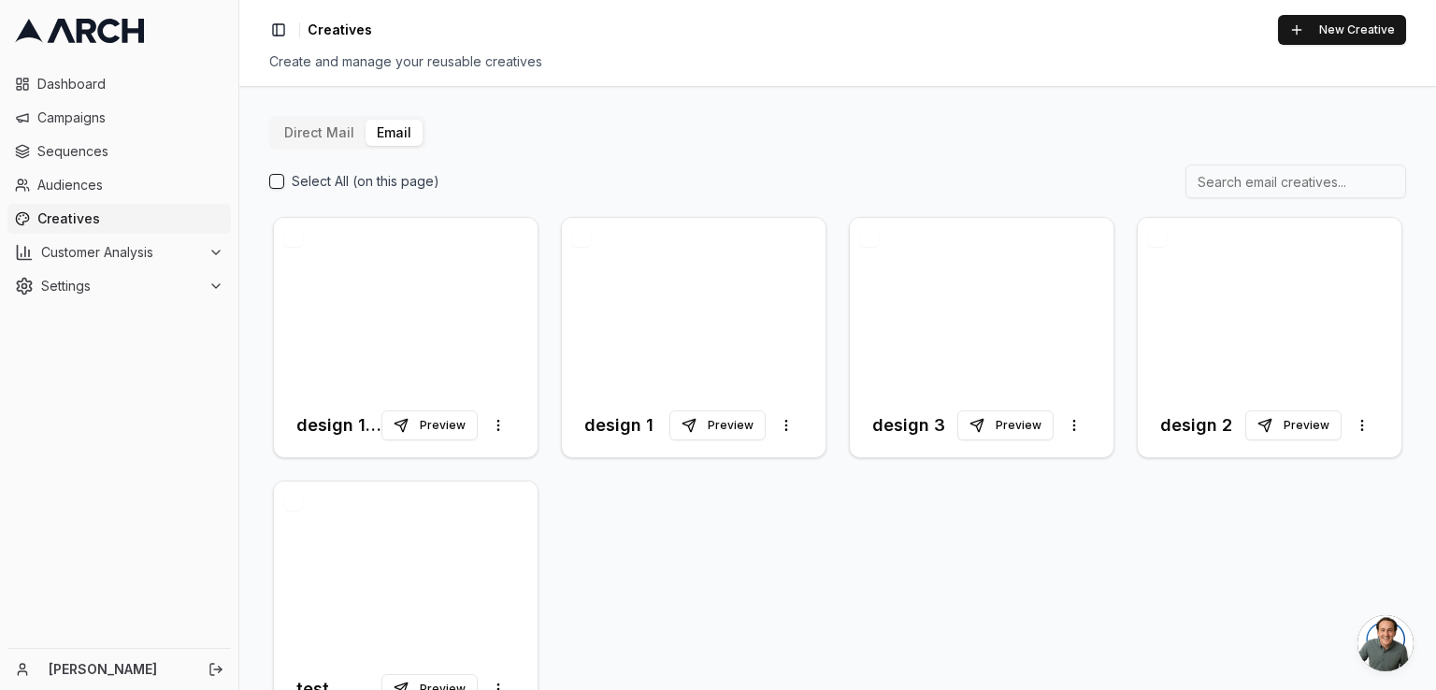
scroll to position [63, 0]
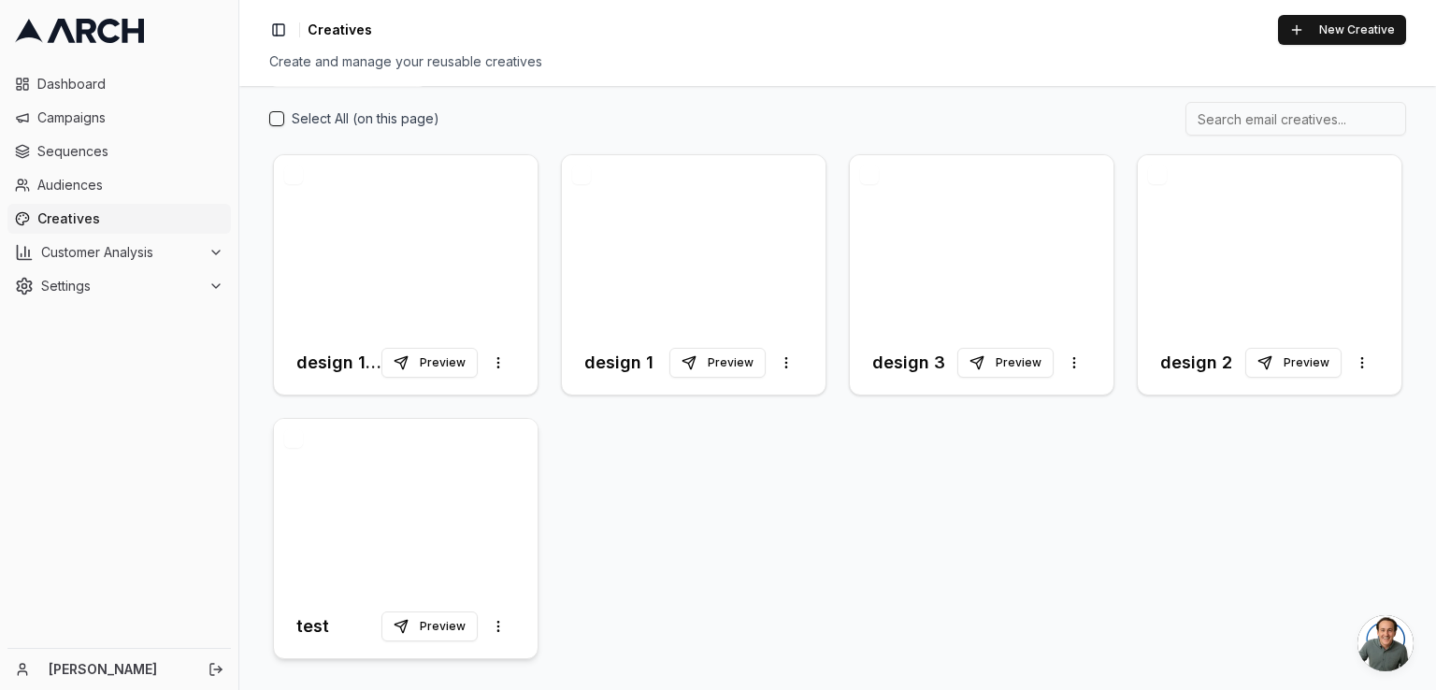
click at [428, 525] on div at bounding box center [406, 507] width 264 height 176
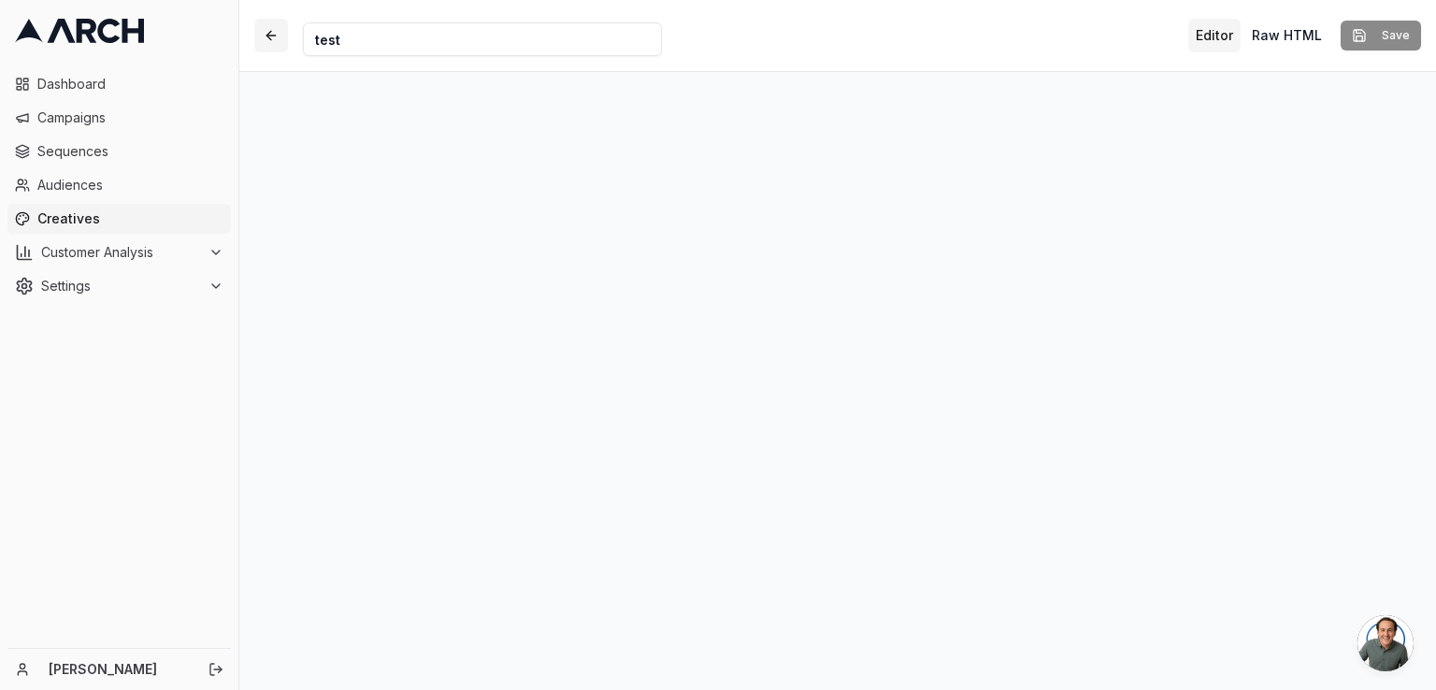
click at [271, 39] on button "button" at bounding box center [271, 36] width 34 height 34
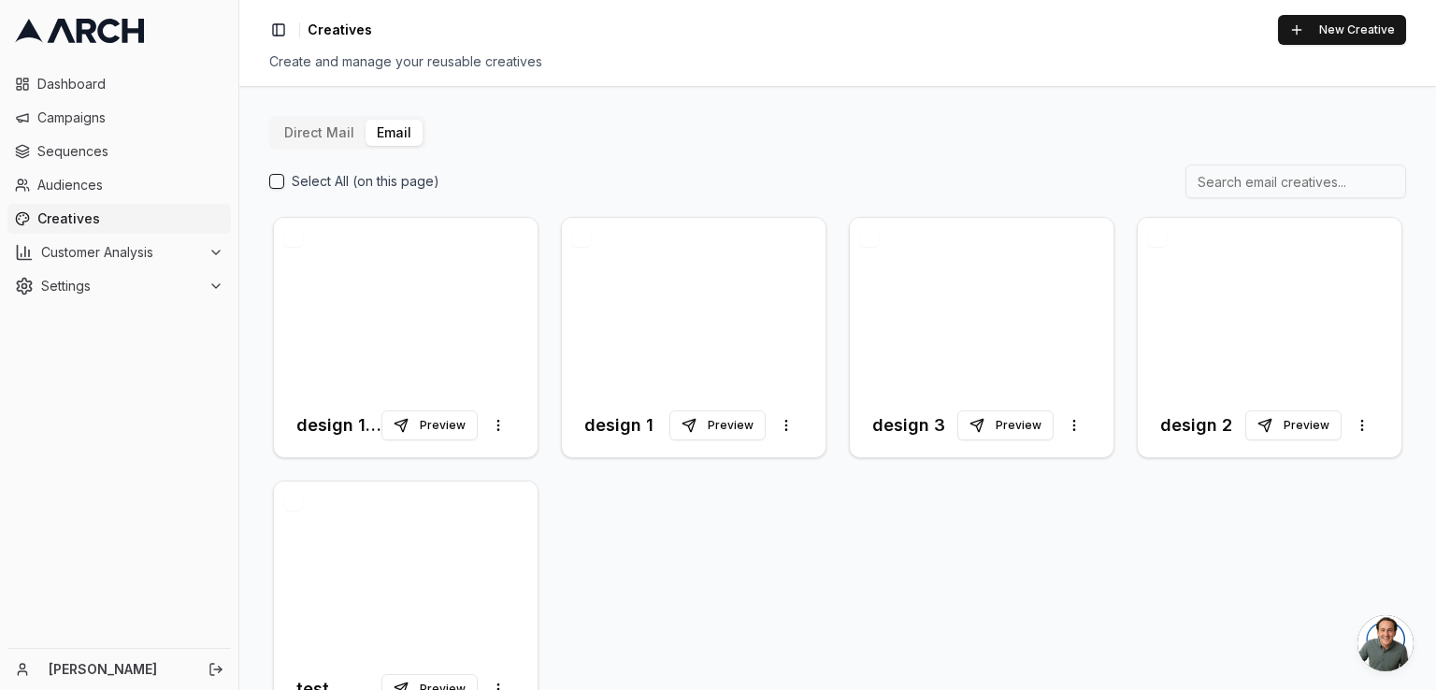
scroll to position [63, 0]
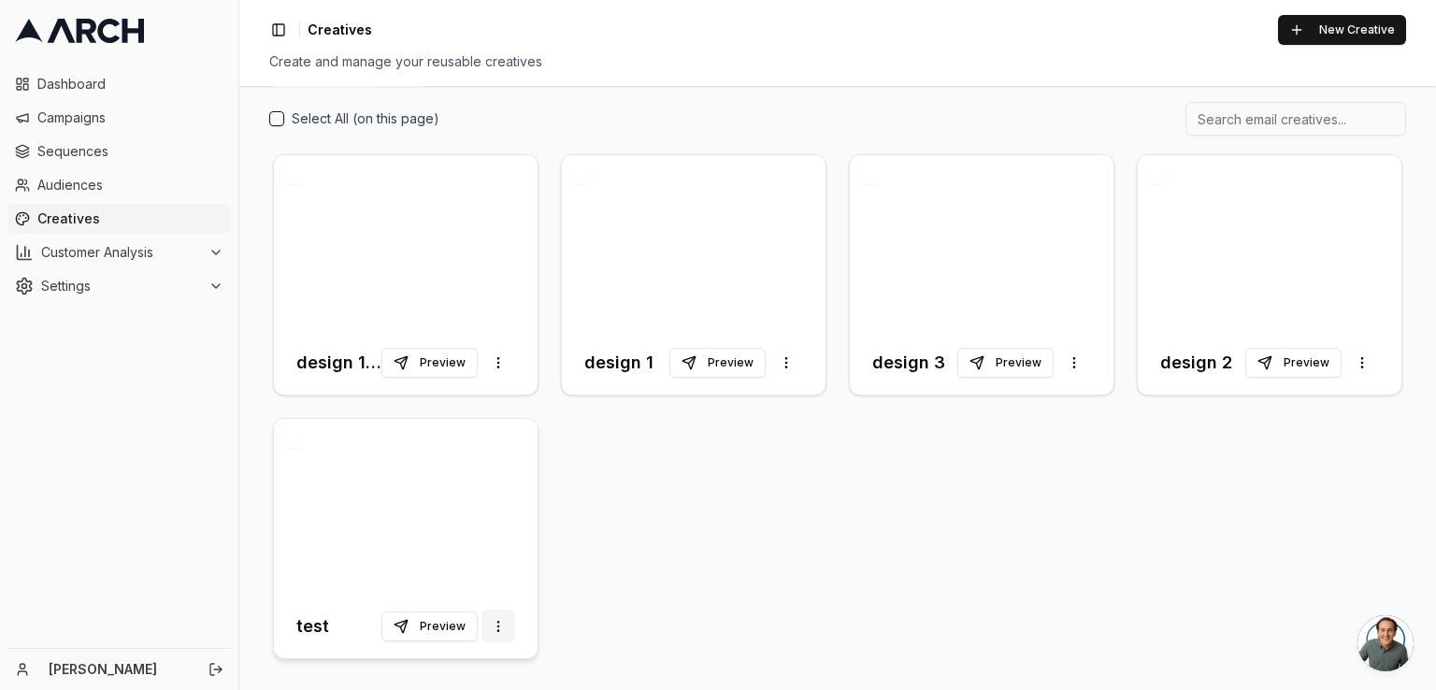
click at [494, 626] on html "Dashboard Campaigns Sequences Audiences Creatives Customer Analysis Settings [P…" at bounding box center [718, 345] width 1436 height 690
click at [638, 573] on html "Dashboard Campaigns Sequences Audiences Creatives Customer Analysis Settings [P…" at bounding box center [718, 345] width 1436 height 690
click at [352, 464] on div at bounding box center [406, 507] width 264 height 176
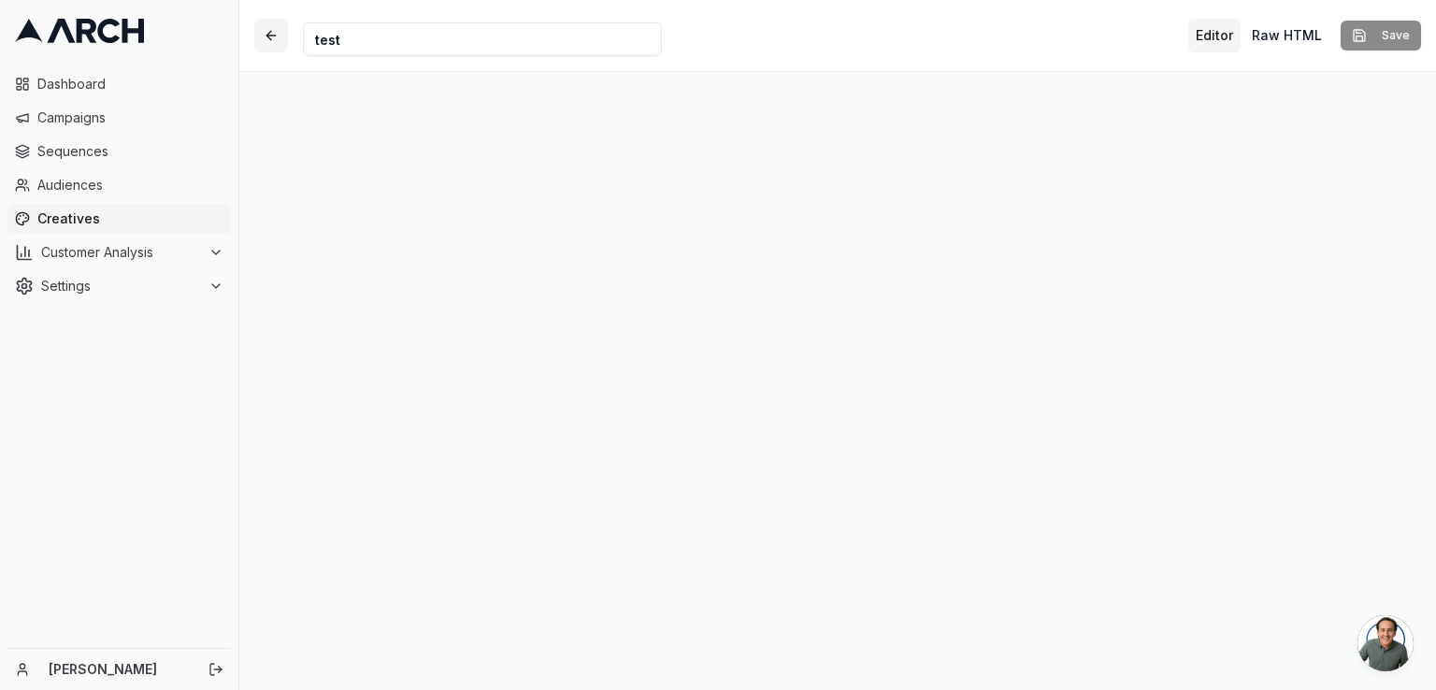
click at [263, 35] on button "button" at bounding box center [271, 36] width 34 height 34
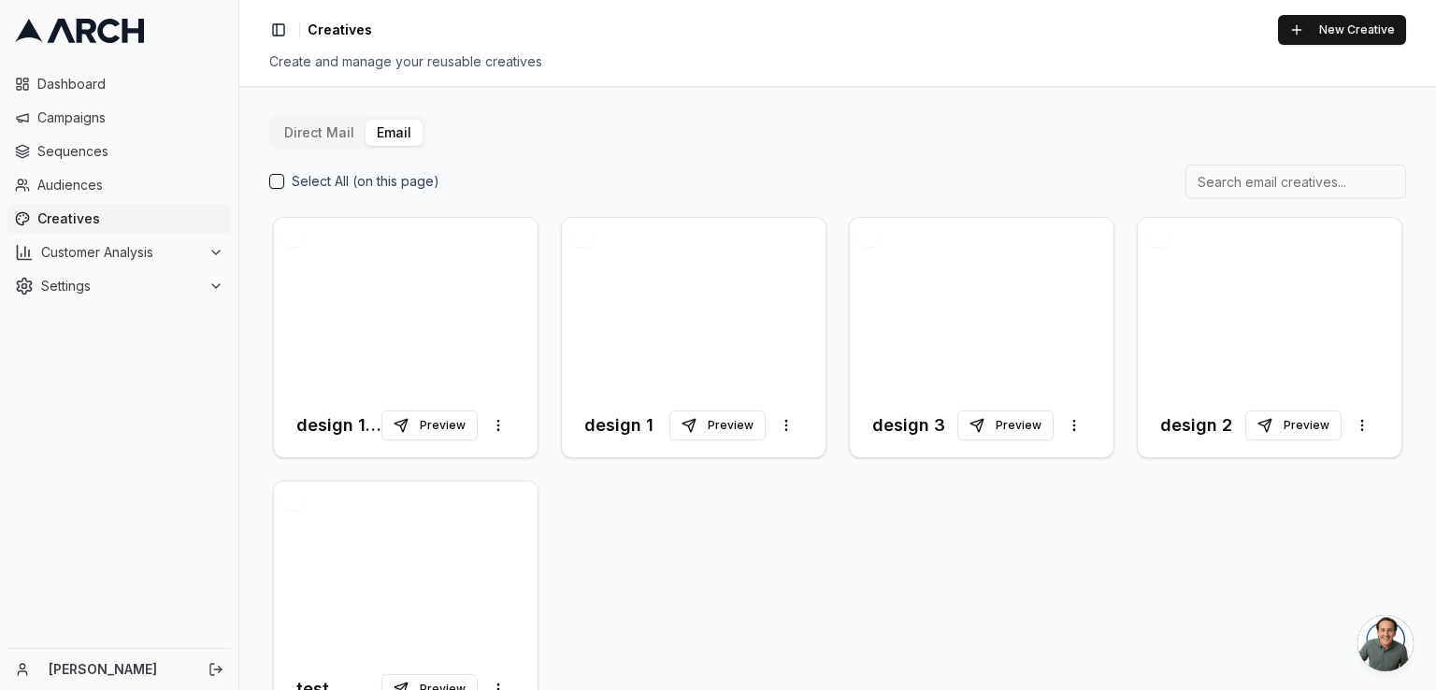
click at [290, 506] on button "button" at bounding box center [293, 501] width 19 height 19
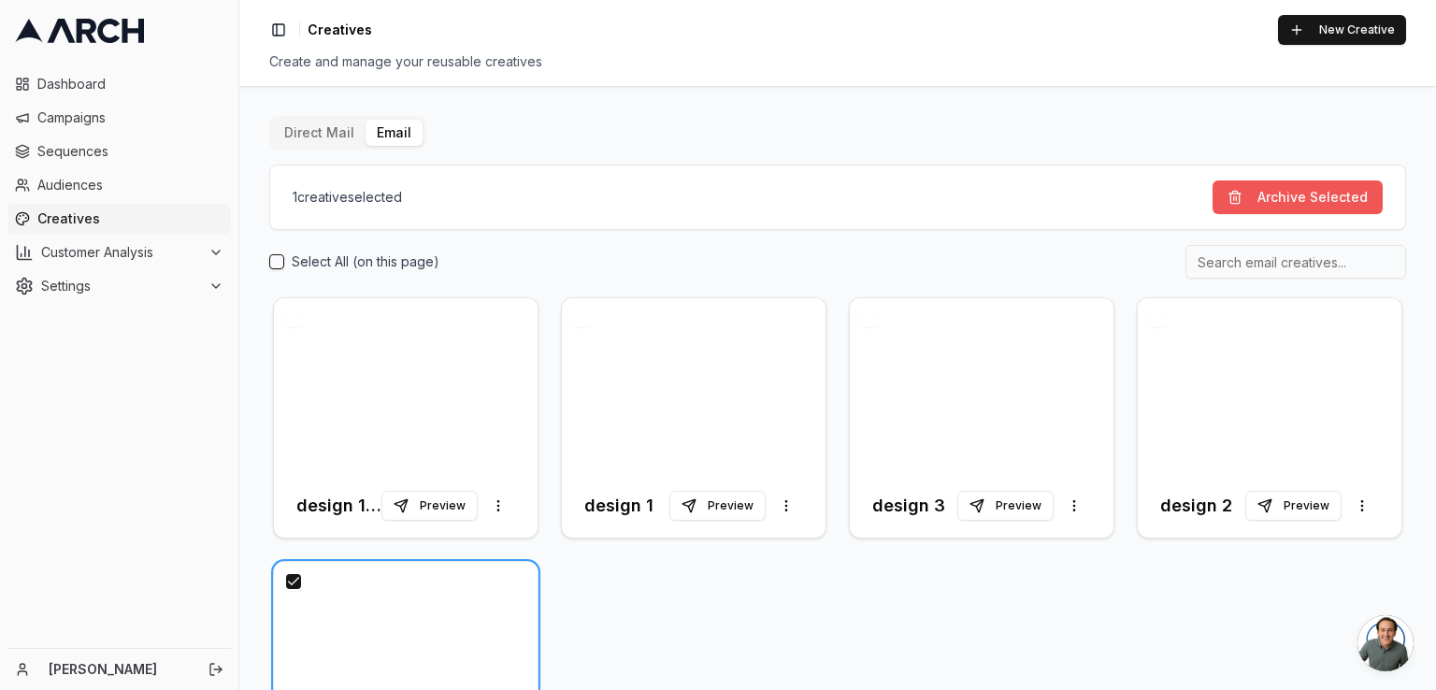
click at [1252, 189] on button "Archive Selected" at bounding box center [1298, 197] width 170 height 34
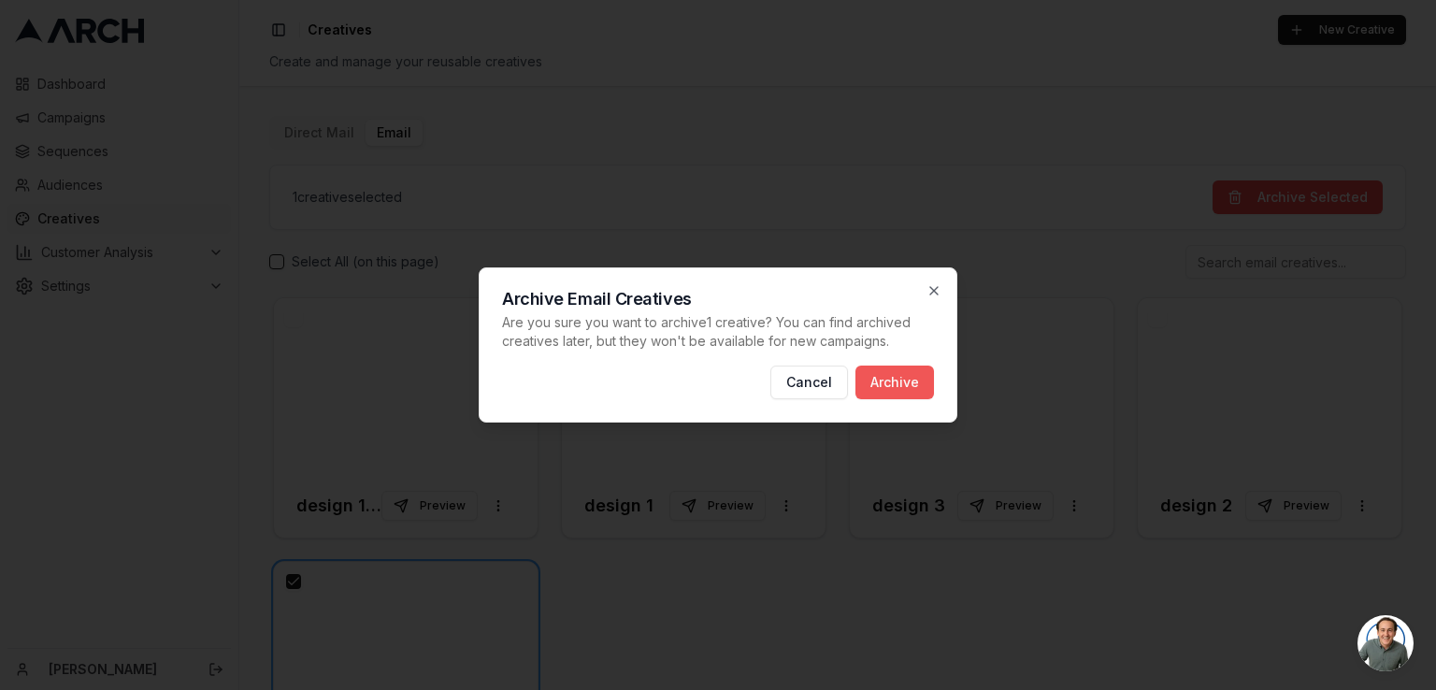
click at [903, 374] on button "Archive" at bounding box center [895, 383] width 79 height 34
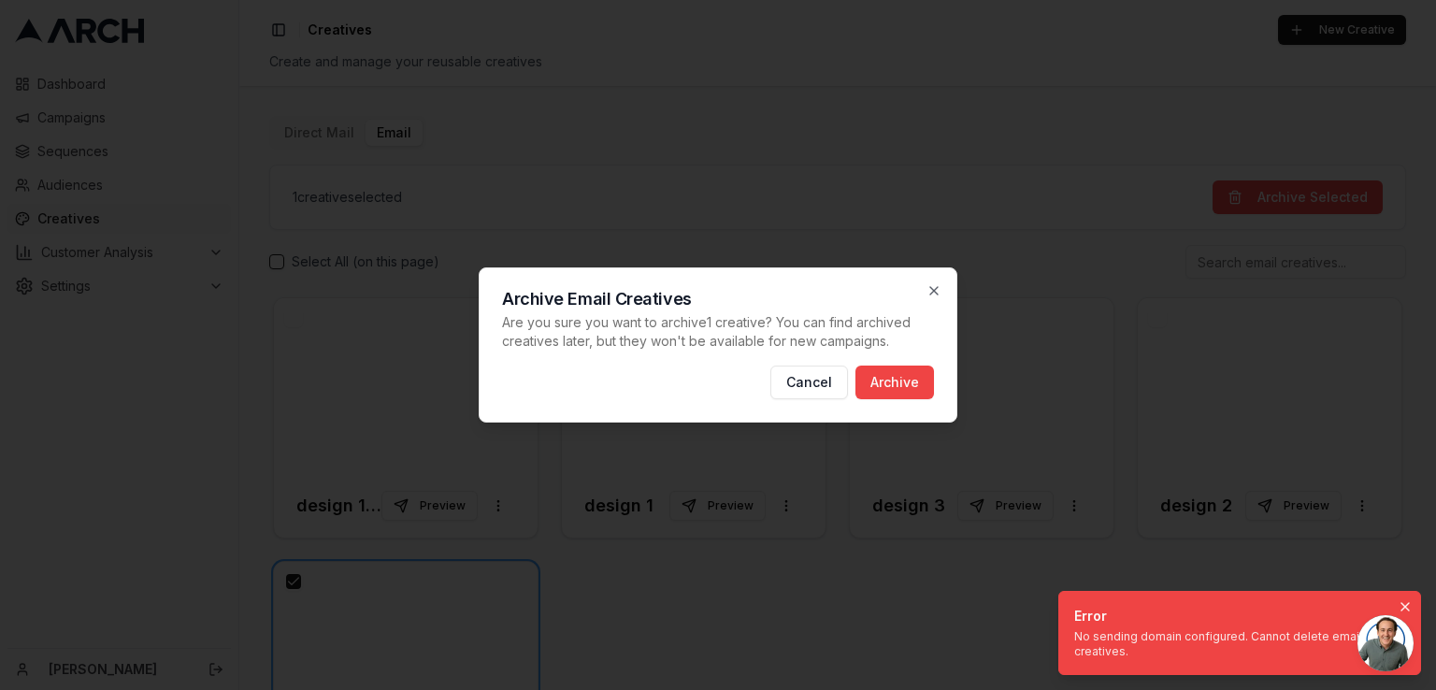
click at [1405, 609] on icon "Notifications (F8)" at bounding box center [1405, 606] width 15 height 15
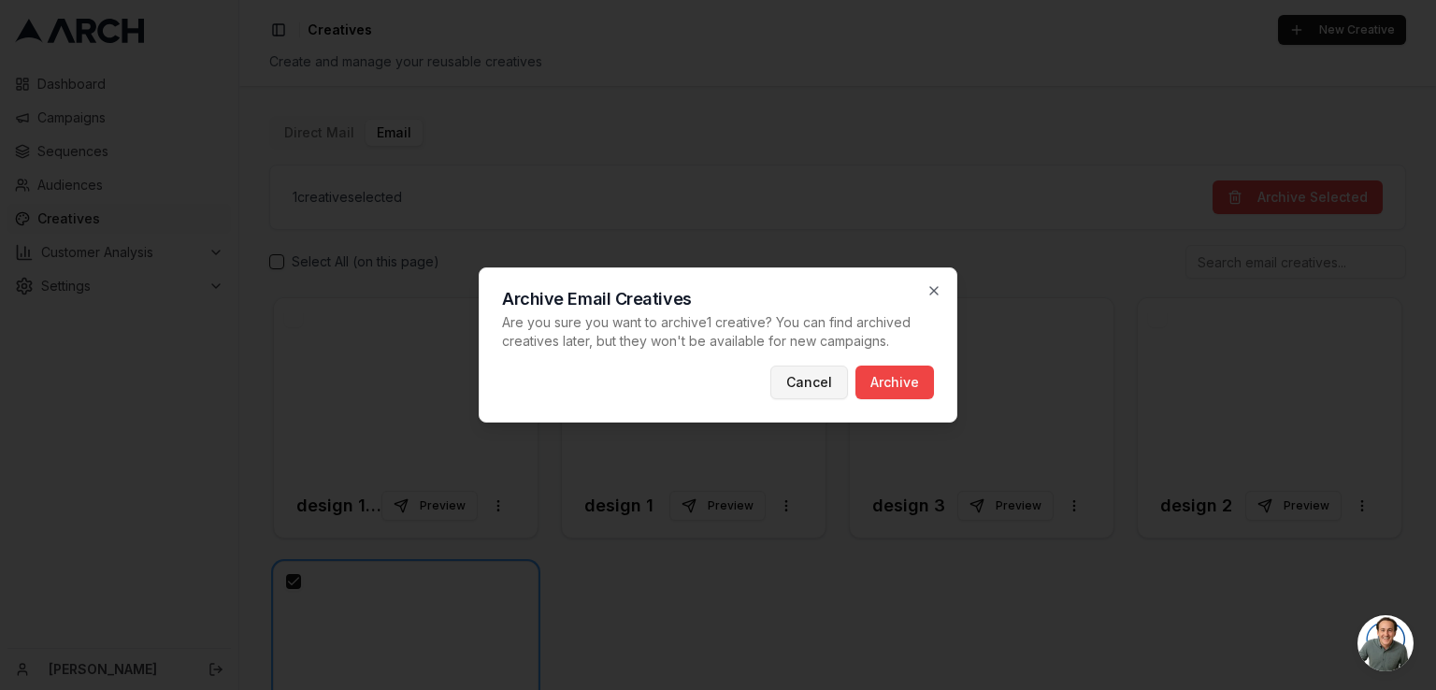
click at [836, 382] on button "Cancel" at bounding box center [809, 383] width 78 height 34
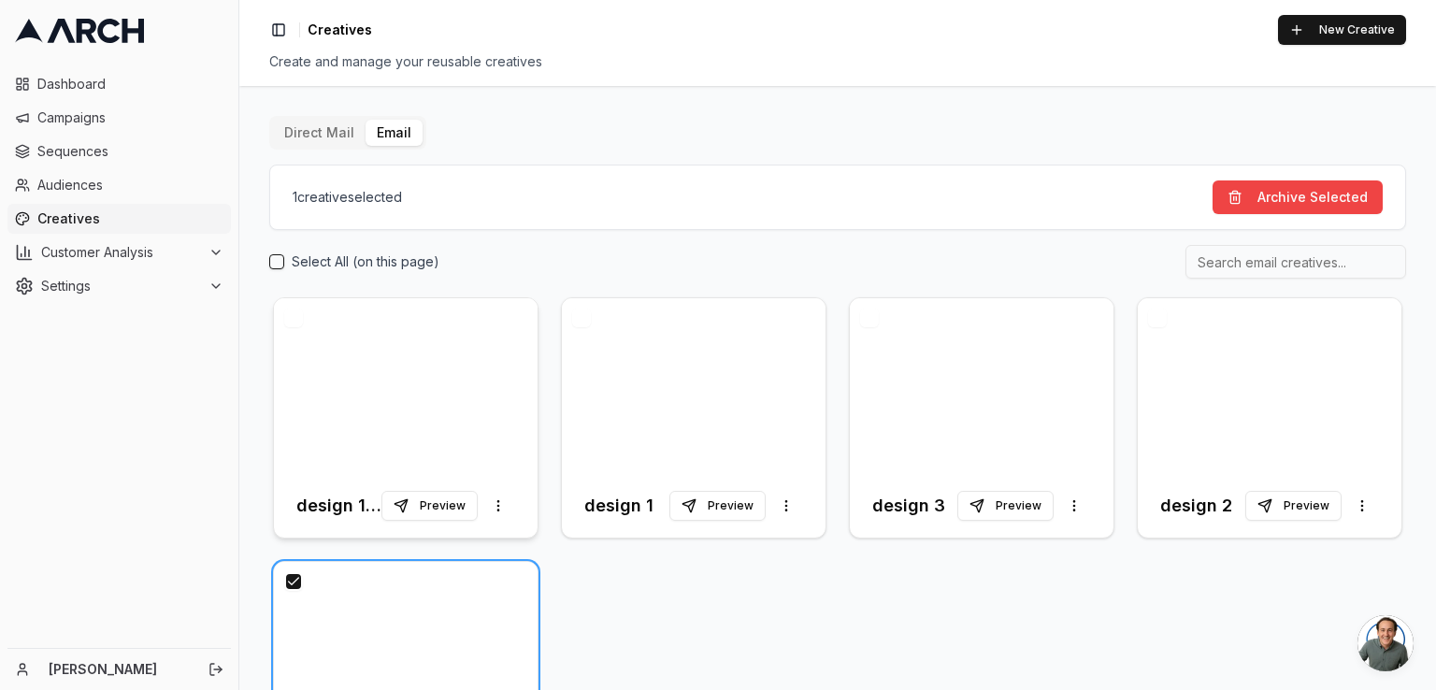
click at [354, 365] on div at bounding box center [406, 386] width 264 height 176
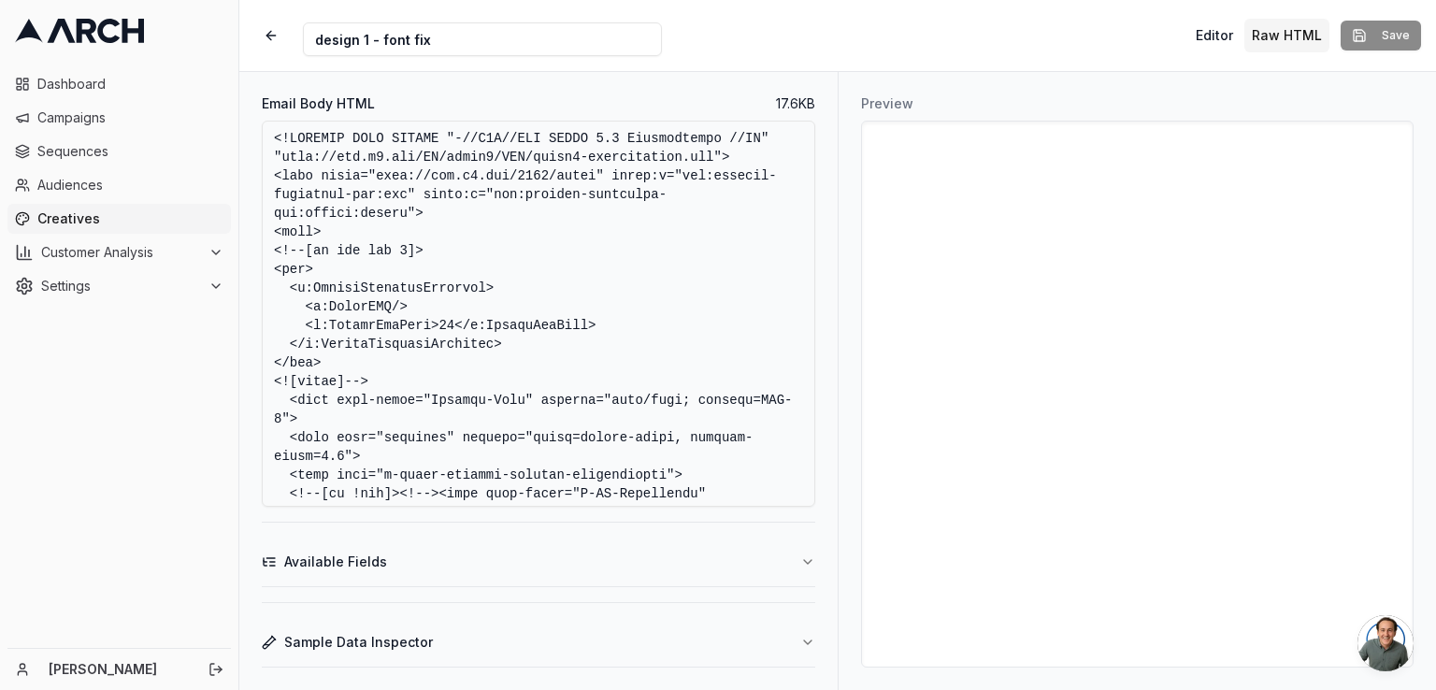
click at [460, 36] on input "design 1 - font fix" at bounding box center [482, 39] width 359 height 34
type input "$10,000 Santa Clara Rebate"
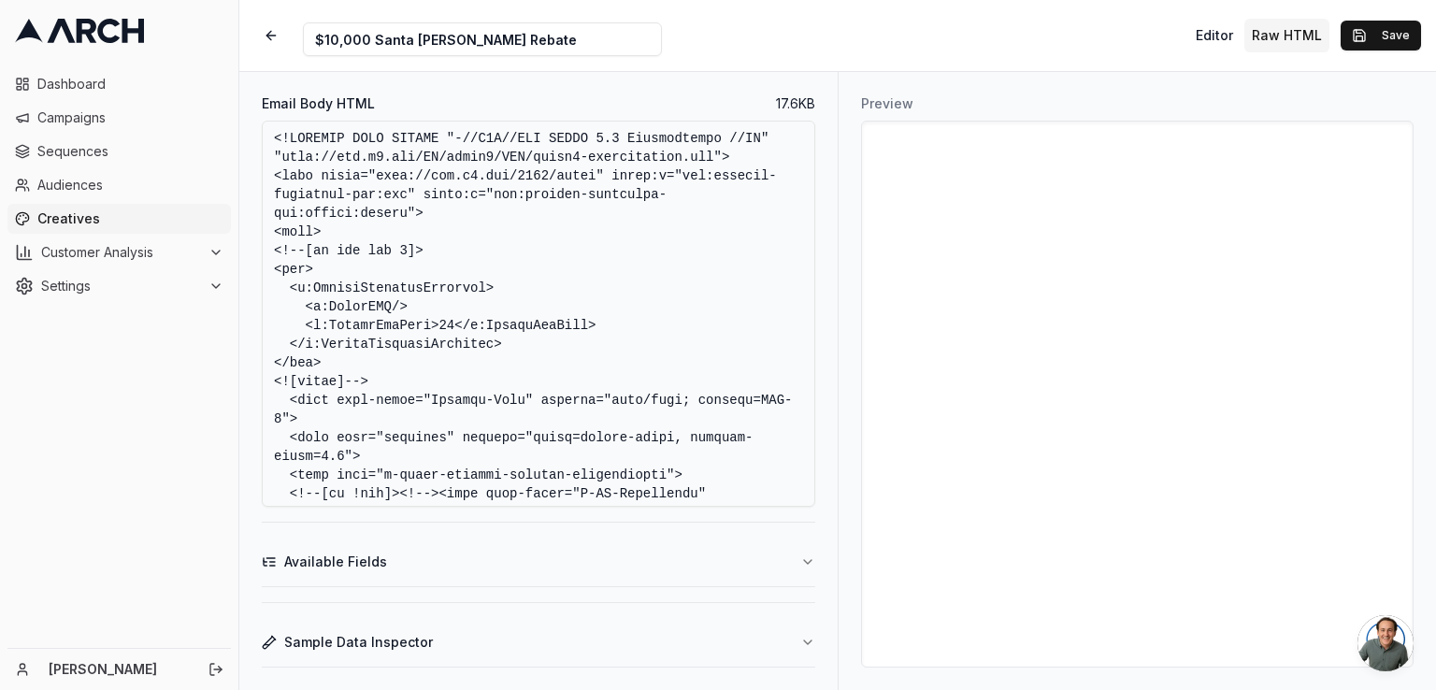
click at [924, 60] on div "Creative Name $10,000 Santa Clara Rebate Editor Raw HTML Save" at bounding box center [837, 35] width 1197 height 71
click at [1403, 27] on button "Save" at bounding box center [1381, 36] width 80 height 30
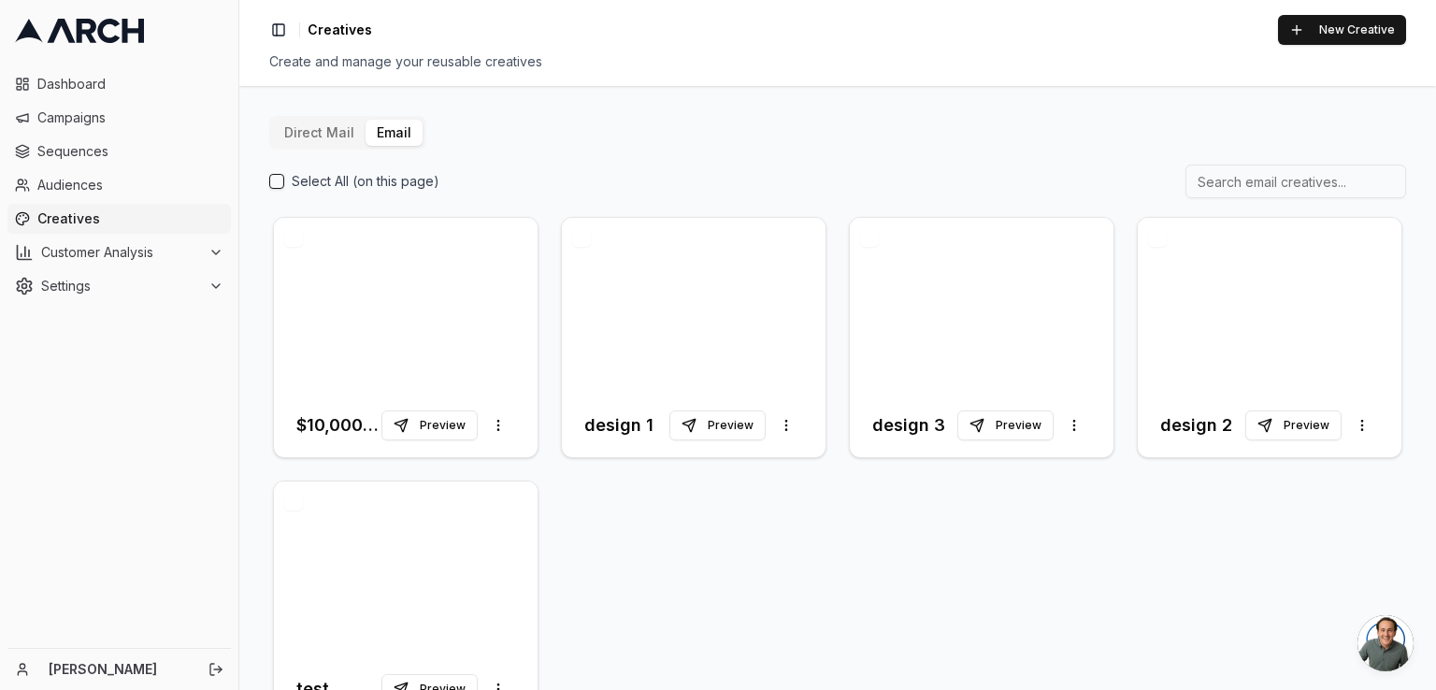
scroll to position [63, 0]
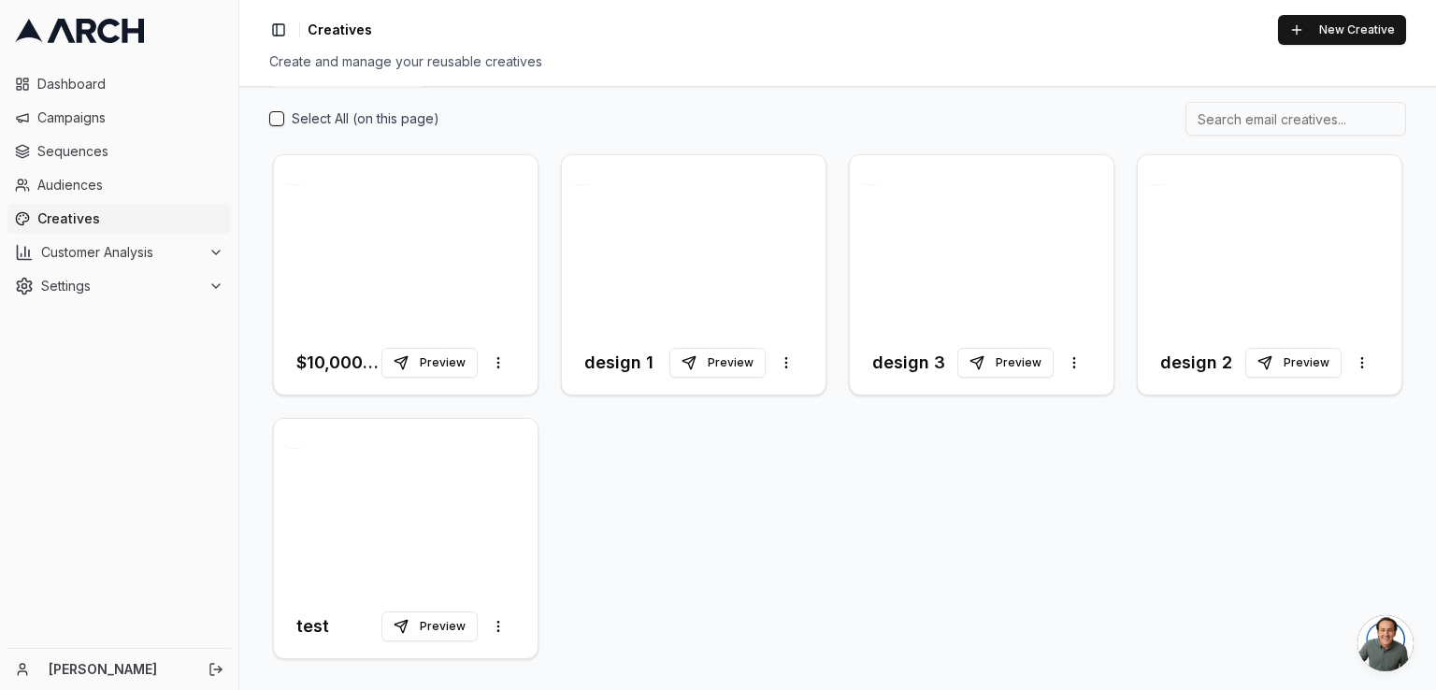
click at [291, 442] on button "button" at bounding box center [293, 438] width 19 height 19
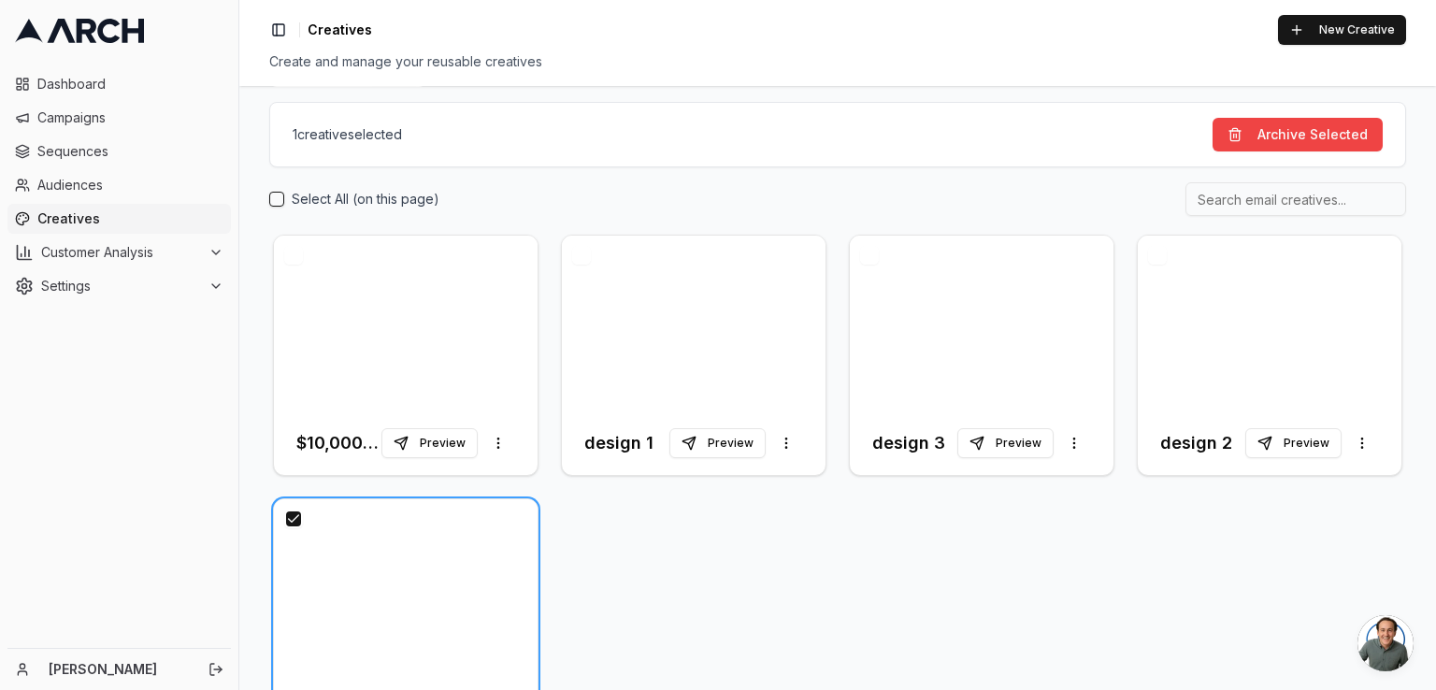
click at [581, 256] on button "button" at bounding box center [581, 255] width 19 height 19
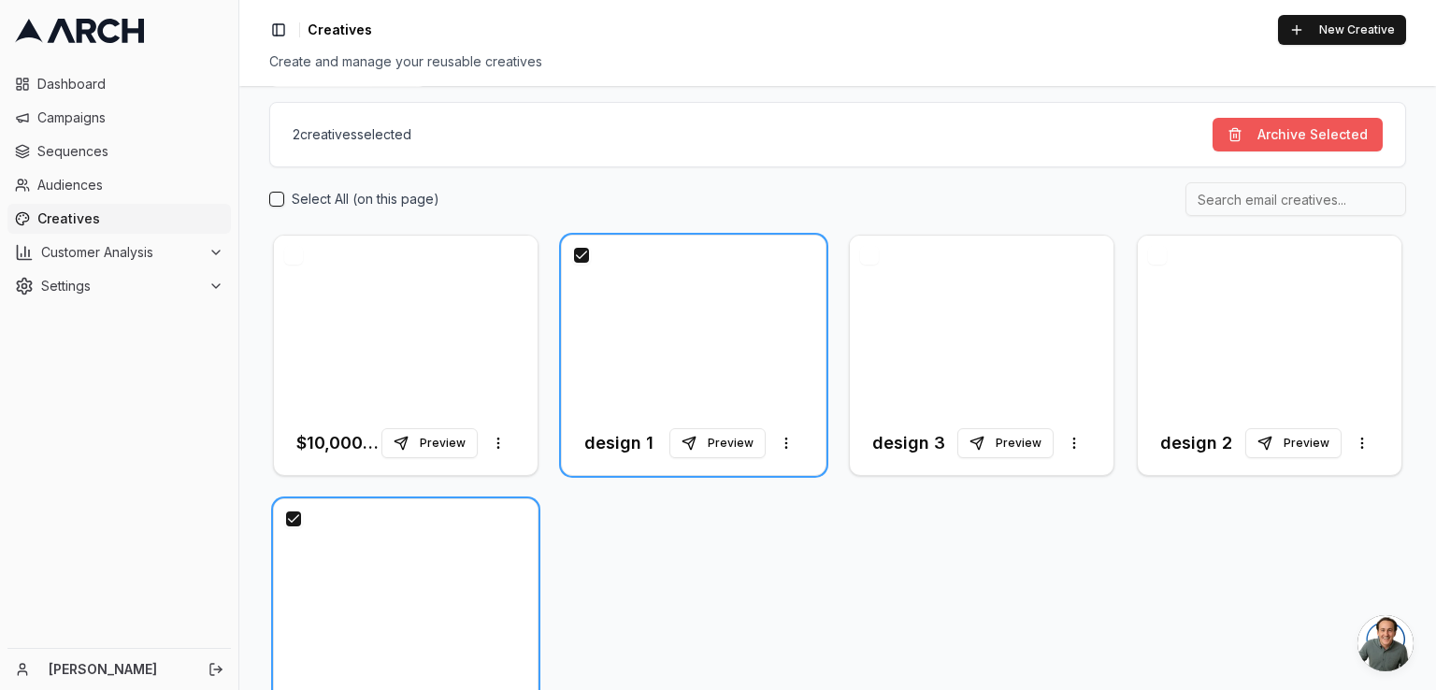
click at [1250, 137] on button "Archive Selected" at bounding box center [1298, 135] width 170 height 34
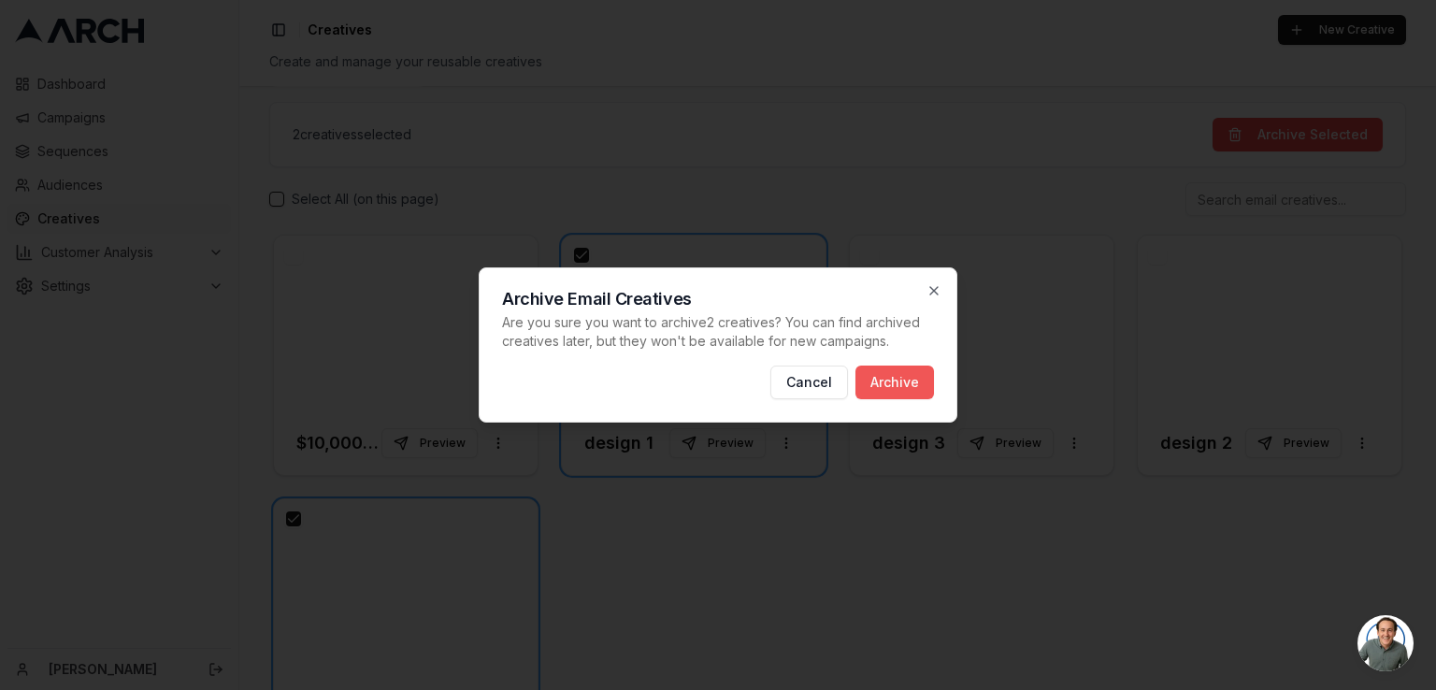
click at [898, 383] on button "Archive" at bounding box center [895, 383] width 79 height 34
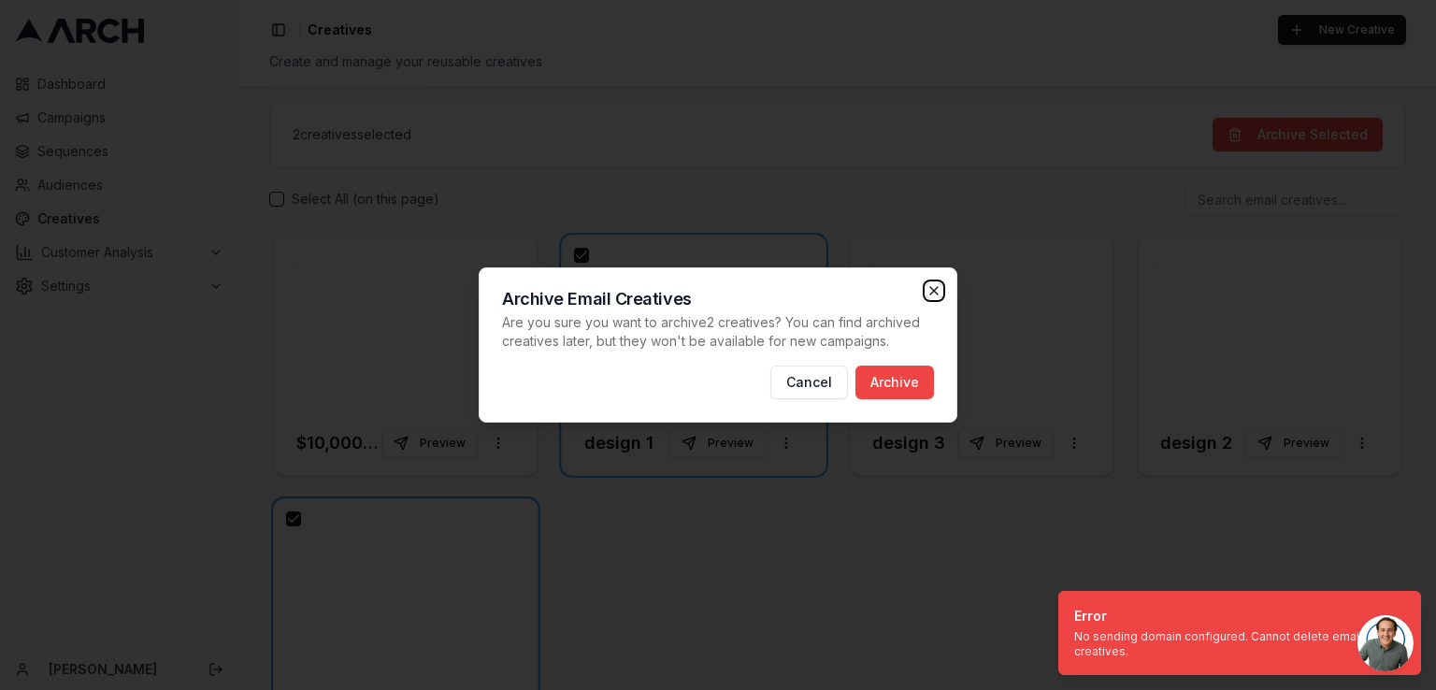
click at [929, 288] on icon "button" at bounding box center [934, 290] width 15 height 15
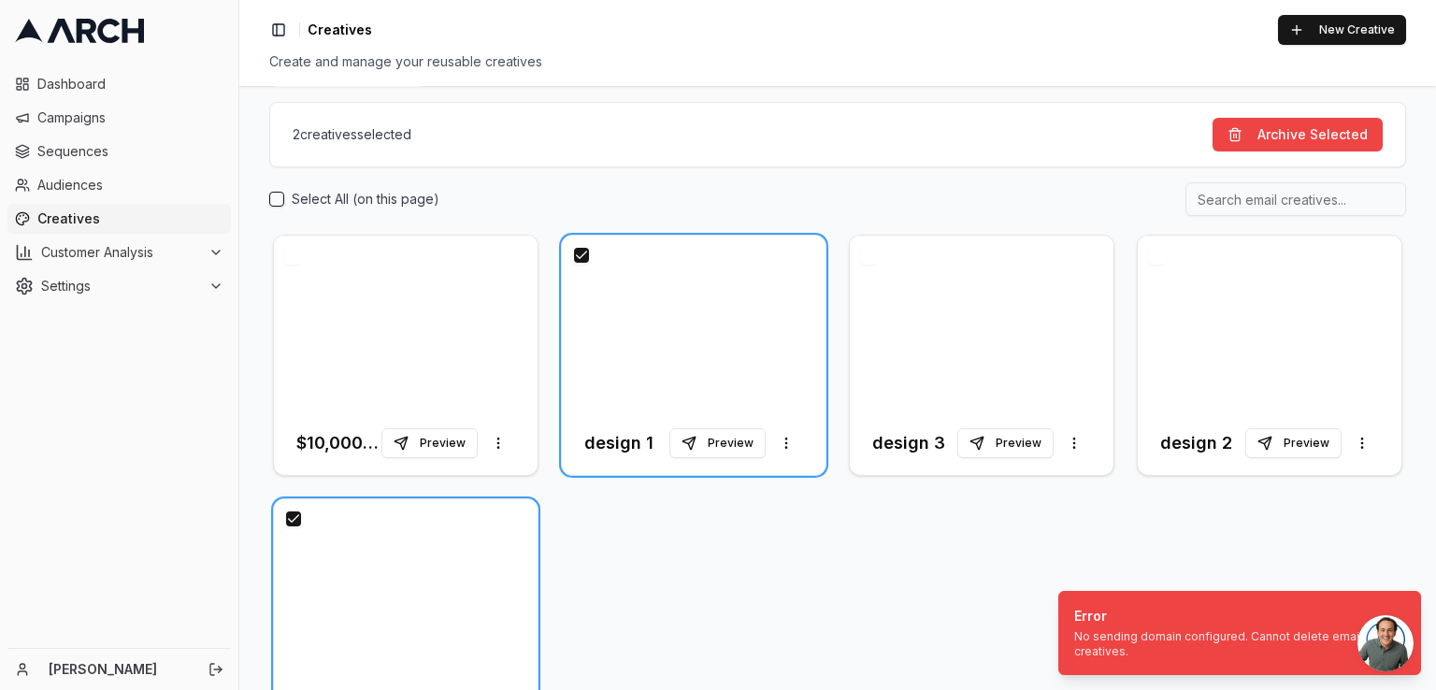
click at [295, 516] on button "button" at bounding box center [293, 519] width 19 height 19
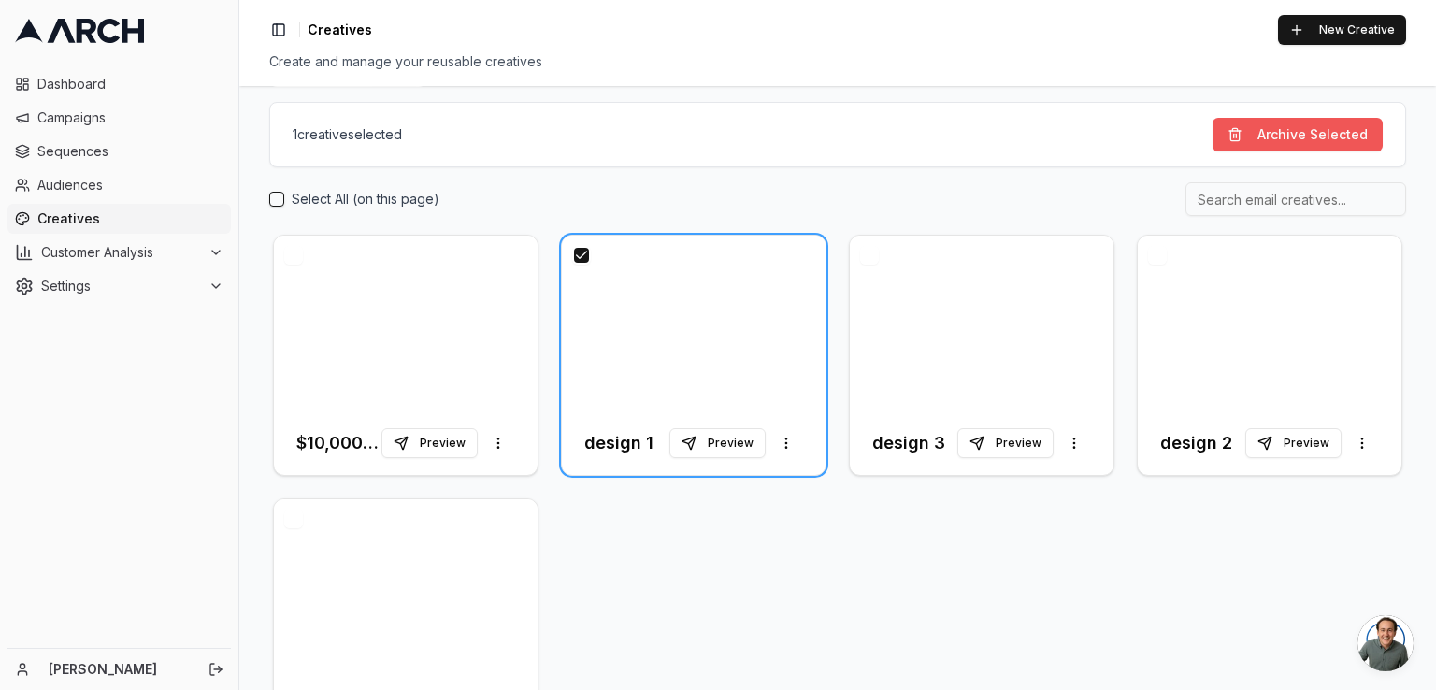
click at [1266, 128] on button "Archive Selected" at bounding box center [1298, 135] width 170 height 34
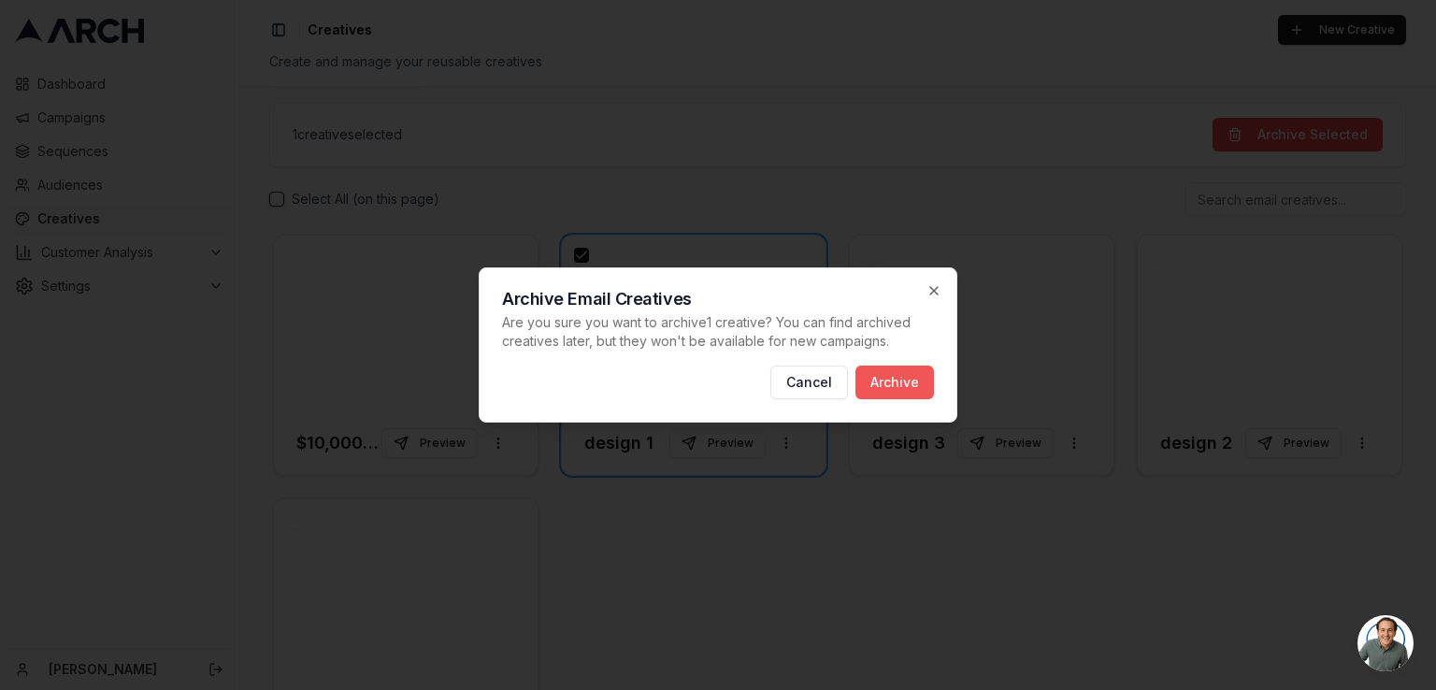
click at [915, 369] on button "Archive" at bounding box center [895, 383] width 79 height 34
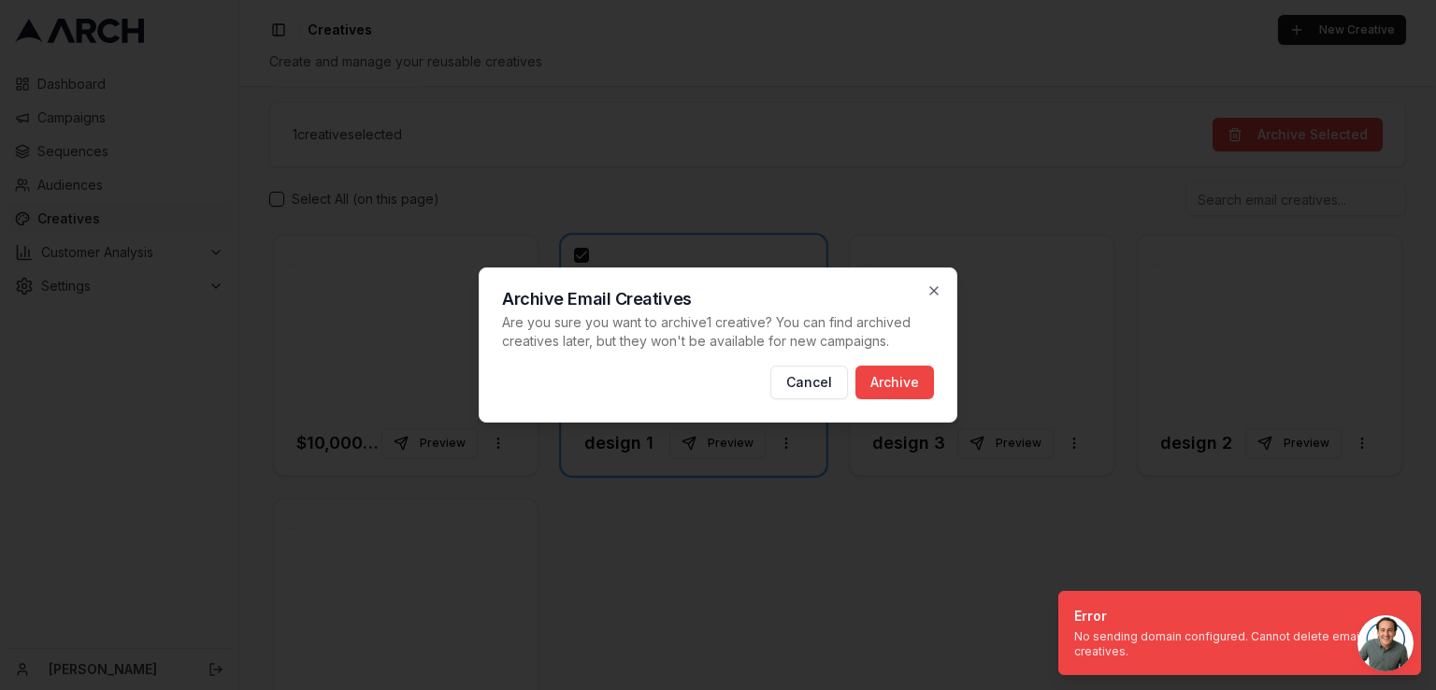
click at [945, 288] on div "Archive Email Creatives Are you sure you want to archive 1 creative ? You can f…" at bounding box center [718, 344] width 479 height 155
click at [927, 288] on icon "button" at bounding box center [934, 290] width 15 height 15
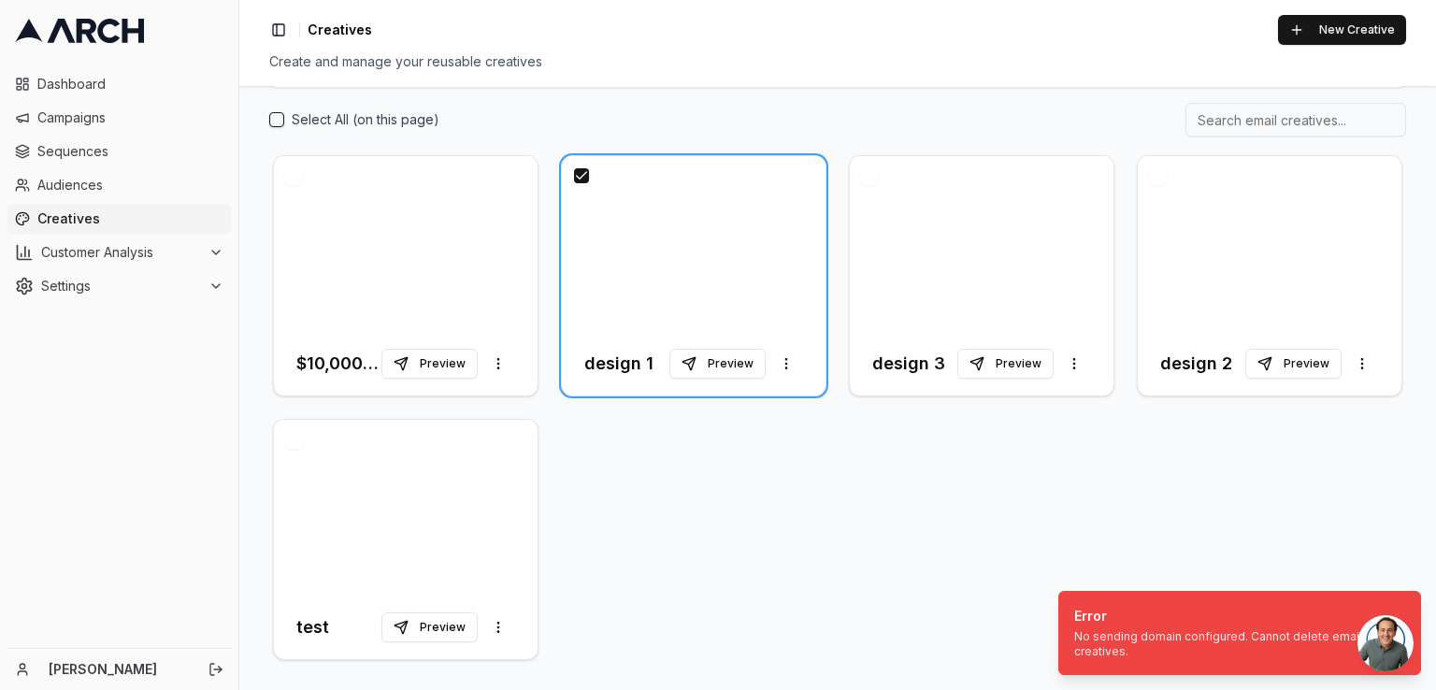
scroll to position [0, 0]
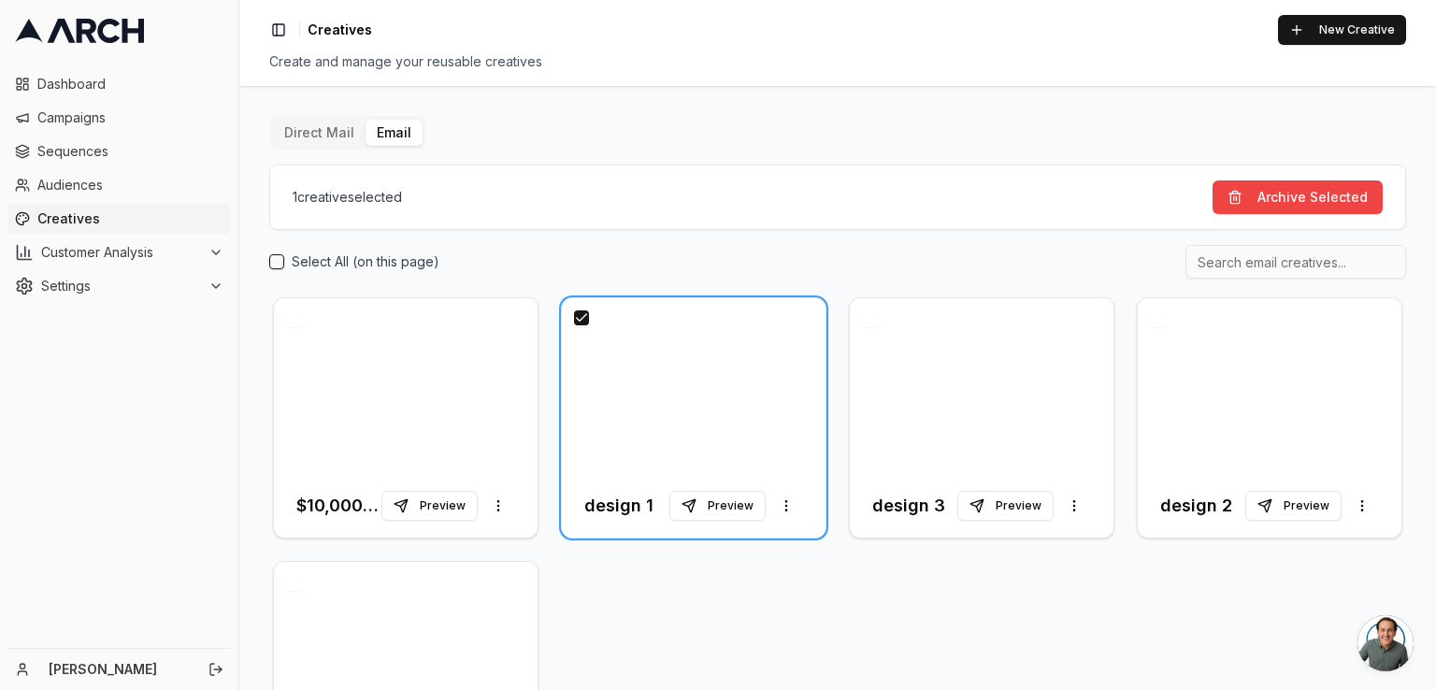
click at [318, 138] on button "Direct Mail" at bounding box center [319, 133] width 93 height 26
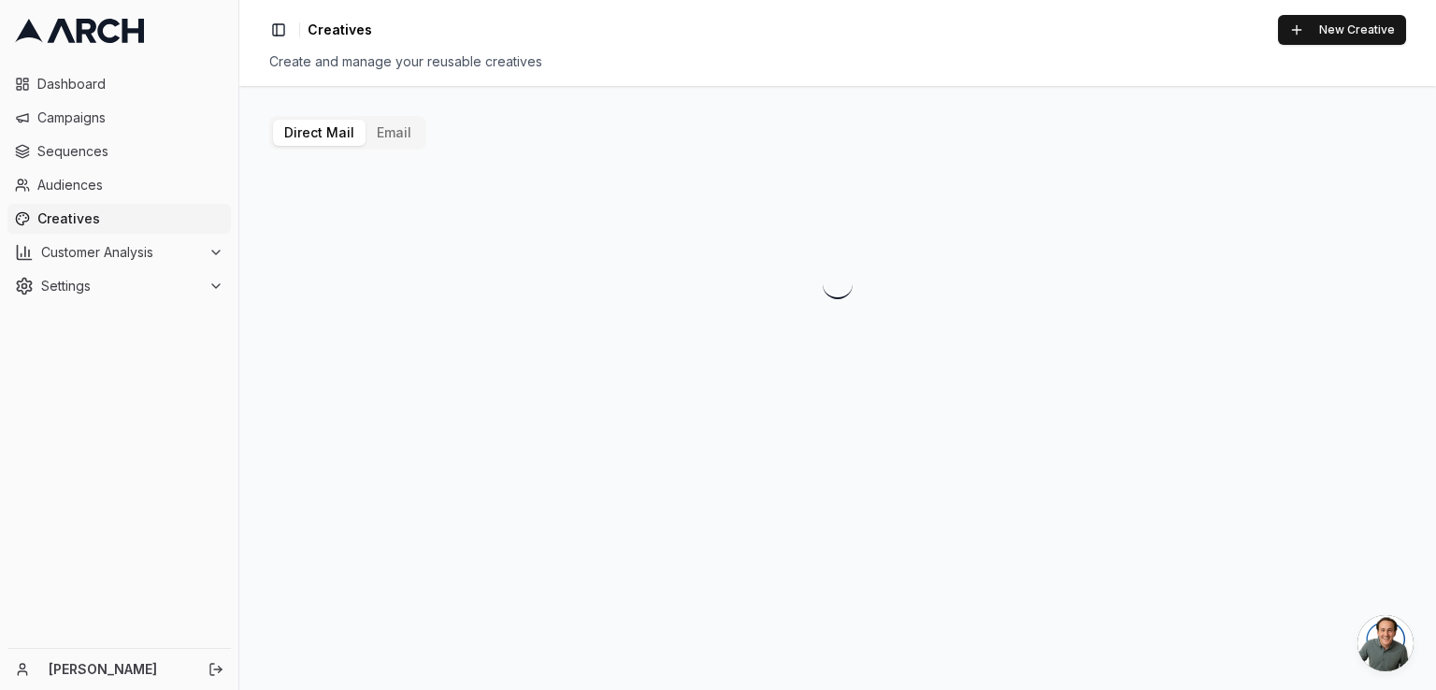
click at [400, 136] on button "Email" at bounding box center [394, 133] width 57 height 26
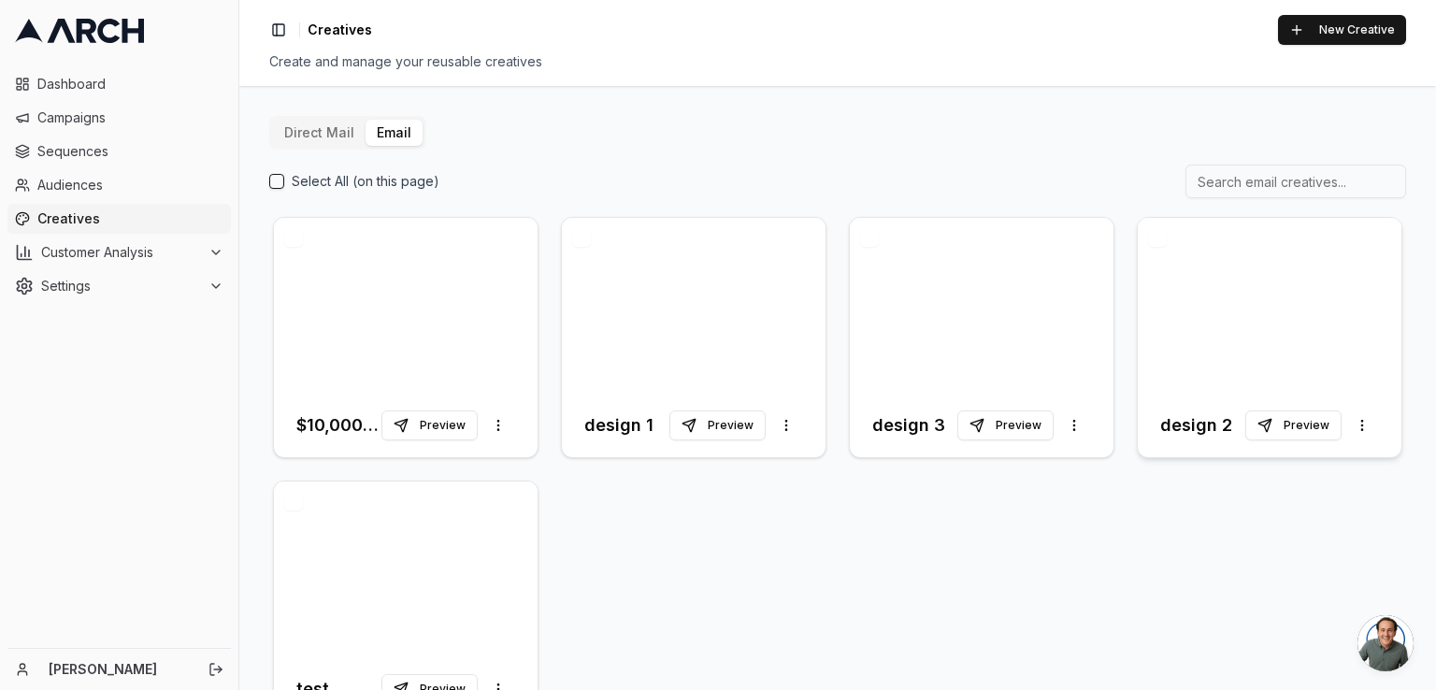
click at [1201, 427] on h3 "design 2" at bounding box center [1196, 425] width 72 height 26
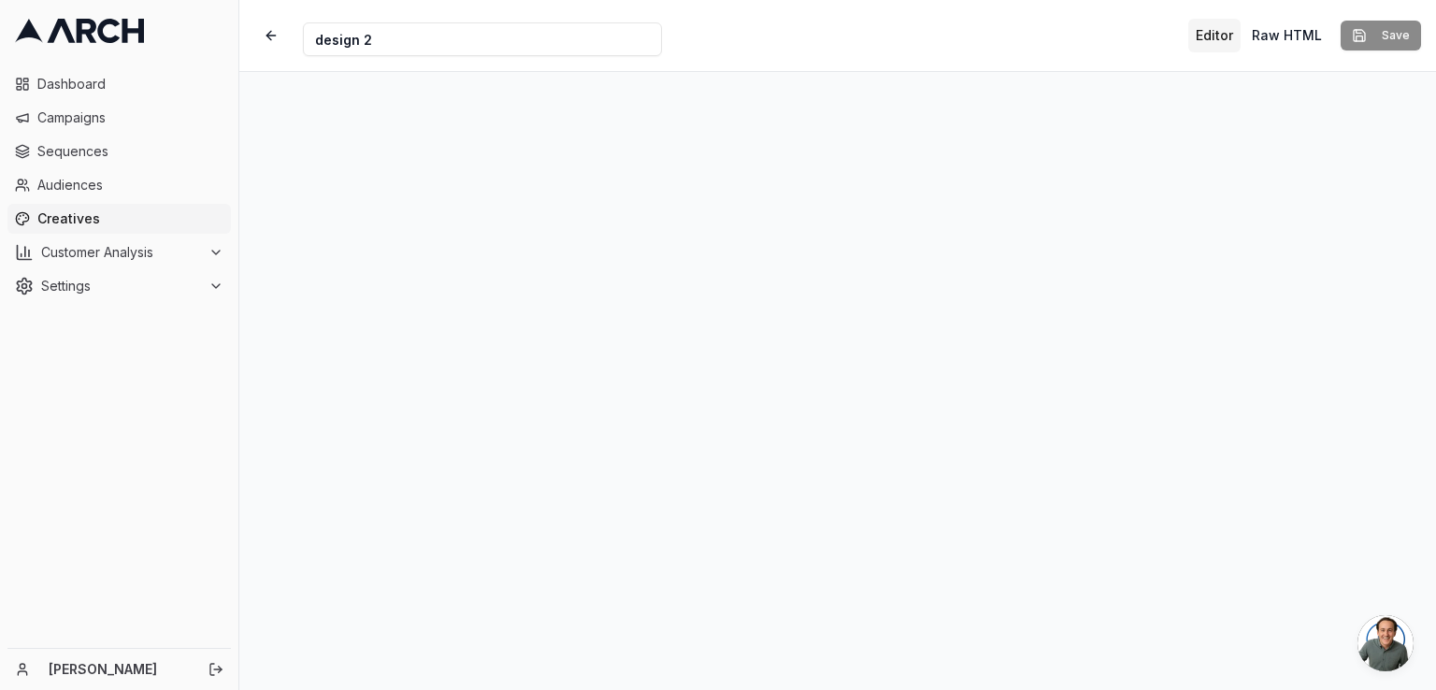
click at [438, 36] on input "design 2" at bounding box center [482, 39] width 359 height 34
type input "1"
type input "Santa Clara Rebate - 1st Follow Up"
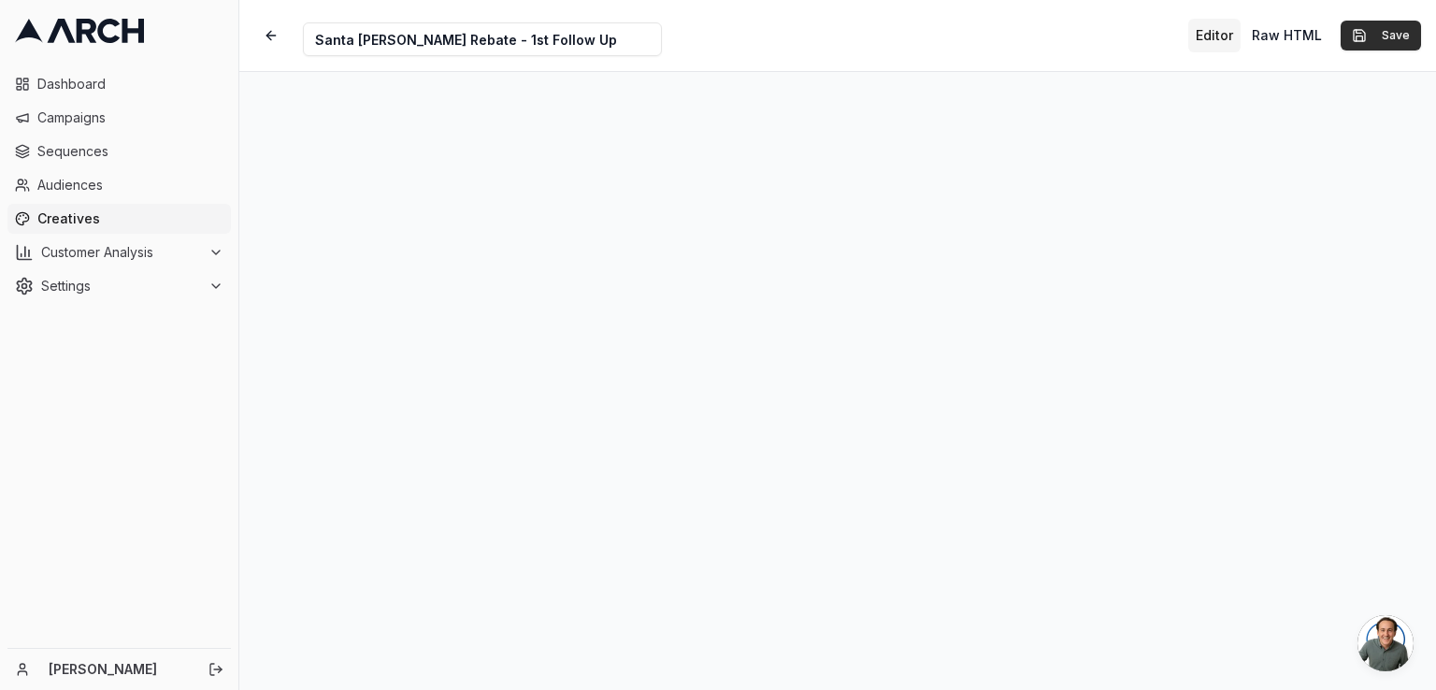
click at [1347, 31] on button "Save" at bounding box center [1381, 36] width 80 height 30
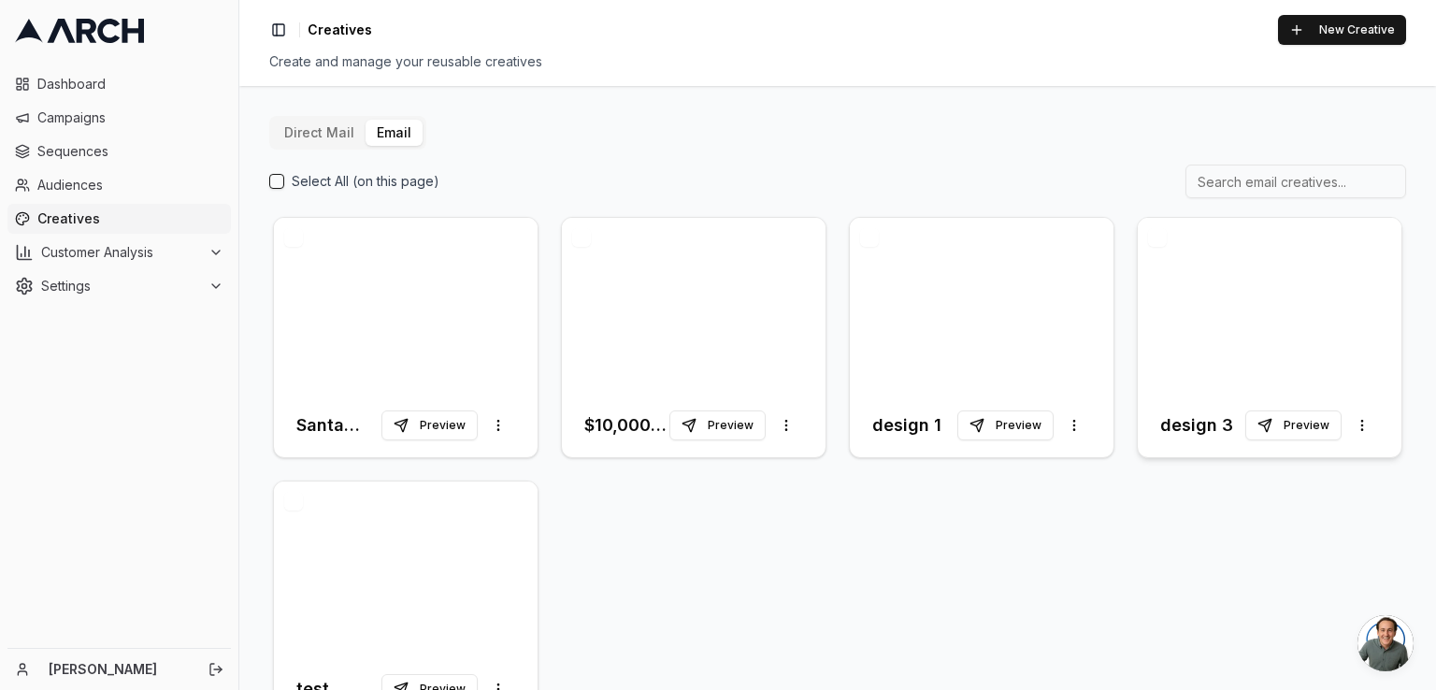
click at [1189, 430] on h3 "design 3" at bounding box center [1196, 425] width 73 height 26
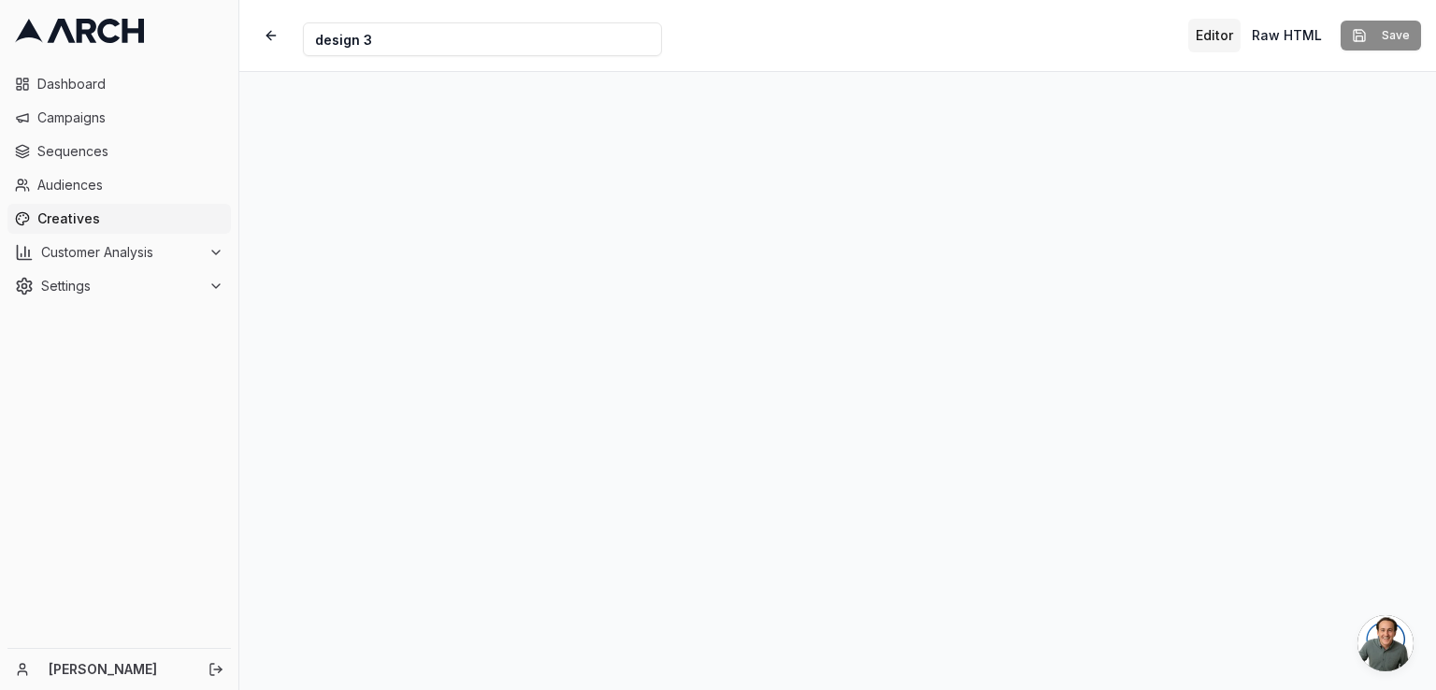
drag, startPoint x: 391, startPoint y: 42, endPoint x: 228, endPoint y: 38, distance: 162.7
click at [228, 38] on div "Dashboard Campaigns Sequences Audiences Creatives Customer Analysis Settings Em…" at bounding box center [718, 345] width 1436 height 690
drag, startPoint x: 465, startPoint y: 43, endPoint x: 450, endPoint y: 41, distance: 15.1
click at [450, 41] on input "Santa Clara Rebate - 1st Follow Up" at bounding box center [482, 39] width 359 height 34
type input "Santa Clara Rebate - 2nd Follow Up"
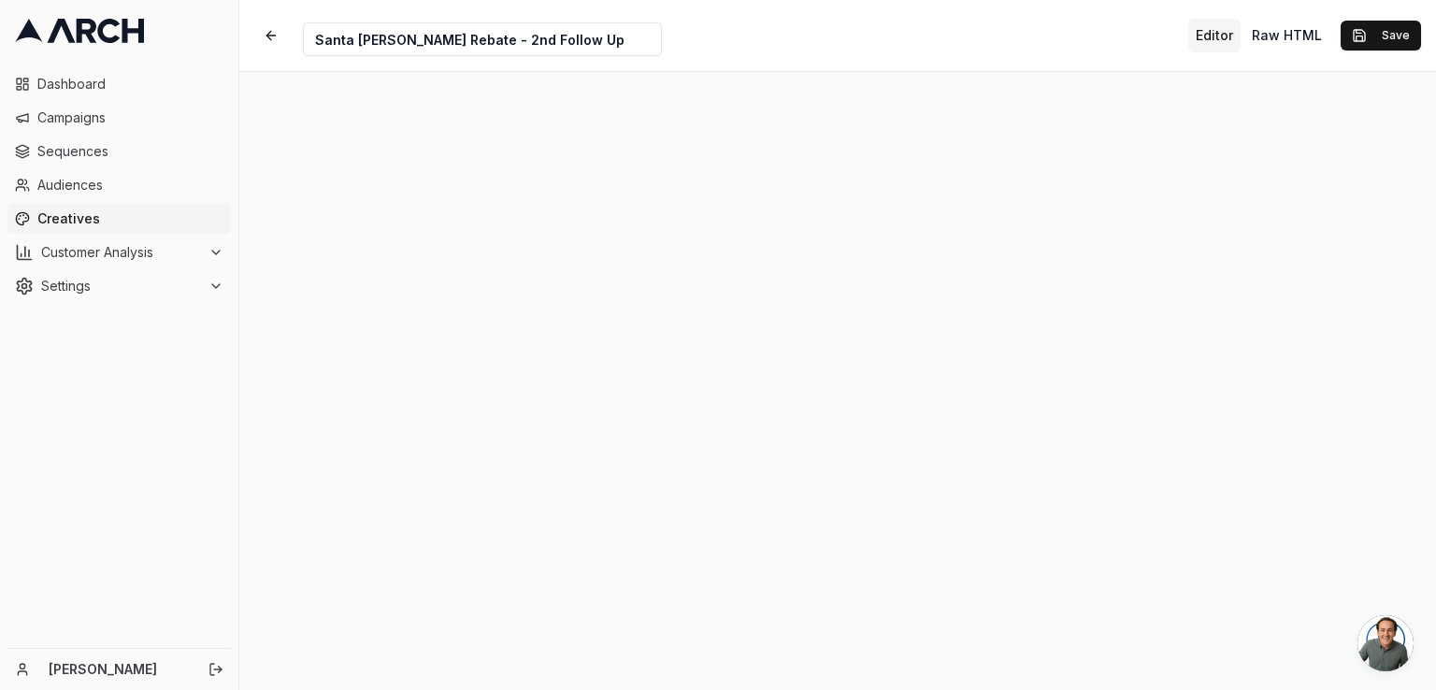
click at [807, 21] on div "Creative Name Santa Clara Rebate - 2nd Follow Up Editor Raw HTML Save" at bounding box center [837, 35] width 1197 height 71
click at [267, 43] on button "button" at bounding box center [271, 36] width 34 height 34
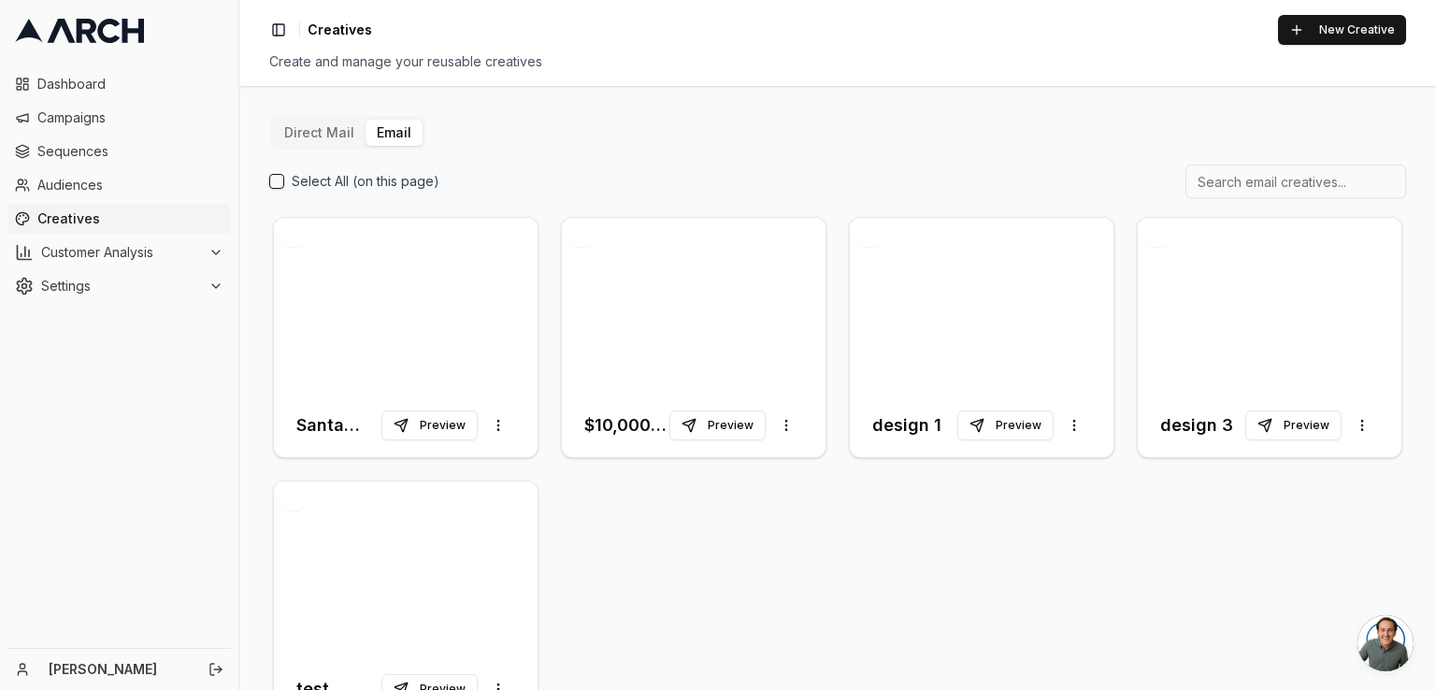
scroll to position [63, 0]
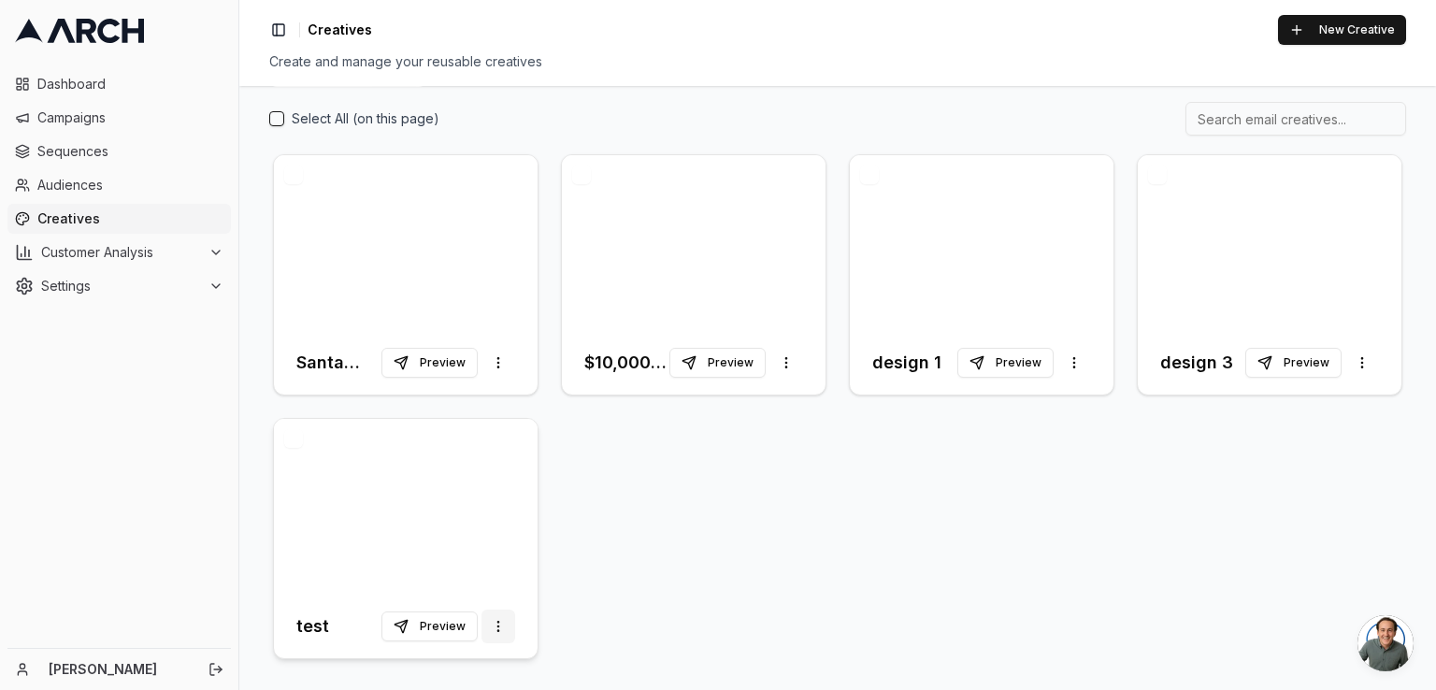
click at [500, 627] on html "Dashboard Campaigns Sequences Audiences Creatives Customer Analysis Settings Em…" at bounding box center [718, 345] width 1436 height 690
click at [601, 443] on html "Dashboard Campaigns Sequences Audiences Creatives Customer Analysis Settings Em…" at bounding box center [718, 345] width 1436 height 690
click at [302, 626] on h3 "test" at bounding box center [312, 626] width 33 height 26
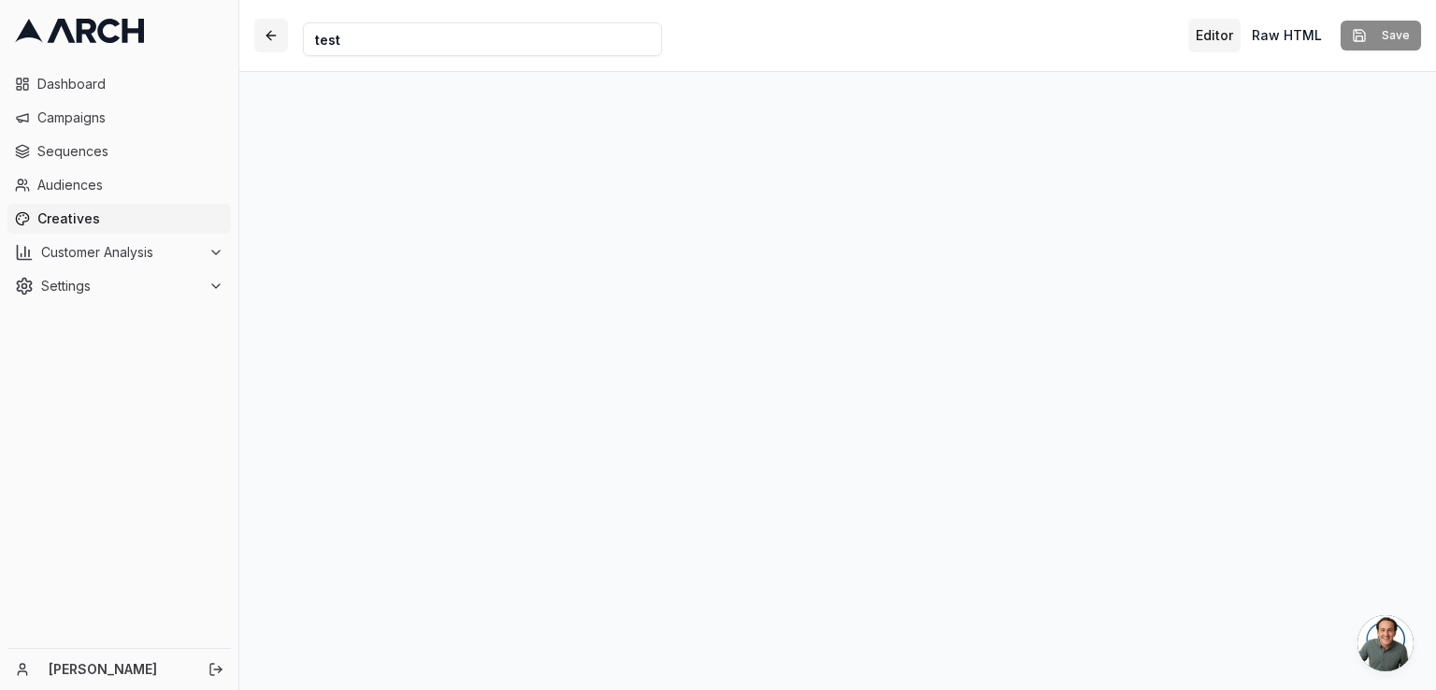
click at [274, 28] on button "button" at bounding box center [271, 36] width 34 height 34
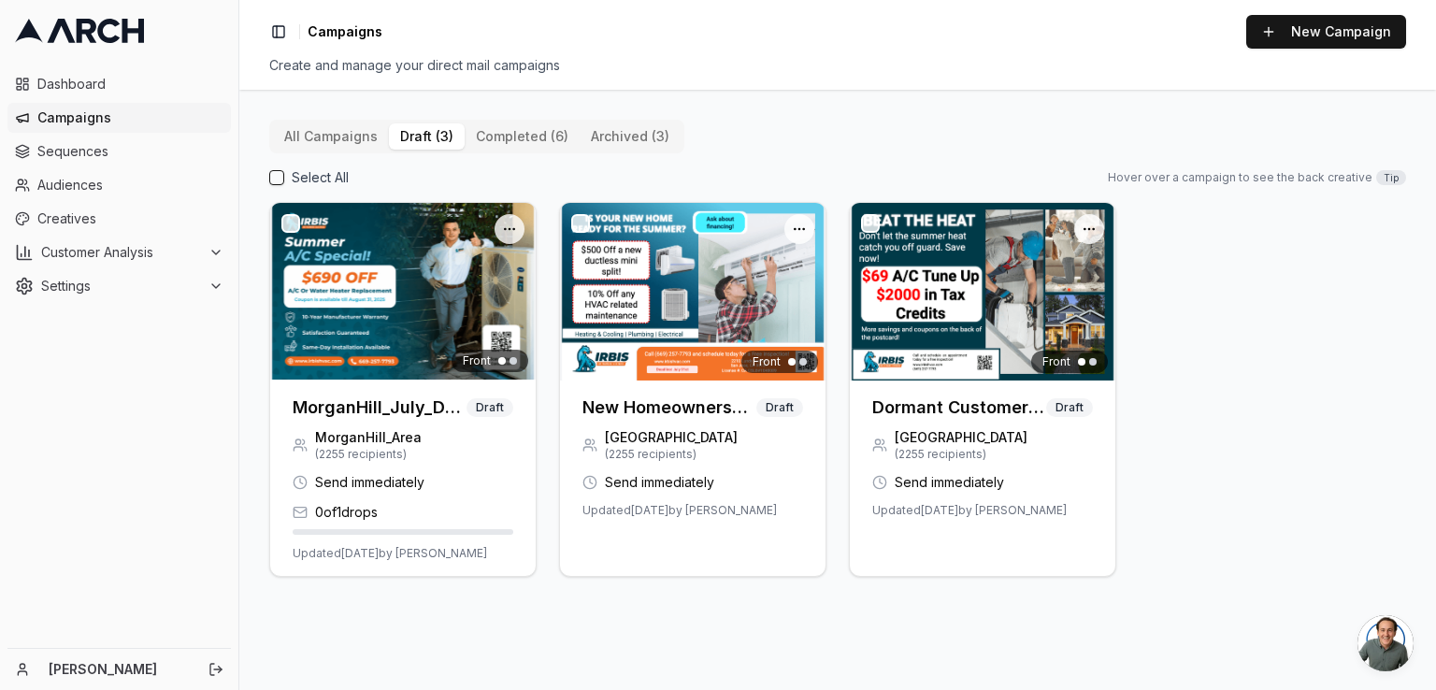
click at [440, 147] on button "draft (3)" at bounding box center [427, 136] width 76 height 26
click at [519, 136] on button "completed (6)" at bounding box center [522, 136] width 115 height 26
click at [430, 143] on button "draft (3)" at bounding box center [427, 136] width 76 height 26
click at [531, 139] on button "completed (6)" at bounding box center [522, 136] width 115 height 26
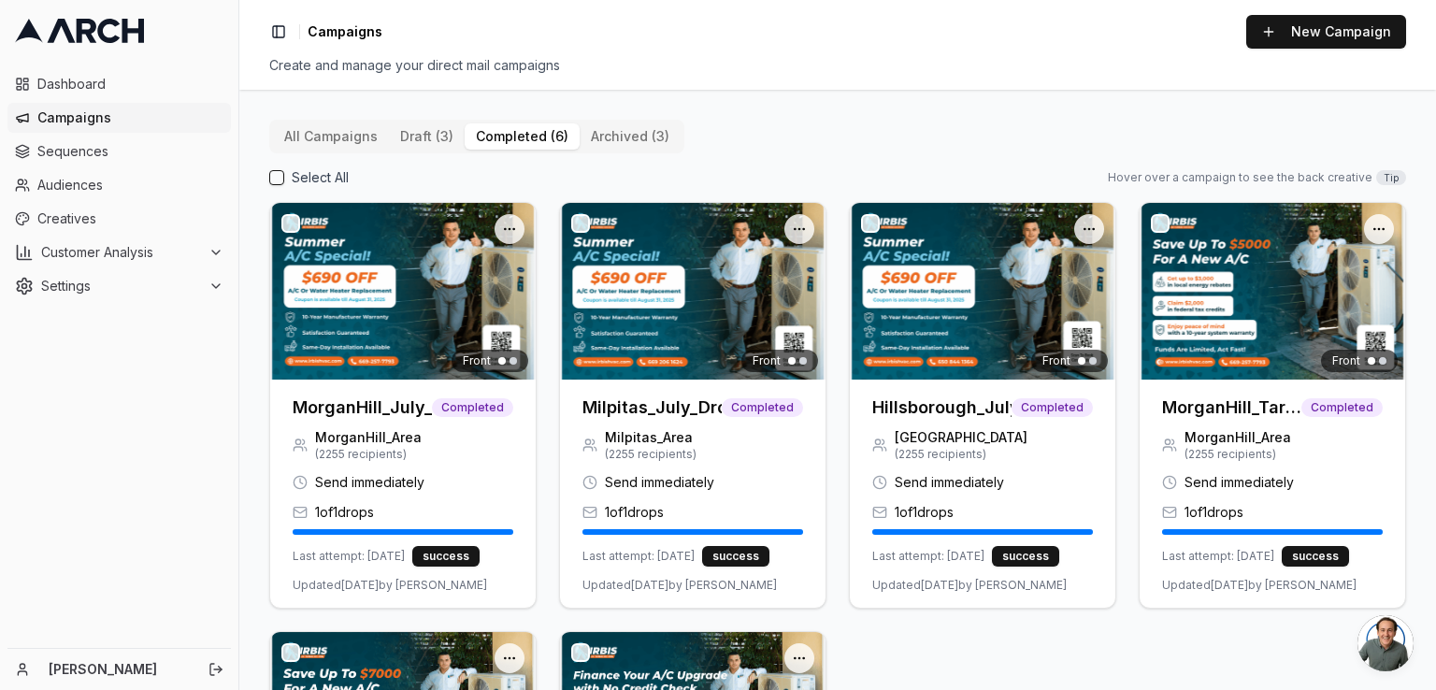
click at [426, 143] on button "draft (3)" at bounding box center [427, 136] width 76 height 26
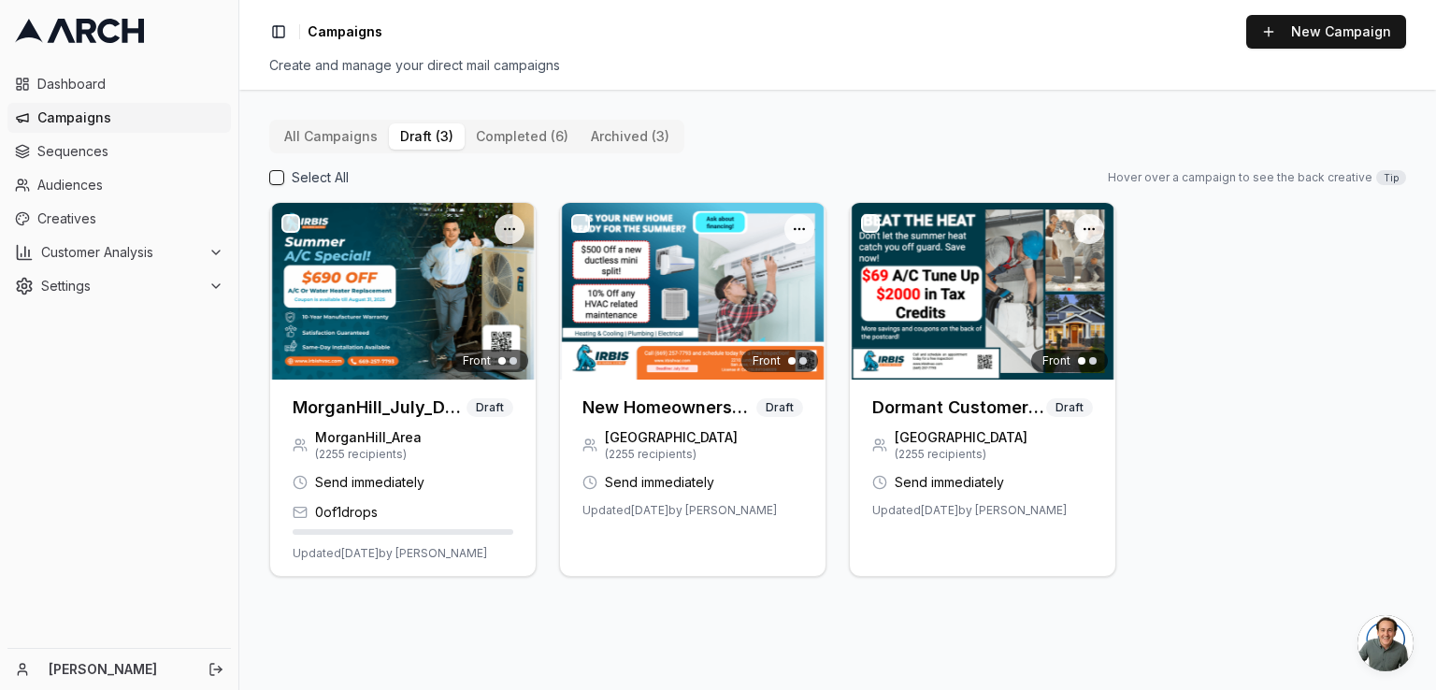
click at [622, 150] on div "All Campaigns draft (3) completed (6) archived (3)" at bounding box center [476, 137] width 415 height 34
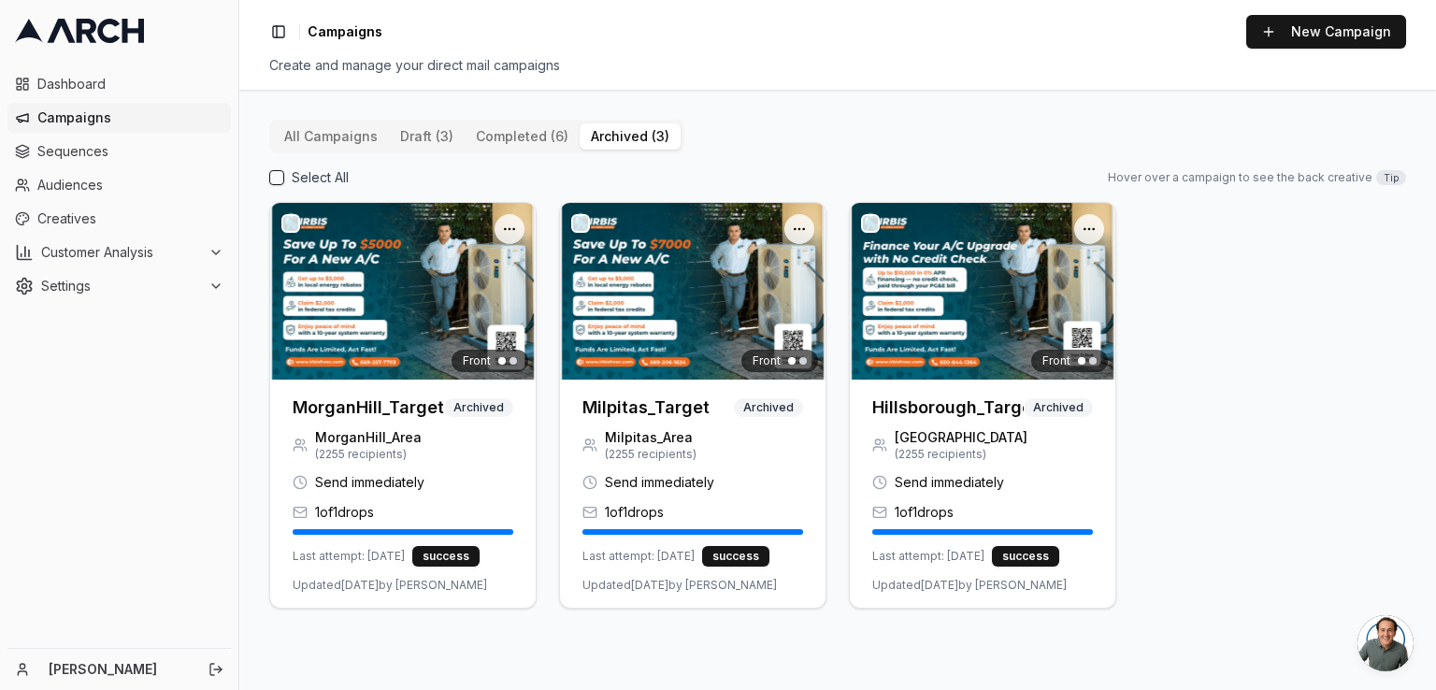
click at [604, 137] on button "archived (3)" at bounding box center [630, 136] width 101 height 26
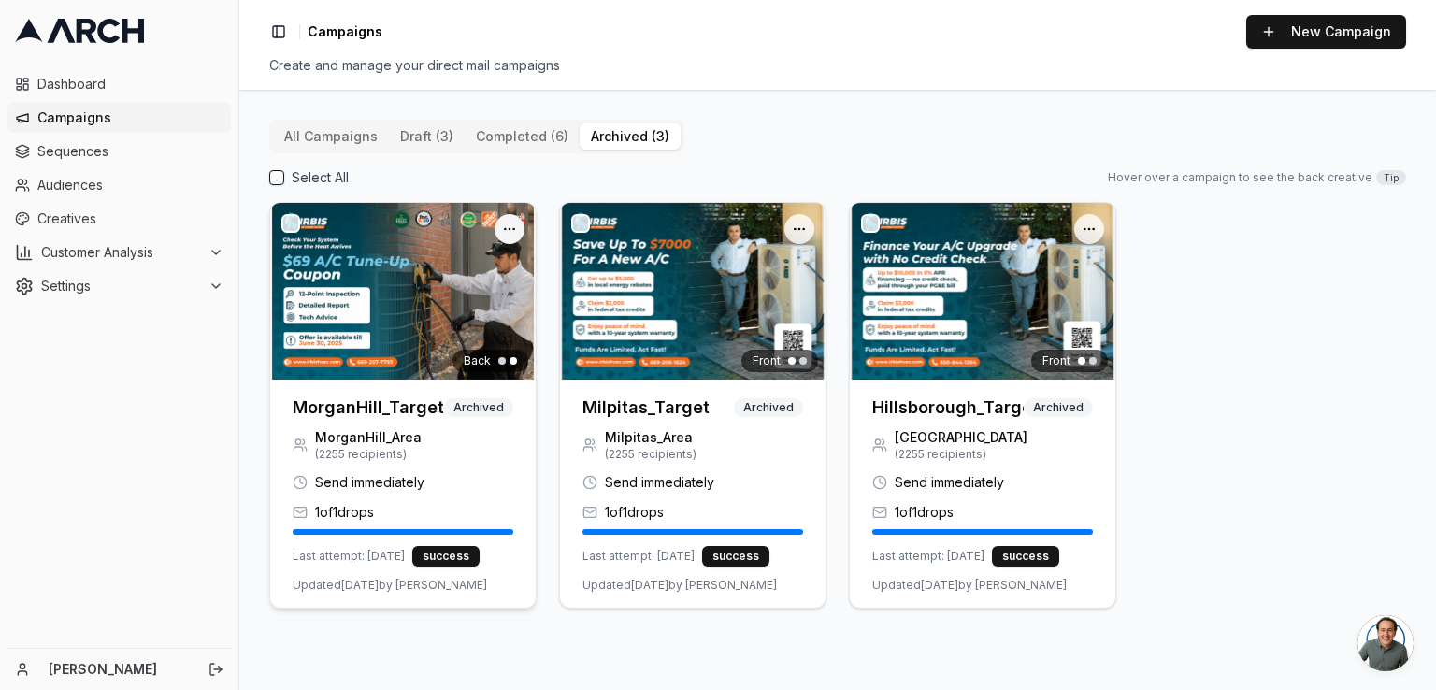
click at [511, 216] on html "Dashboard Campaigns Sequences Audiences Creatives Customer Analysis Settings [P…" at bounding box center [718, 345] width 1436 height 690
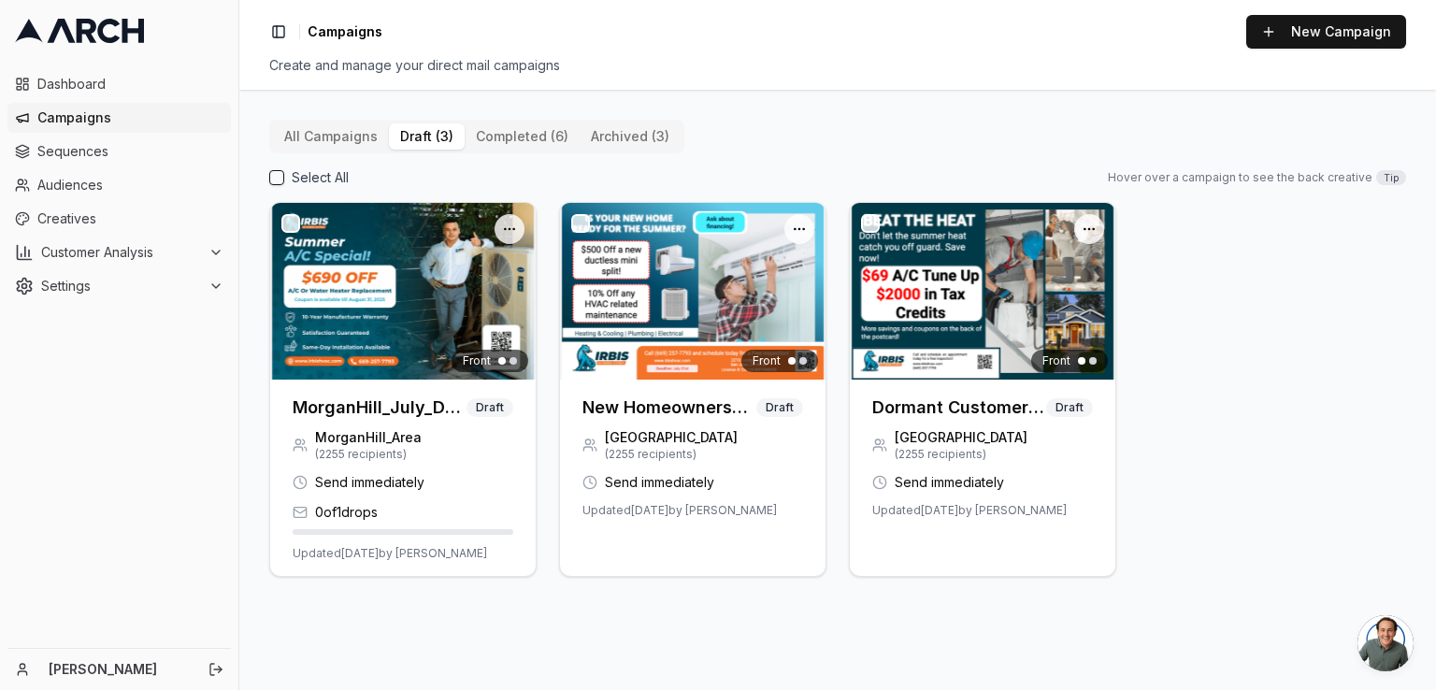
click at [411, 134] on button "draft (3)" at bounding box center [427, 136] width 76 height 26
click at [344, 130] on button "All Campaigns" at bounding box center [331, 136] width 116 height 26
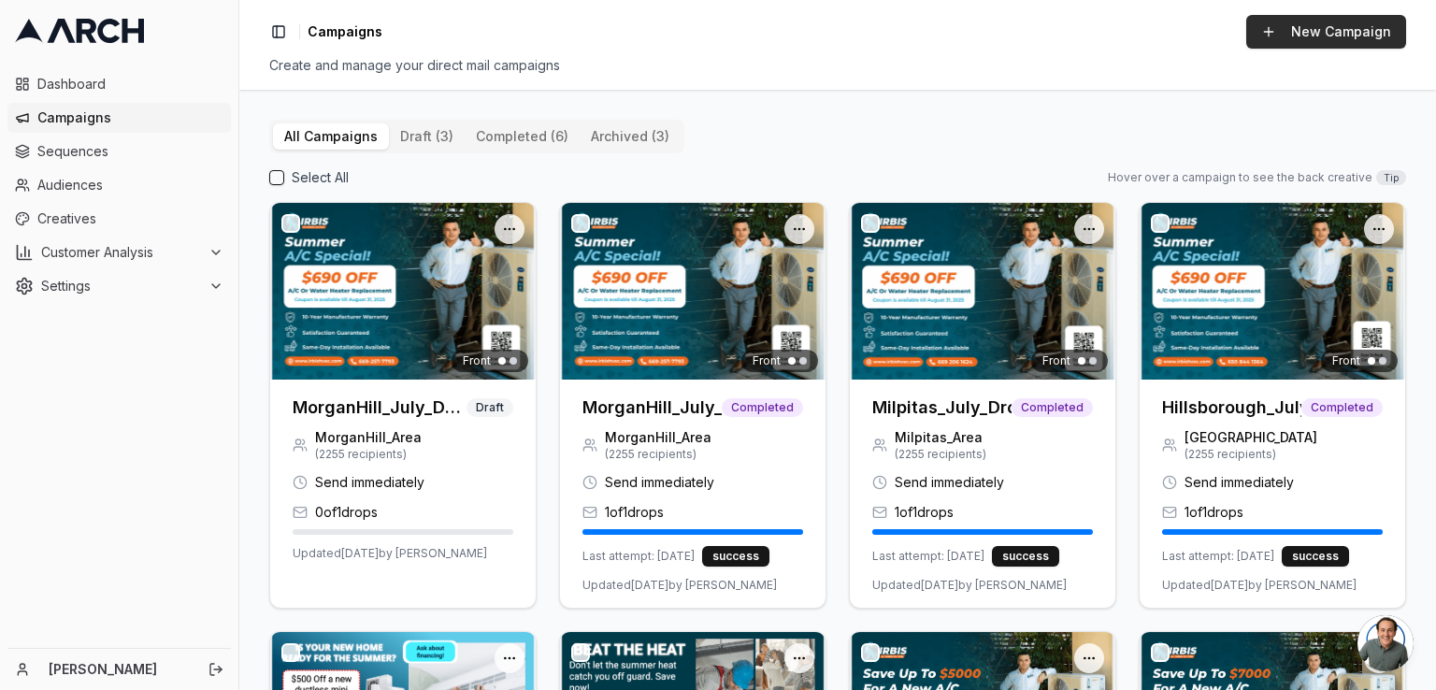
click at [1298, 37] on button "New Campaign" at bounding box center [1326, 32] width 160 height 34
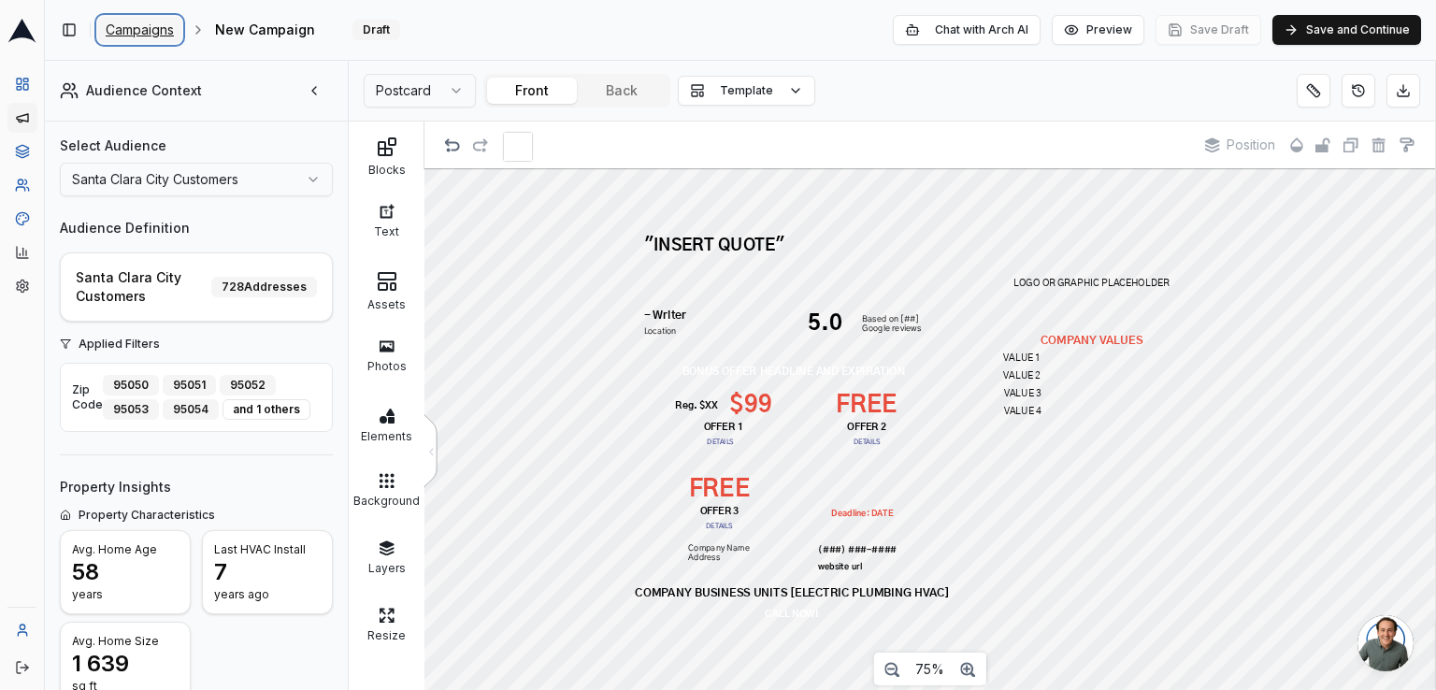
click at [123, 27] on span "Campaigns" at bounding box center [140, 30] width 68 height 19
